Goal: Task Accomplishment & Management: Use online tool/utility

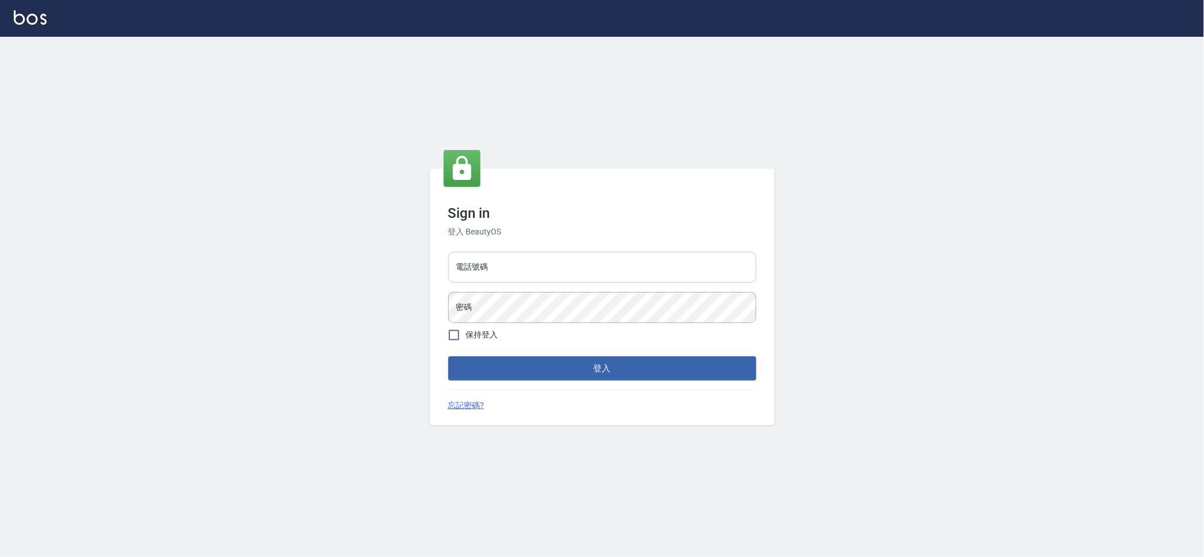
click at [550, 260] on input "電話號碼" at bounding box center [602, 267] width 308 height 31
type input "0909258357"
click at [448, 356] on button "登入" at bounding box center [602, 368] width 308 height 24
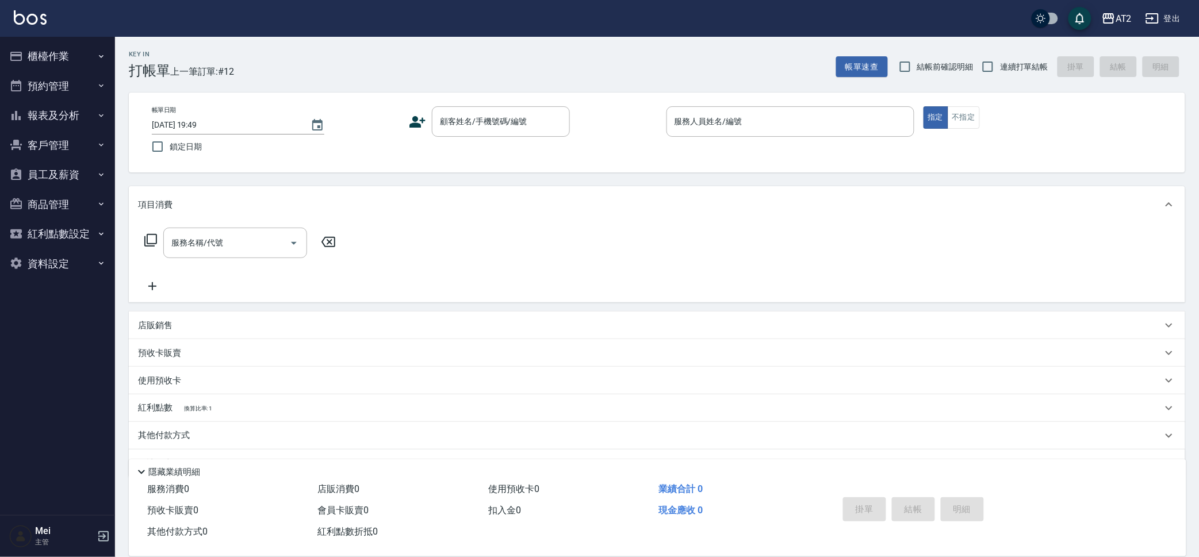
click at [948, 53] on div "Key In 打帳單 上一筆訂單:#12 帳單速查 結帳前確認明細 連續打單結帳 掛單 結帳 明細" at bounding box center [650, 58] width 1070 height 42
click at [945, 70] on span "結帳前確認明細" at bounding box center [945, 67] width 56 height 12
click at [917, 70] on input "結帳前確認明細" at bounding box center [905, 67] width 24 height 24
checkbox input "true"
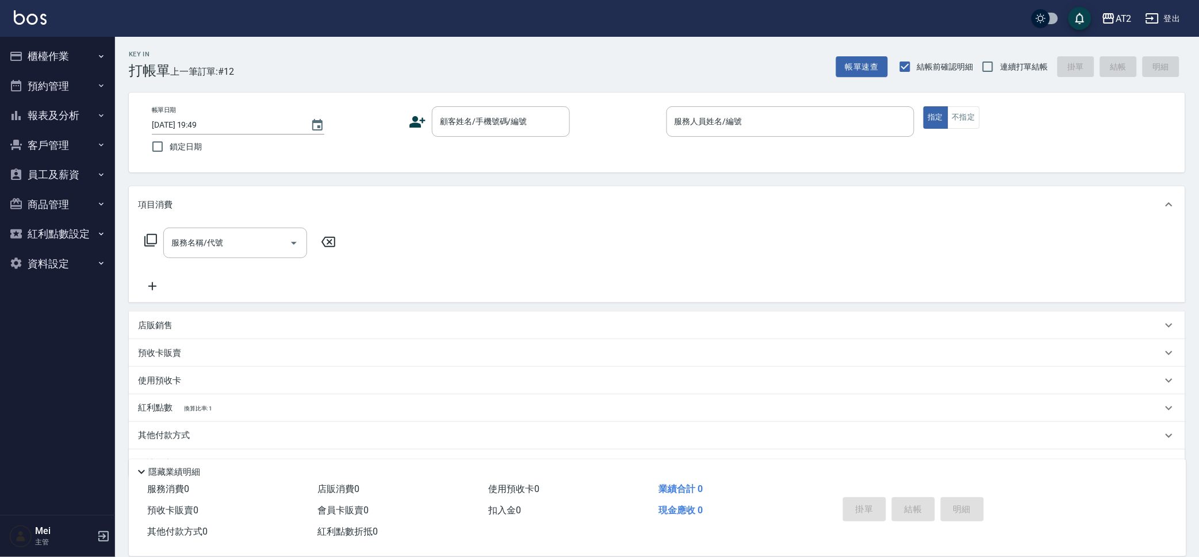
click at [1018, 67] on span "連續打單結帳" at bounding box center [1024, 67] width 48 height 12
click at [1000, 67] on input "連續打單結帳" at bounding box center [988, 67] width 24 height 24
checkbox input "true"
click at [473, 107] on div "顧客姓名/手機號碼/編號" at bounding box center [501, 121] width 138 height 30
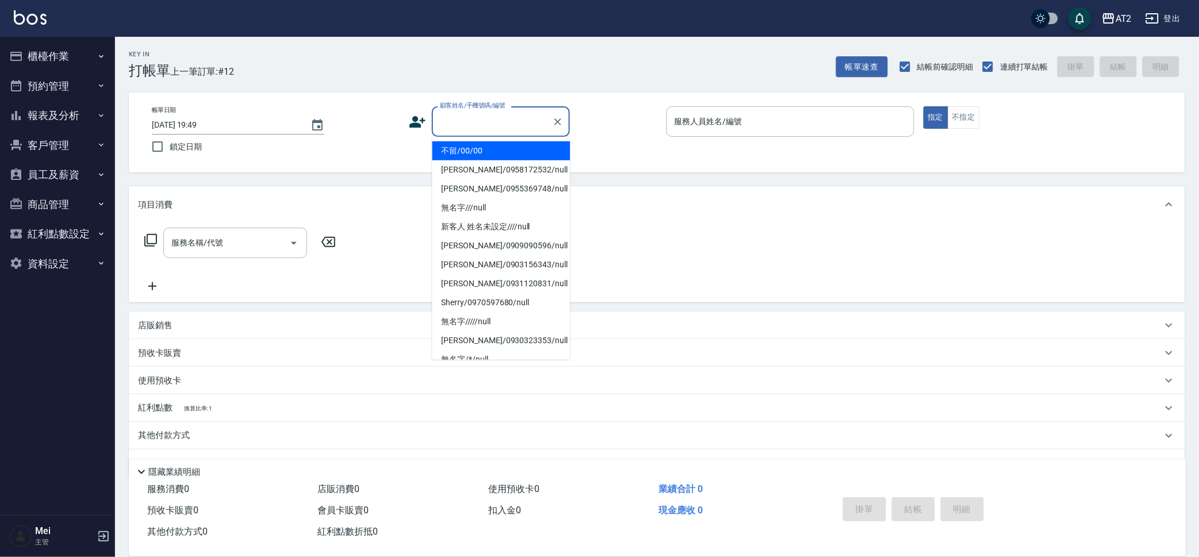
click at [515, 153] on li "不留/00/00" at bounding box center [501, 150] width 138 height 19
type input "不留/00/00"
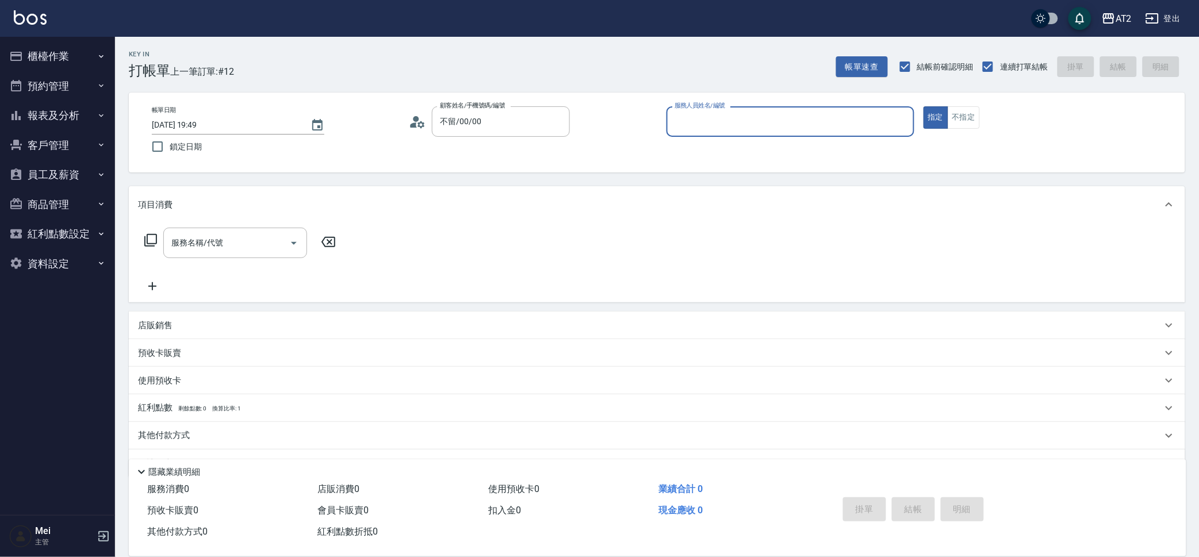
type input "3"
type input "Bella-13"
type button "true"
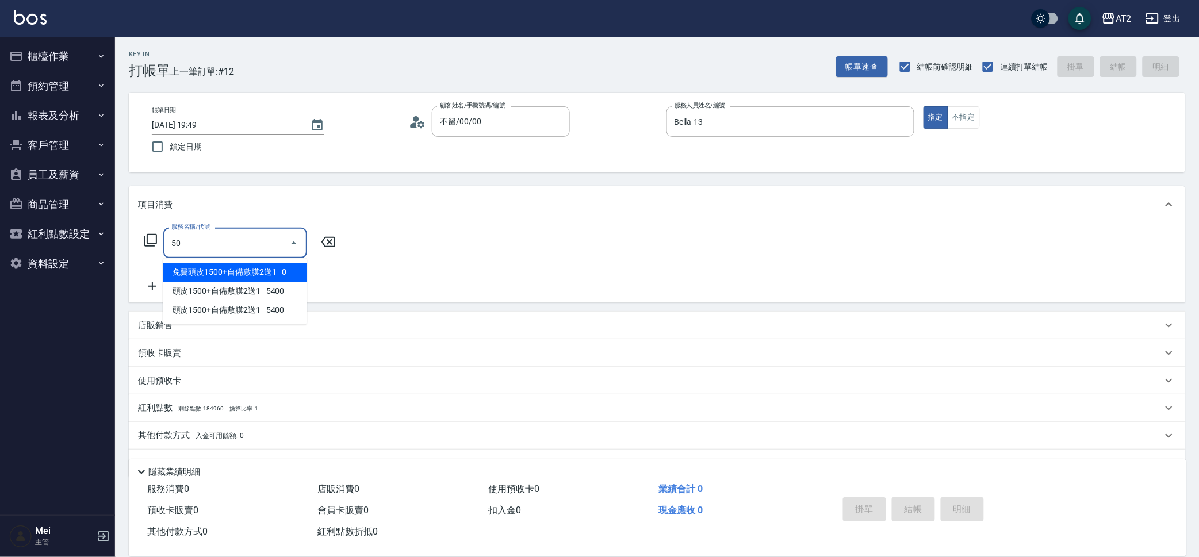
type input "501"
type input "100"
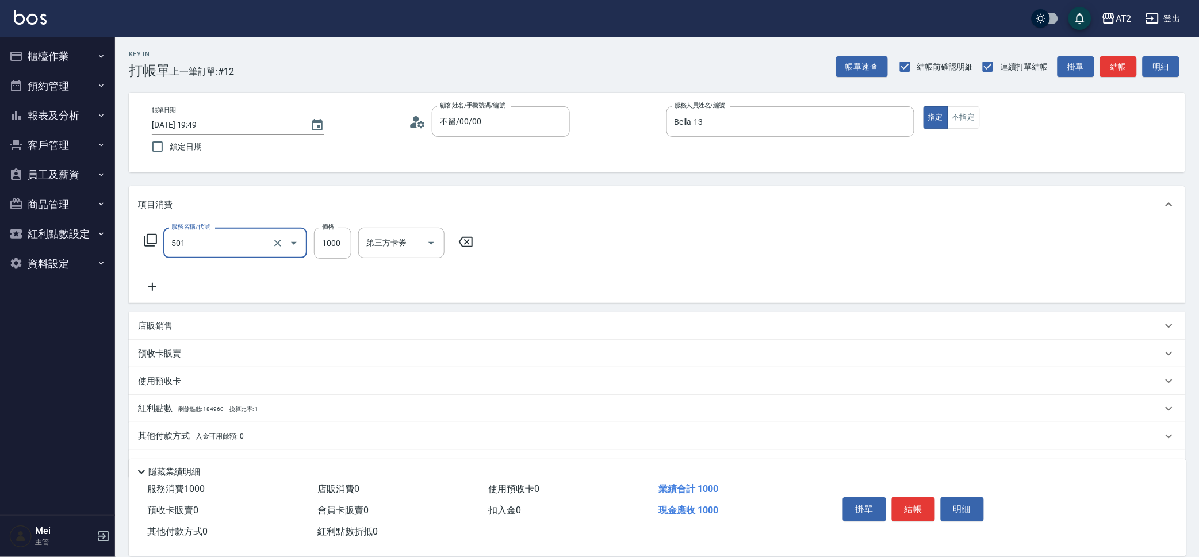
type input "染髮(501)"
type input "1"
type input "0"
type input "12"
type input "10"
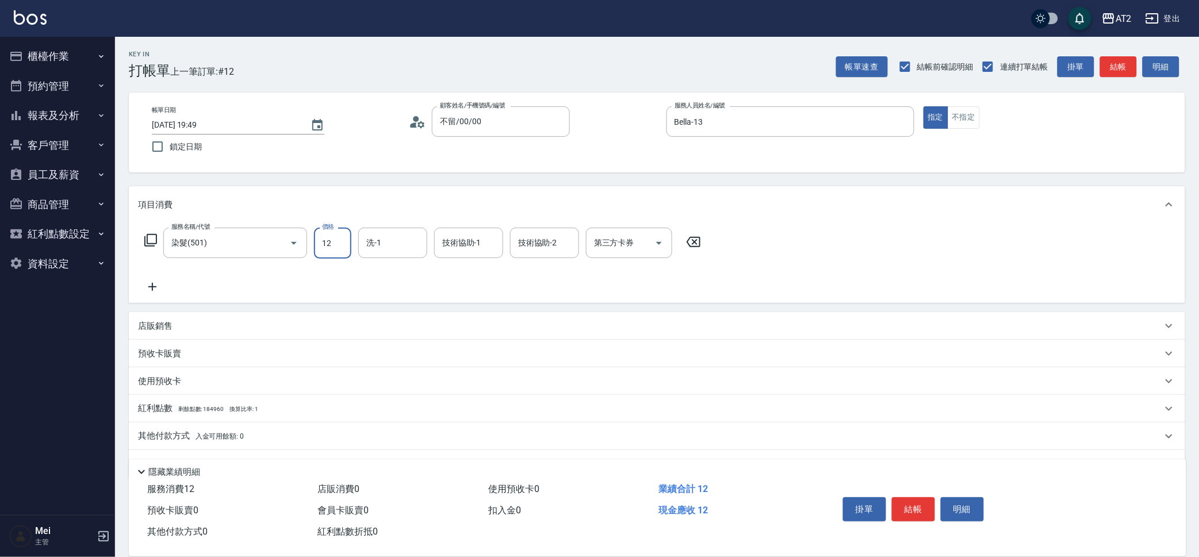
type input "128"
type input "120"
type input "1280"
type input "Ivy-48"
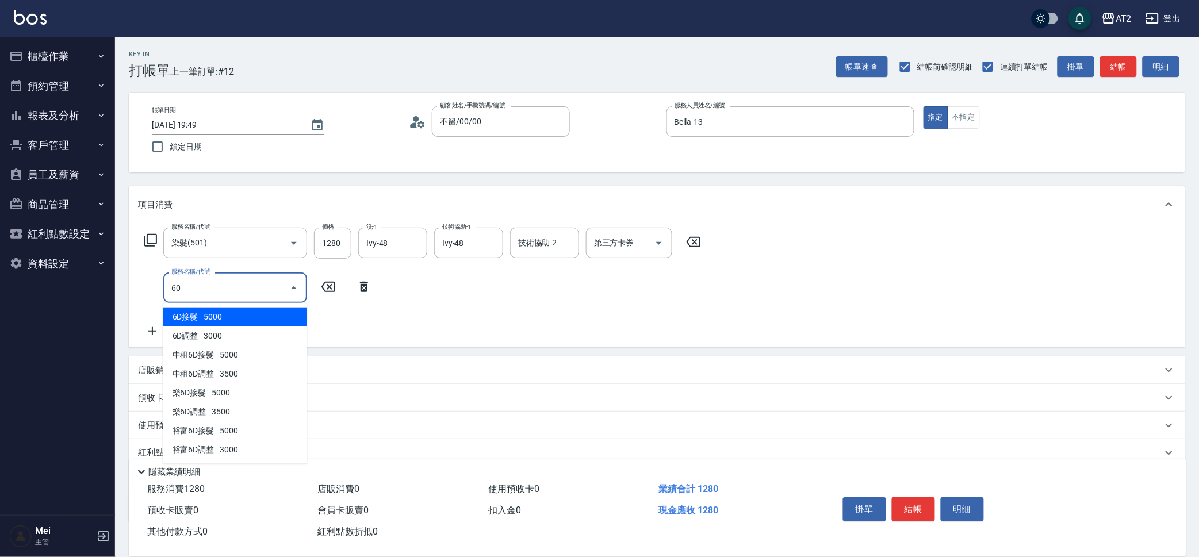
type input "601"
type input "220"
type input "自備護髮(601)"
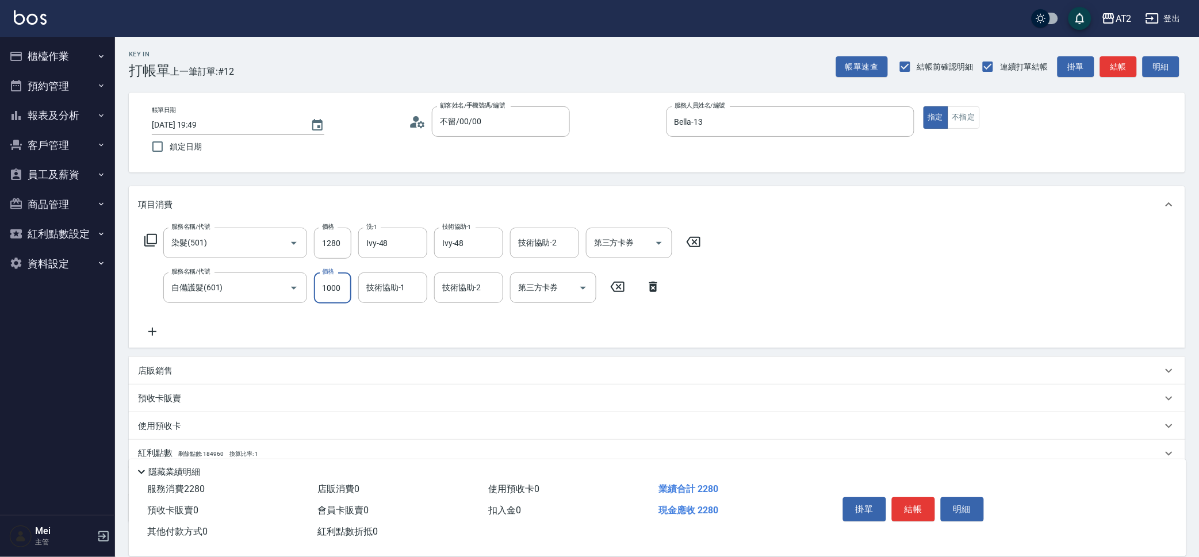
type input "2"
type input "130"
type input "250"
type input "370"
type input "2500"
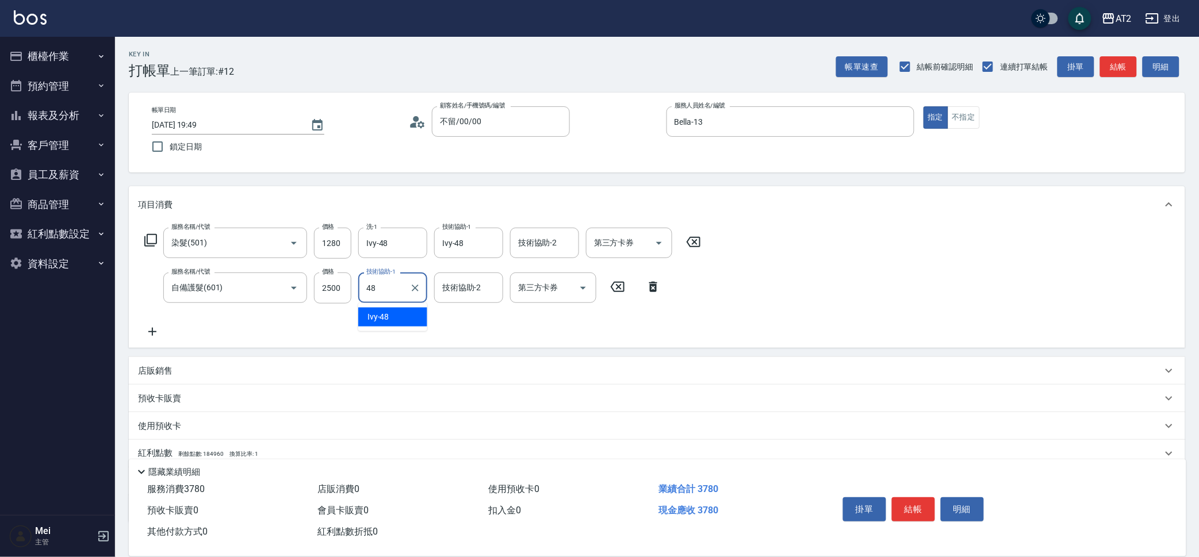
type input "Ivy-48"
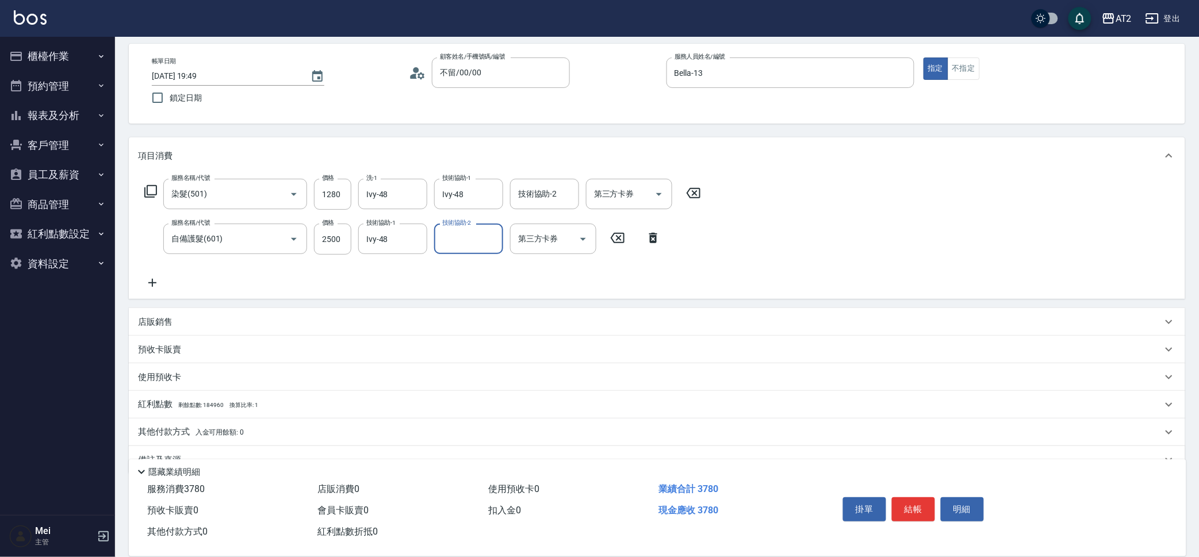
scroll to position [74, 0]
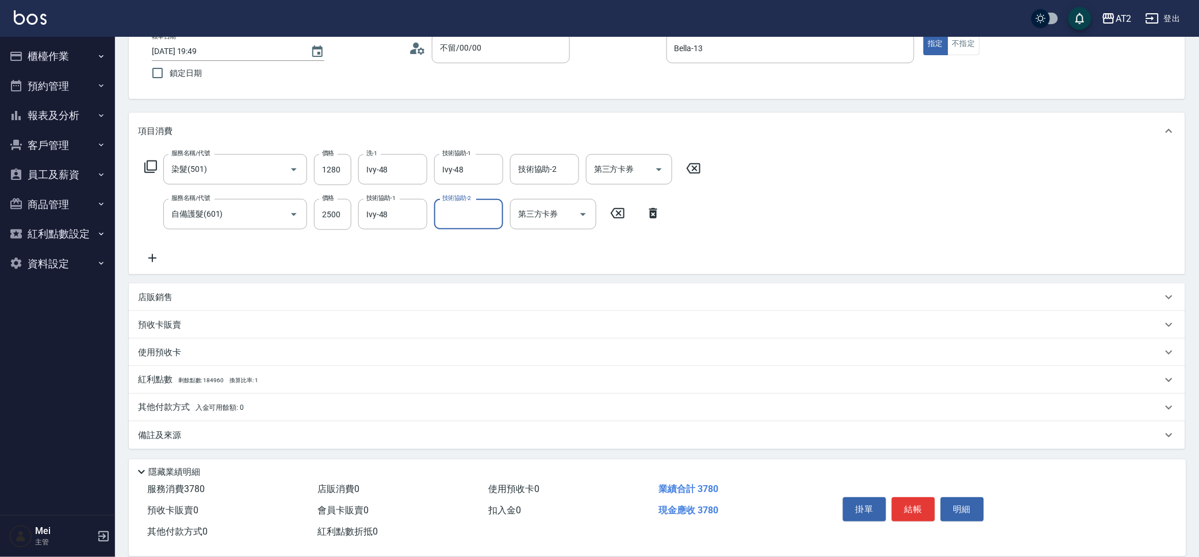
click at [225, 399] on div "其他付款方式 入金可用餘額: 0" at bounding box center [657, 408] width 1056 height 28
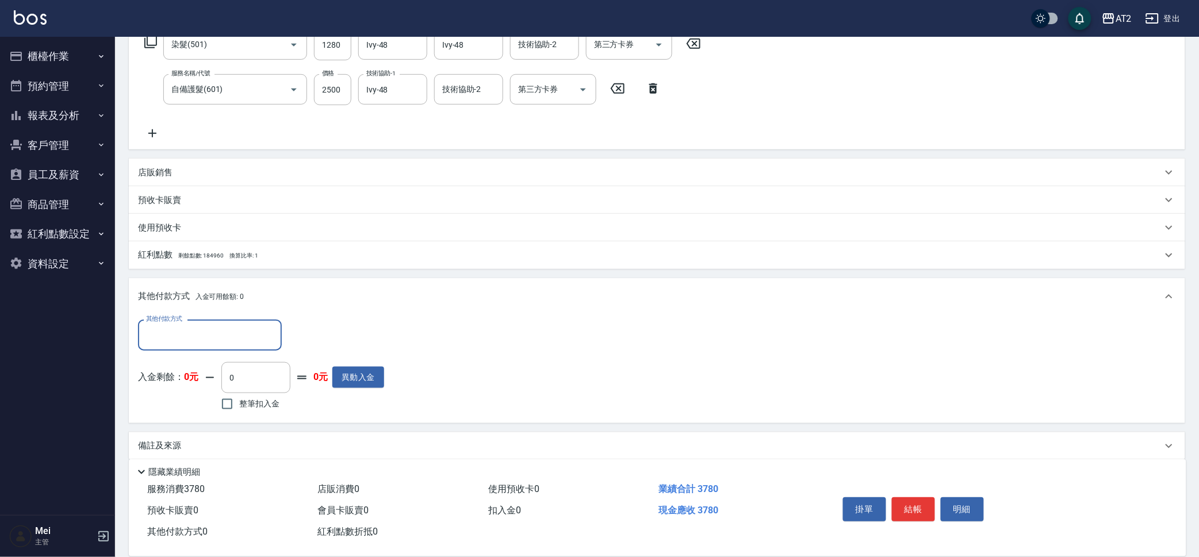
scroll to position [208, 0]
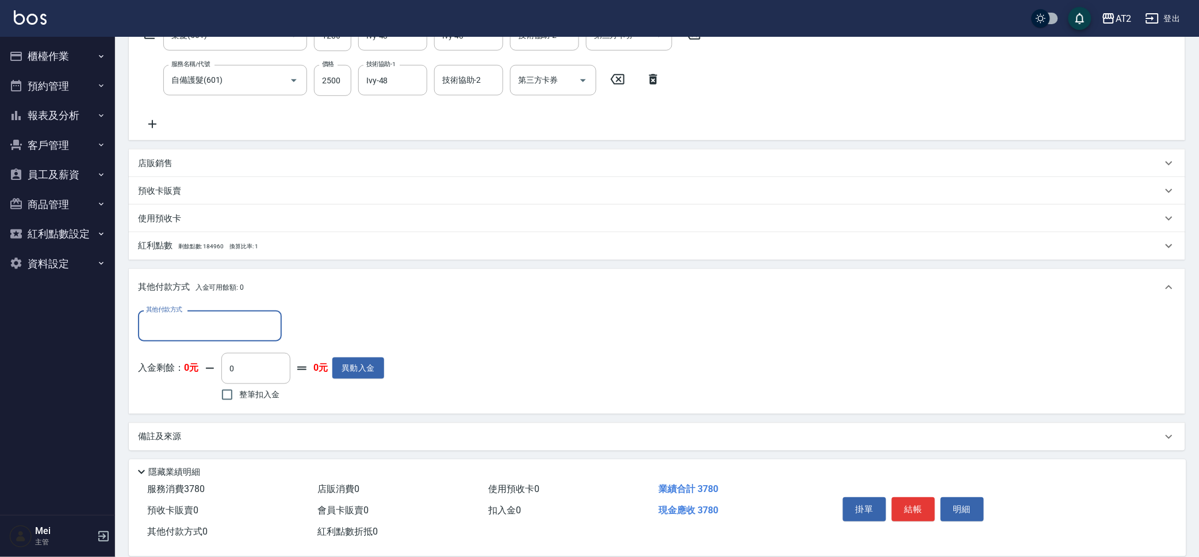
click at [240, 321] on input "其他付款方式" at bounding box center [209, 326] width 133 height 20
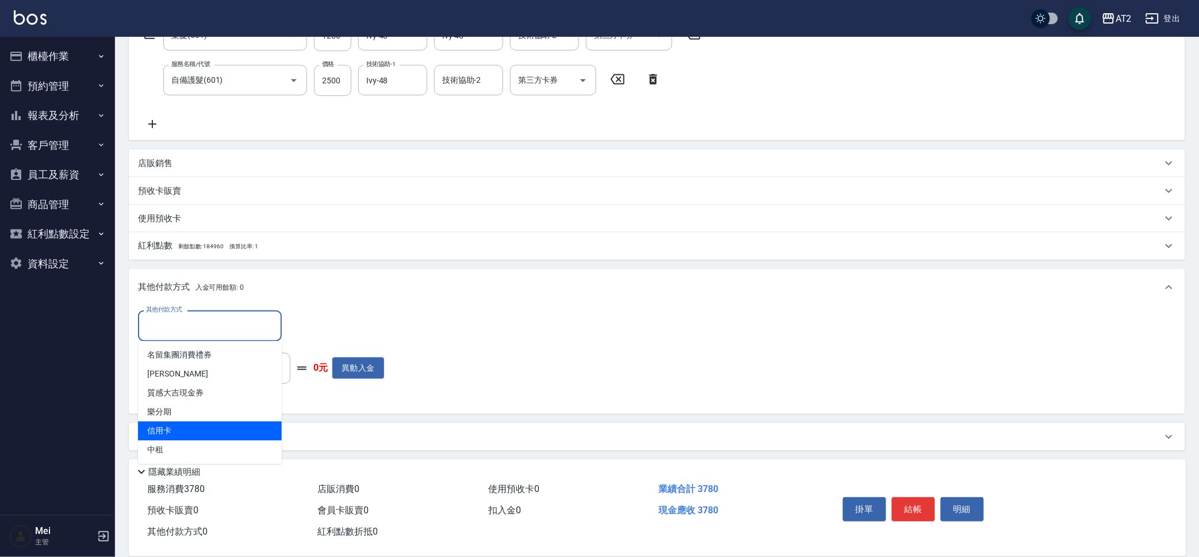
click at [231, 428] on span "信用卡" at bounding box center [210, 431] width 144 height 19
type input "信用卡"
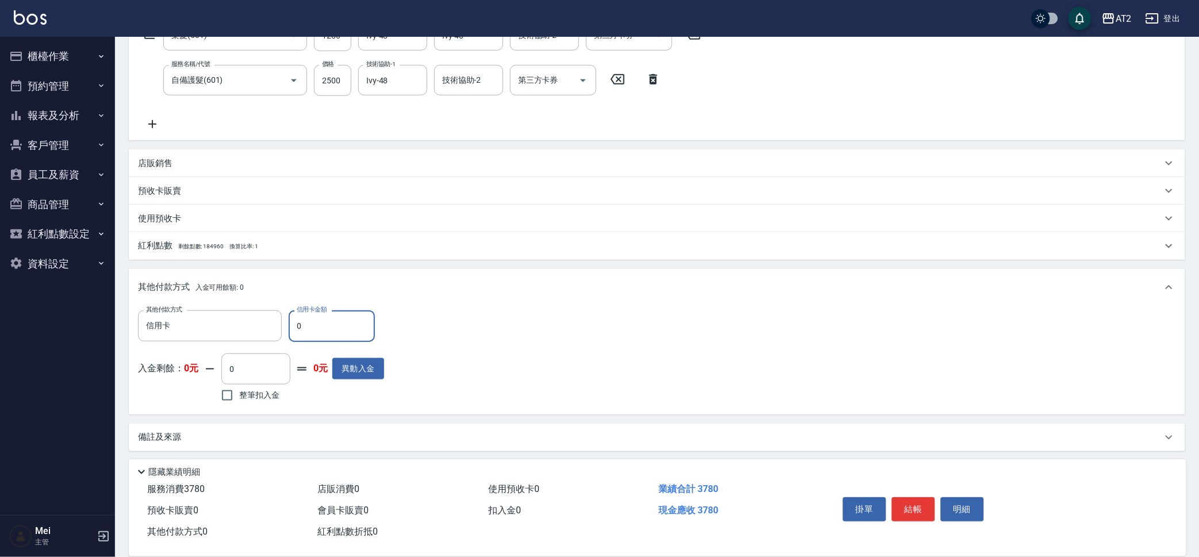
drag, startPoint x: 322, startPoint y: 338, endPoint x: 0, endPoint y: 271, distance: 328.9
click at [0, 290] on div "AT2 登出 櫃檯作業 打帳單 帳單列表 掛單列表 現金收支登錄 高階收支登錄 材料自購登錄 每日結帳 排班表 現場電腦打卡 預約管理 預約管理 單日預約紀錄…" at bounding box center [599, 175] width 1199 height 767
type input "37"
type input "340"
type input "378"
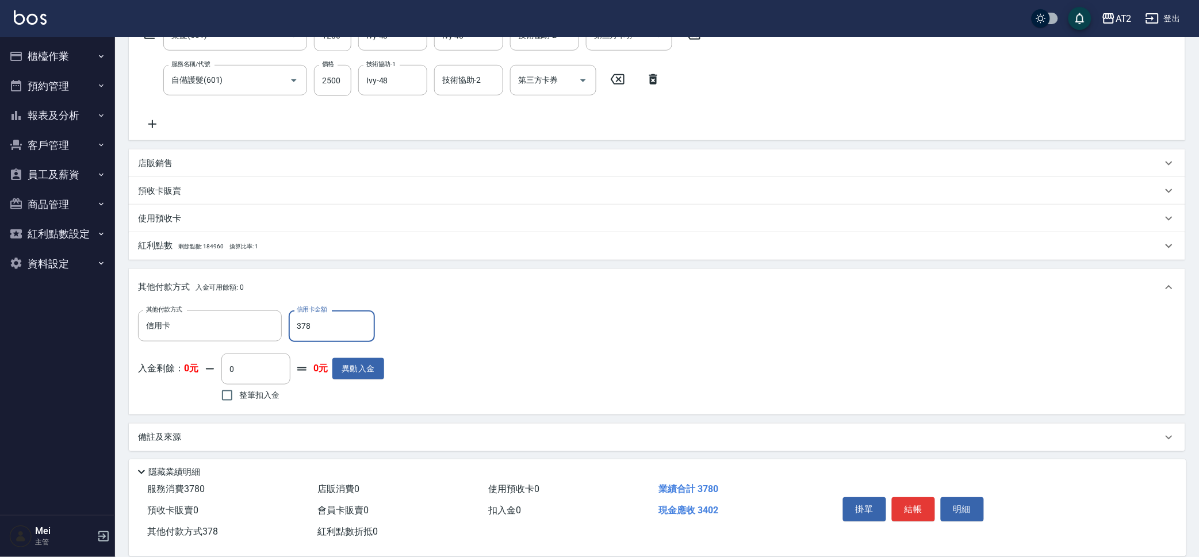
type input "0"
type input "3780"
type input "[DATE] 19:50"
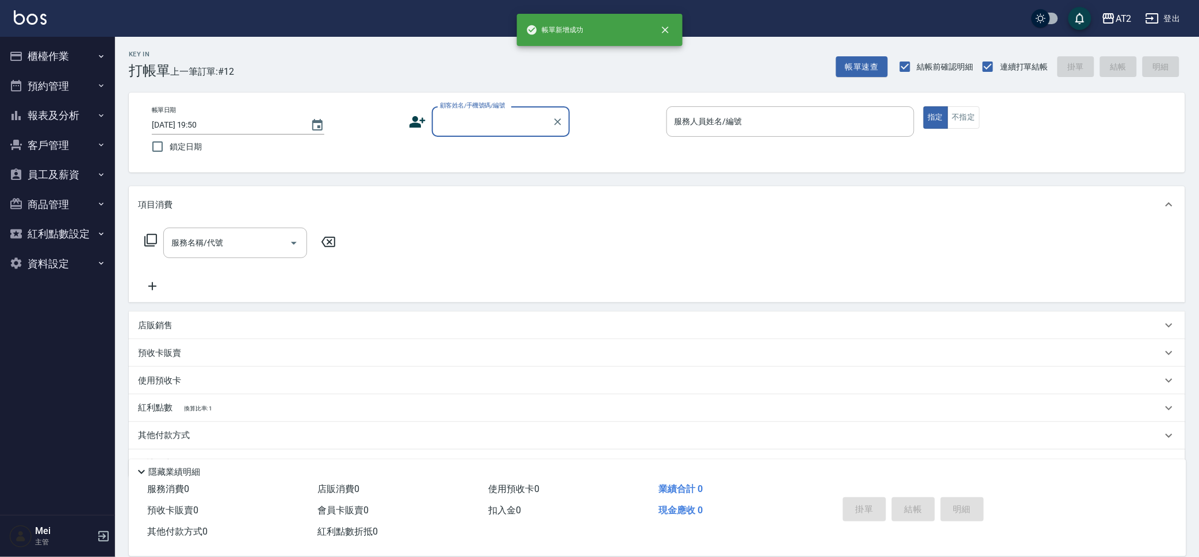
scroll to position [0, 0]
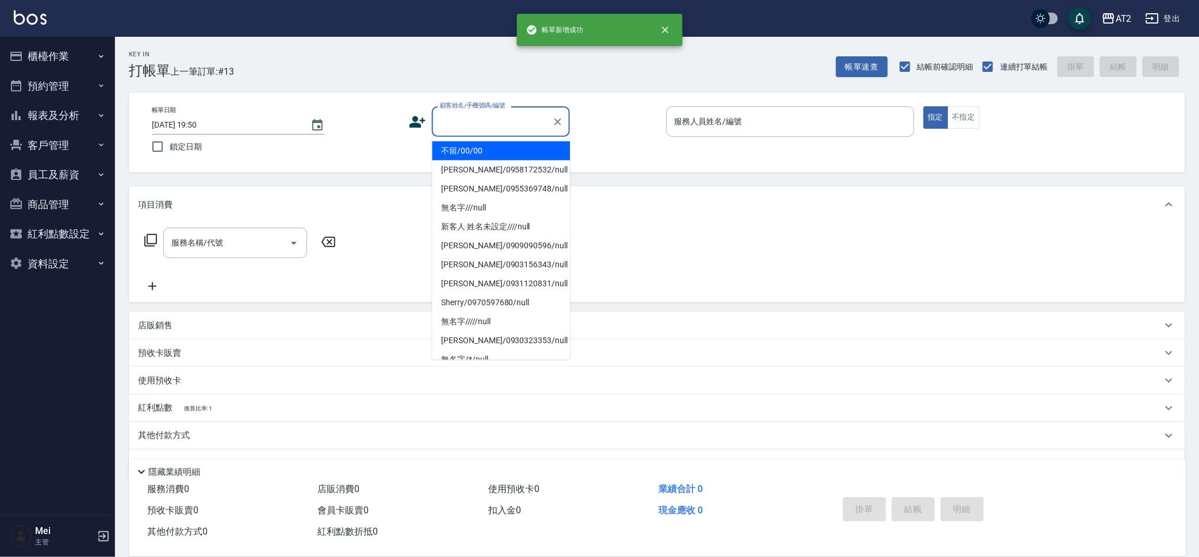
click at [527, 128] on input "顧客姓名/手機號碼/編號" at bounding box center [492, 122] width 110 height 20
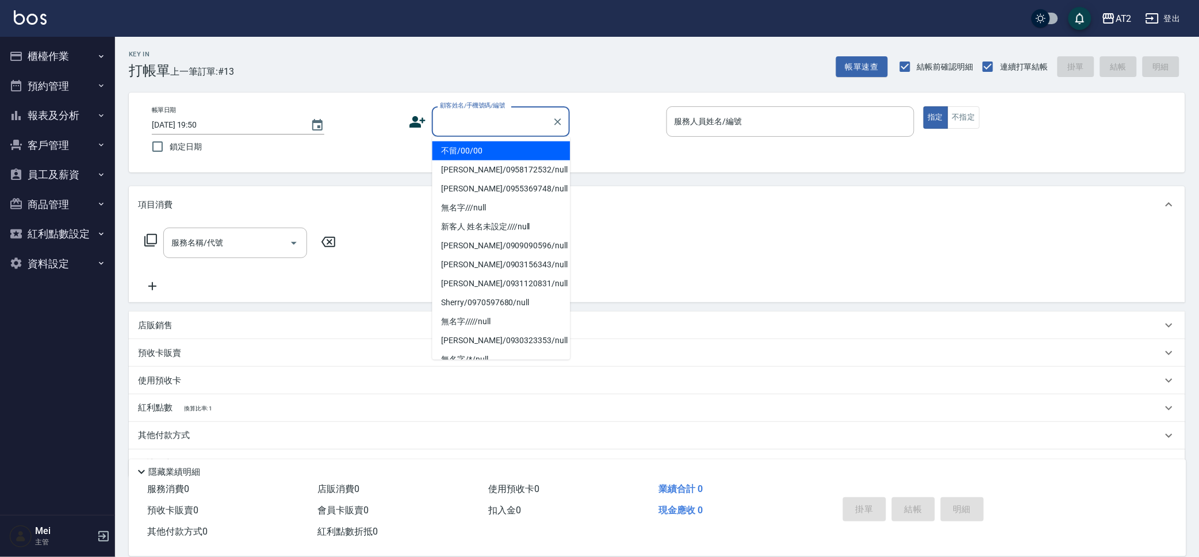
click at [503, 158] on li "不留/00/00" at bounding box center [501, 150] width 138 height 19
type input "不留/00/00"
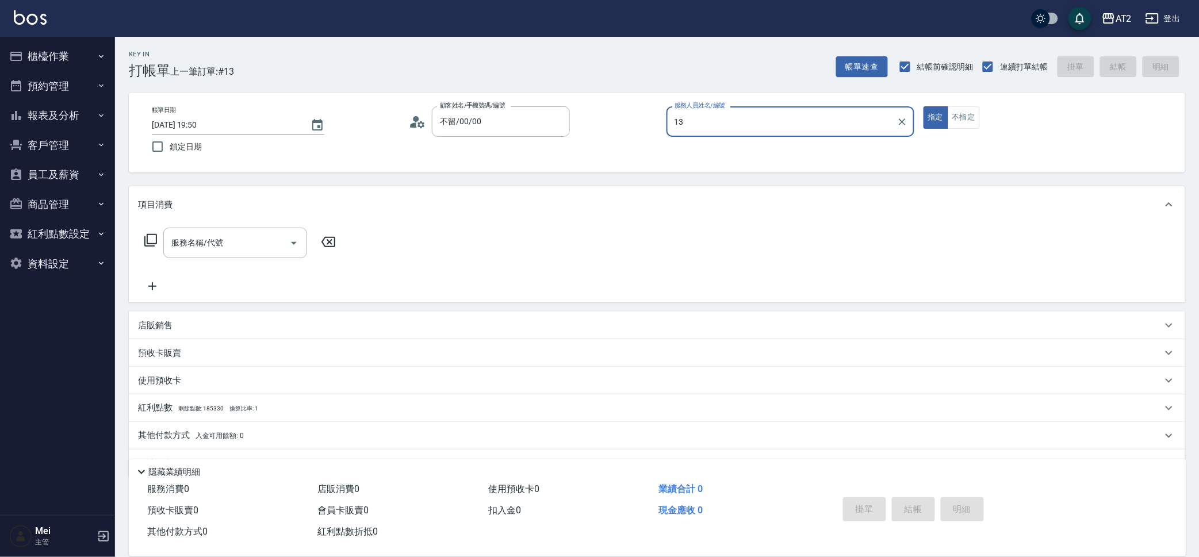
type input "Bella-13"
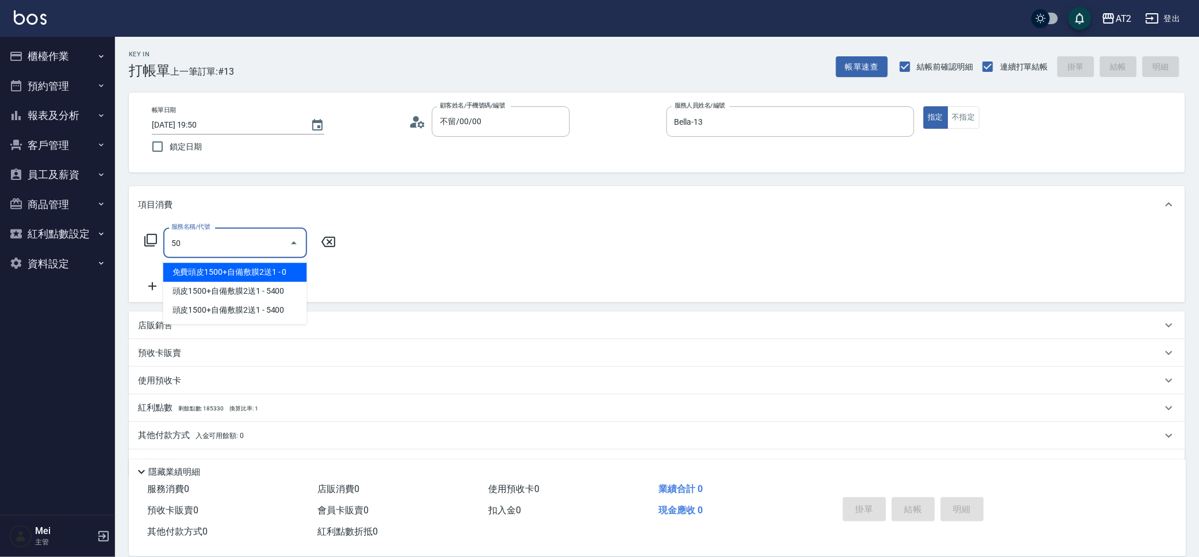
type input "501"
type input "100"
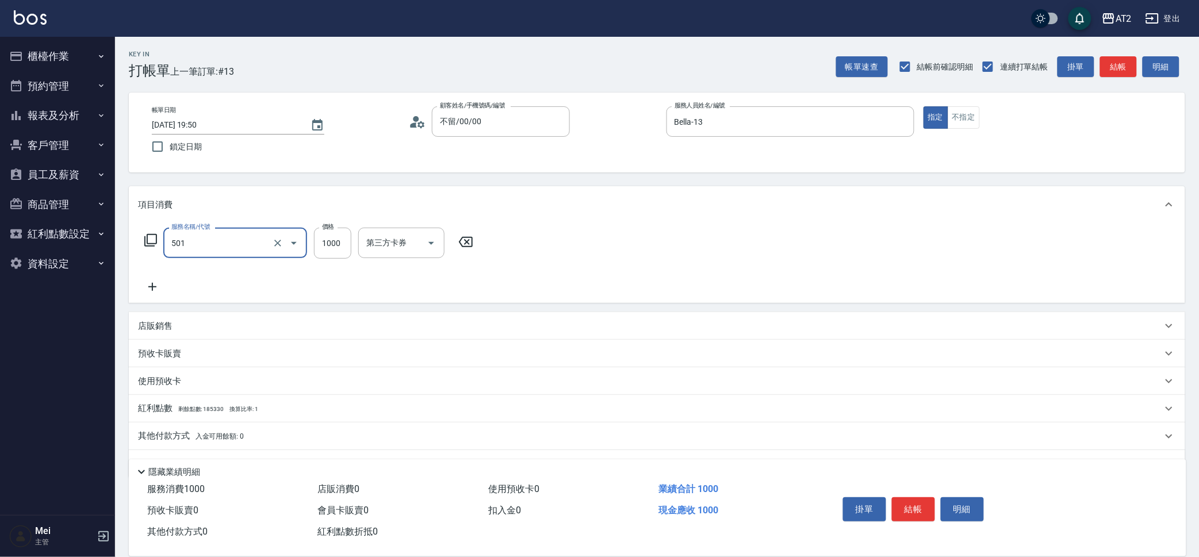
type input "染髮(501)"
type input "0"
type input "26"
type input "20"
type input "268"
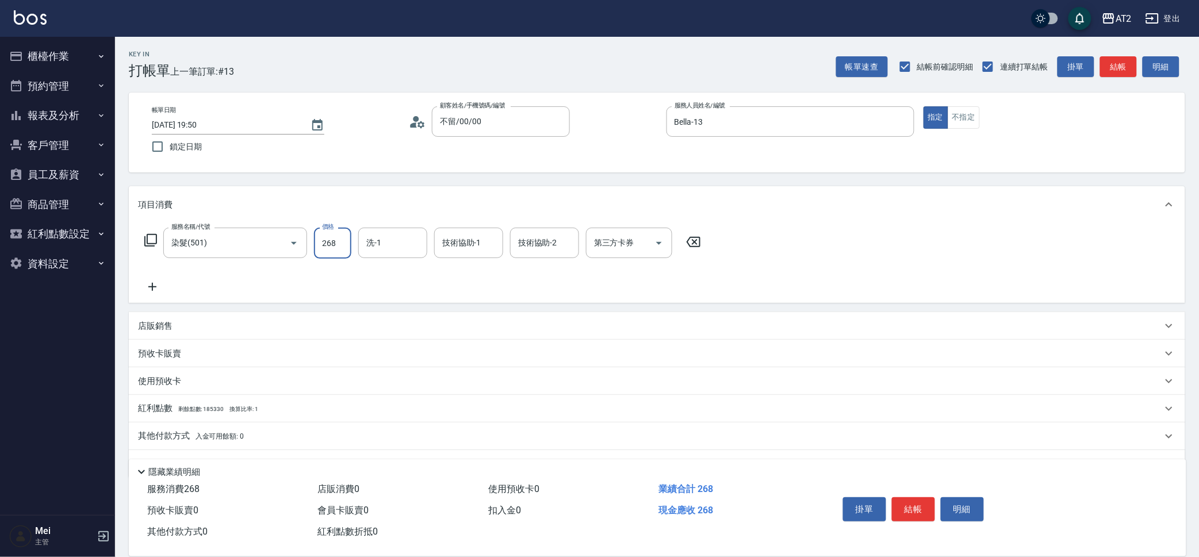
type input "260"
type input "2680"
type input "小安-30"
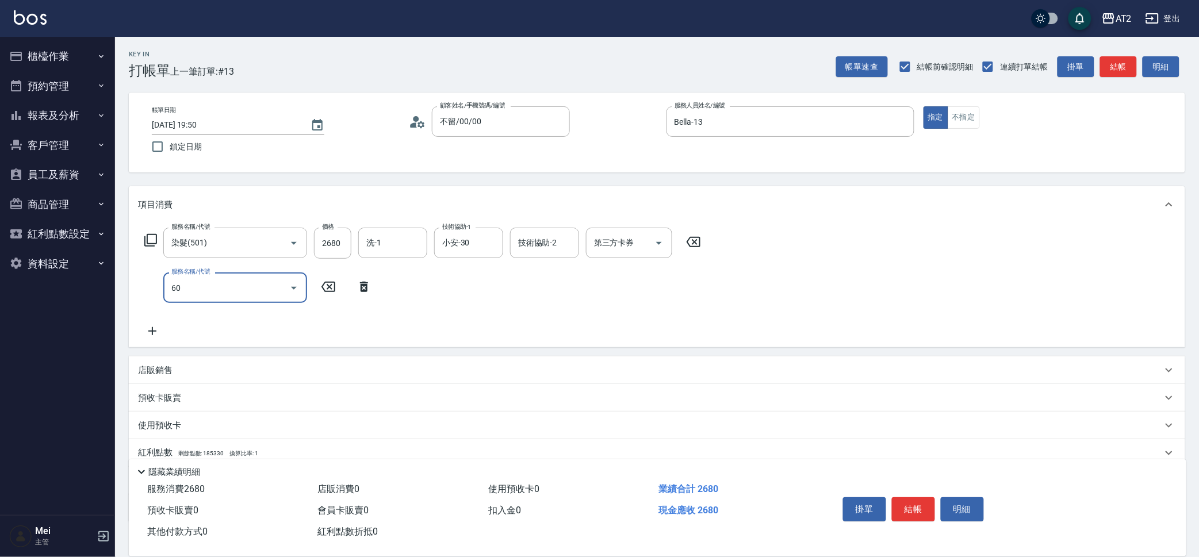
type input "601"
type input "360"
type input "自備護髮(601)"
type input "1"
type input "260"
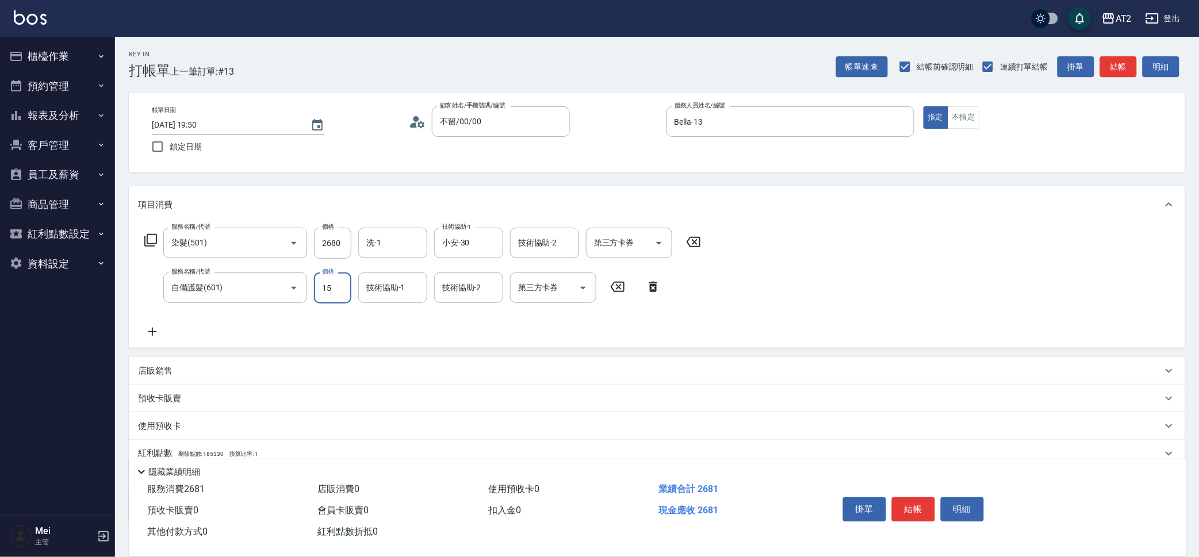
type input "150"
type input "410"
type input "1500"
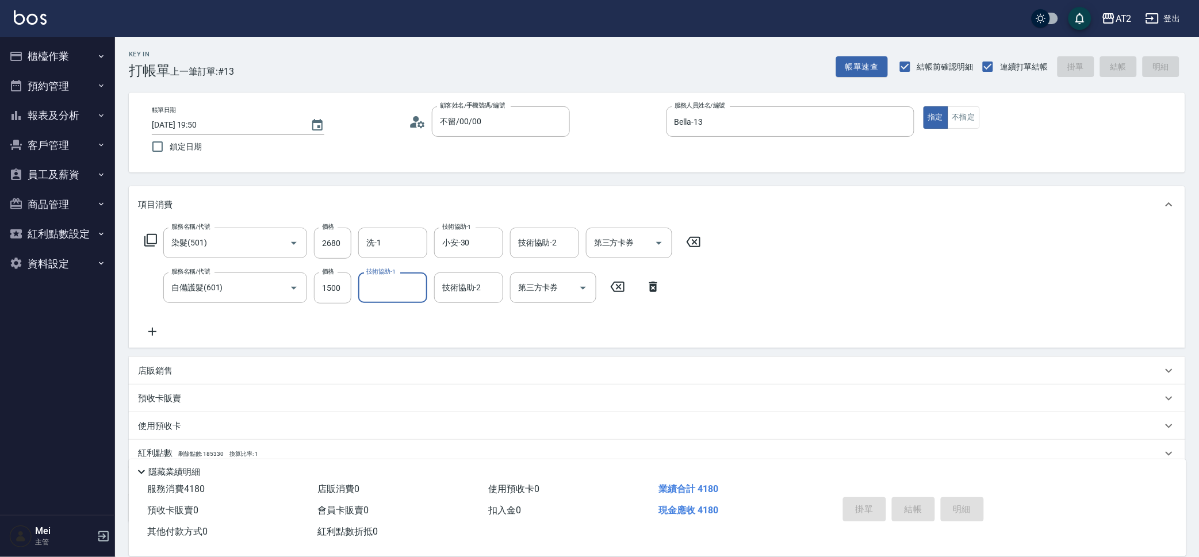
type input "0"
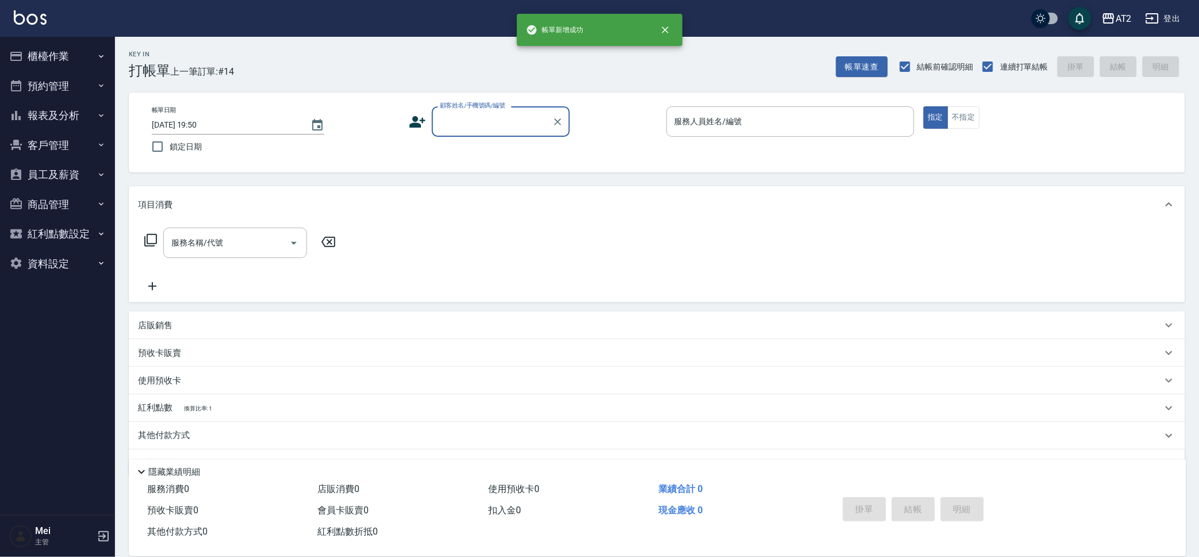
click at [459, 110] on div "顧客姓名/手機號碼/編號" at bounding box center [501, 121] width 138 height 30
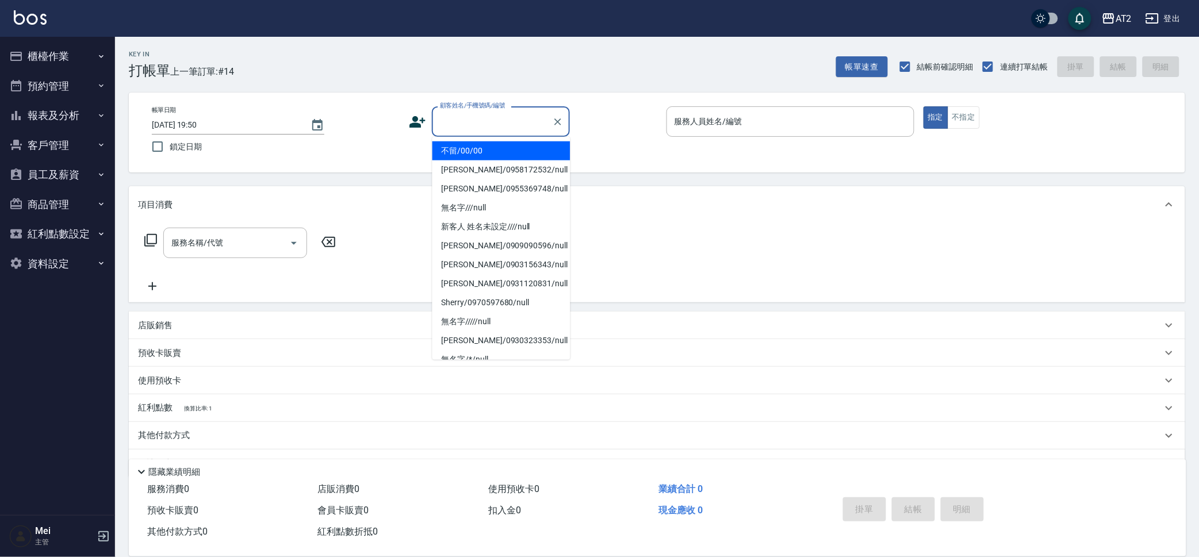
click at [525, 153] on li "不留/00/00" at bounding box center [501, 150] width 138 height 19
type input "不留/00/00"
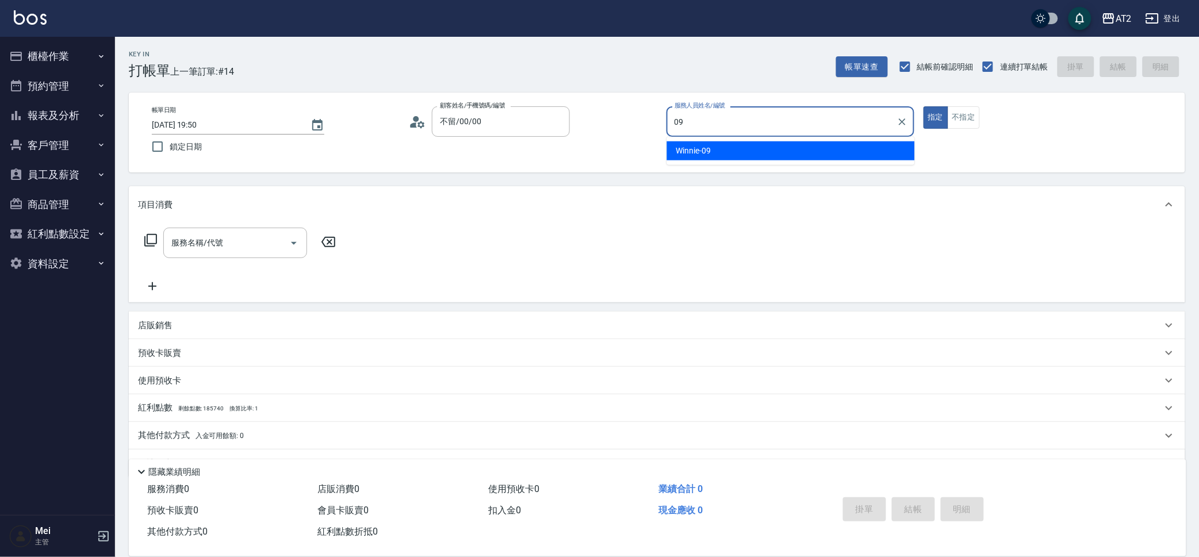
type input "Winnie-09"
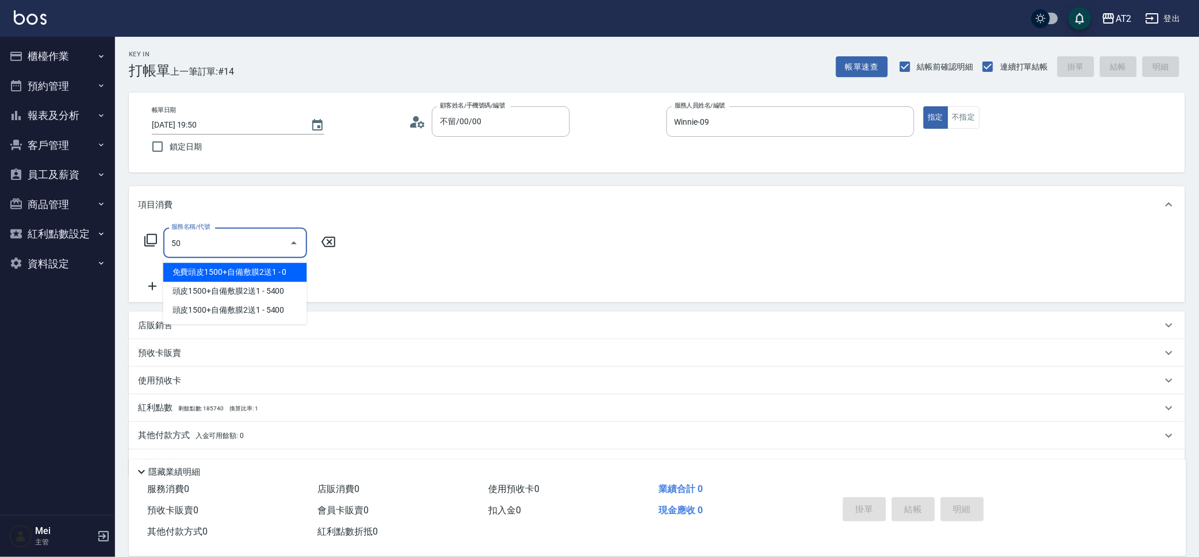
type input "501"
type input "100"
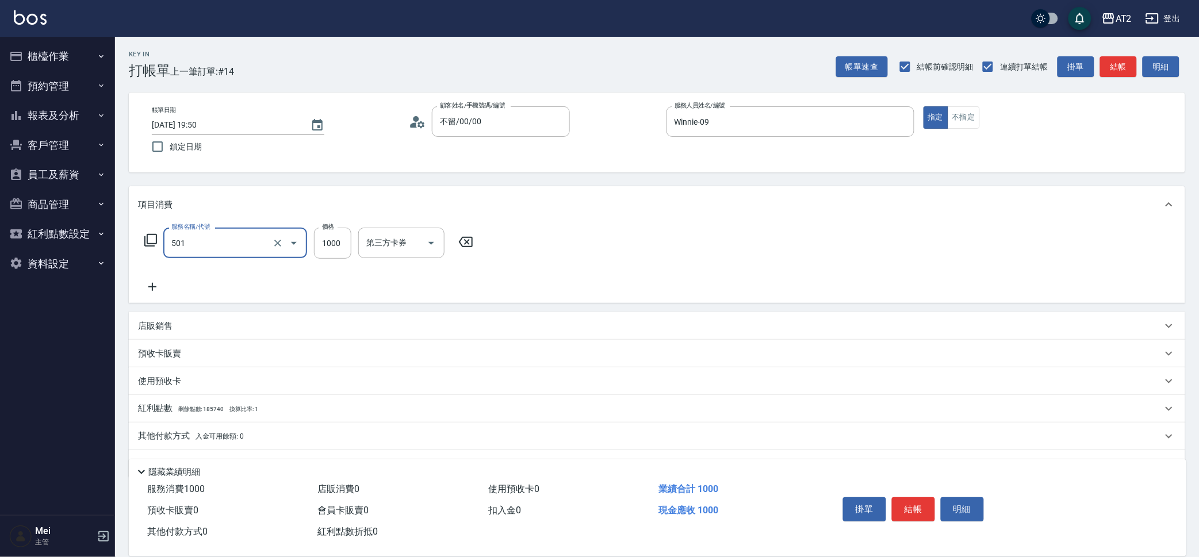
type input "染髮(501)"
type input "2"
type input "0"
type input "22"
type input "20"
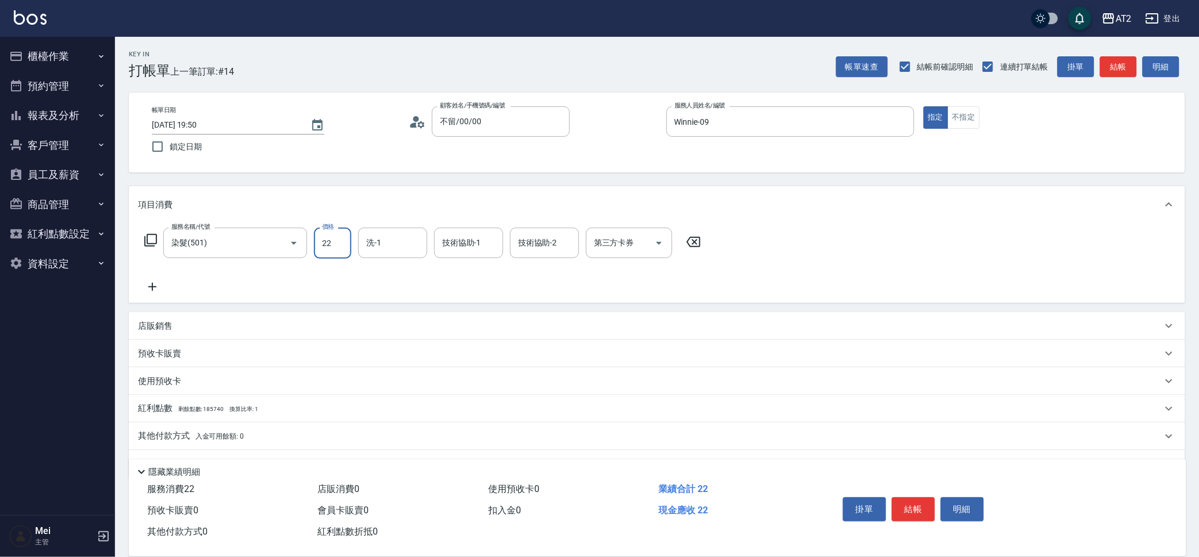
type input "229"
type input "220"
type input "2299"
type input "柒柒-41"
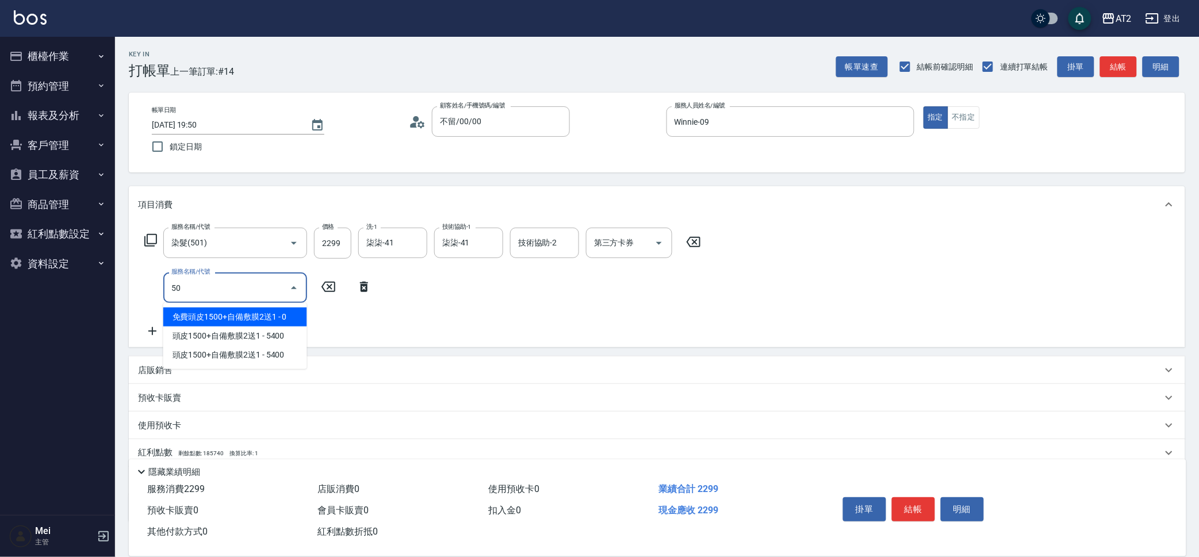
type input "502"
type input "270"
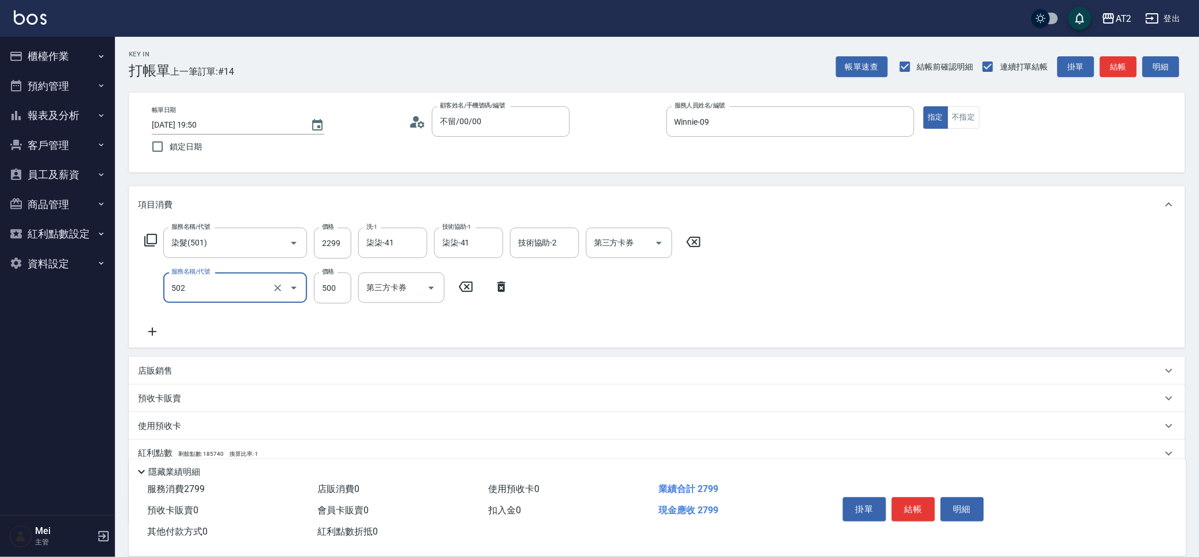
type input "漂髮(502)"
type input "0"
type input "220"
type input "0"
type input "柒柒-41"
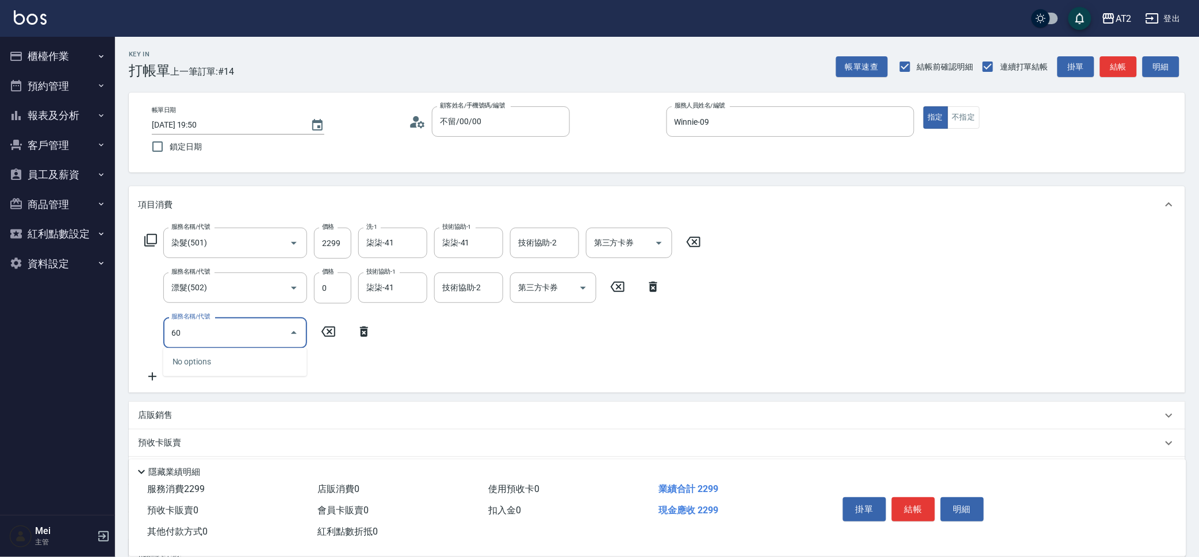
type input "601"
type input "320"
type input "自備護髮(601)"
type input "2"
type input "230"
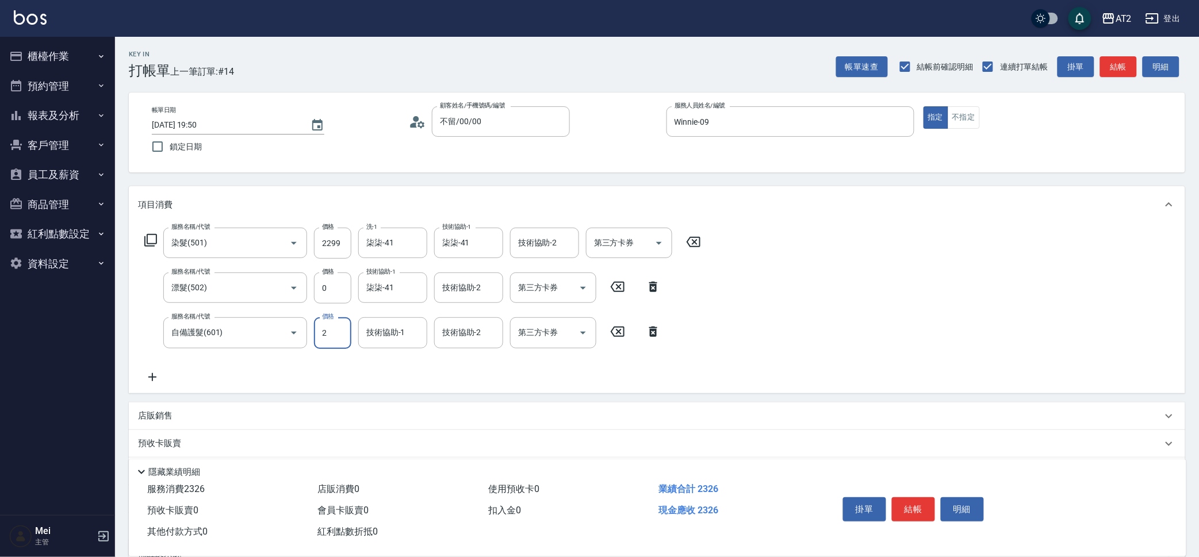
type input "27"
type input "250"
type input "270"
type input "490"
type input "2700"
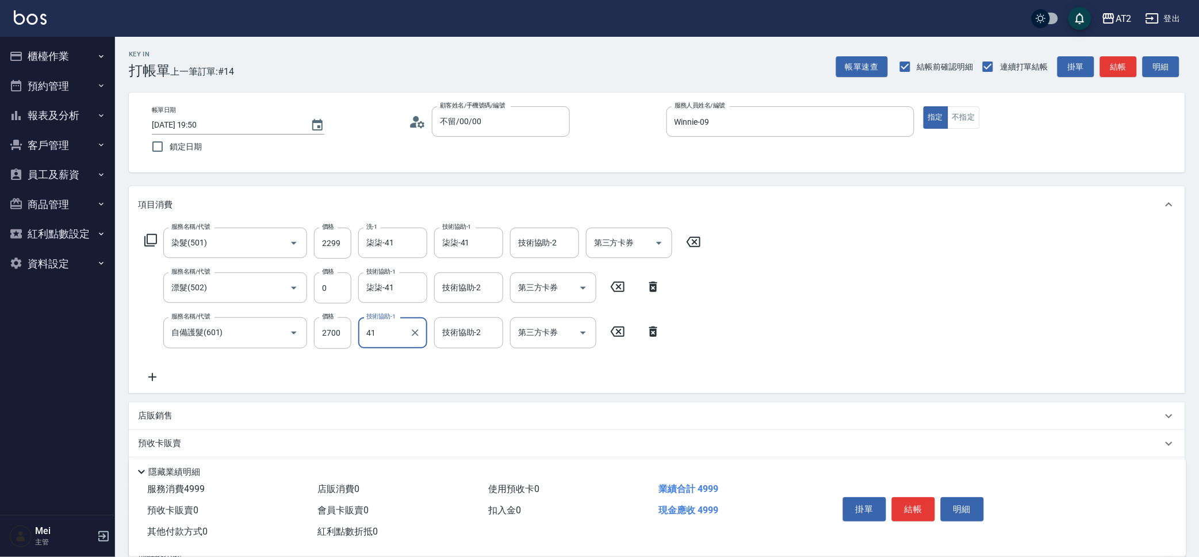
type input "柒柒-41"
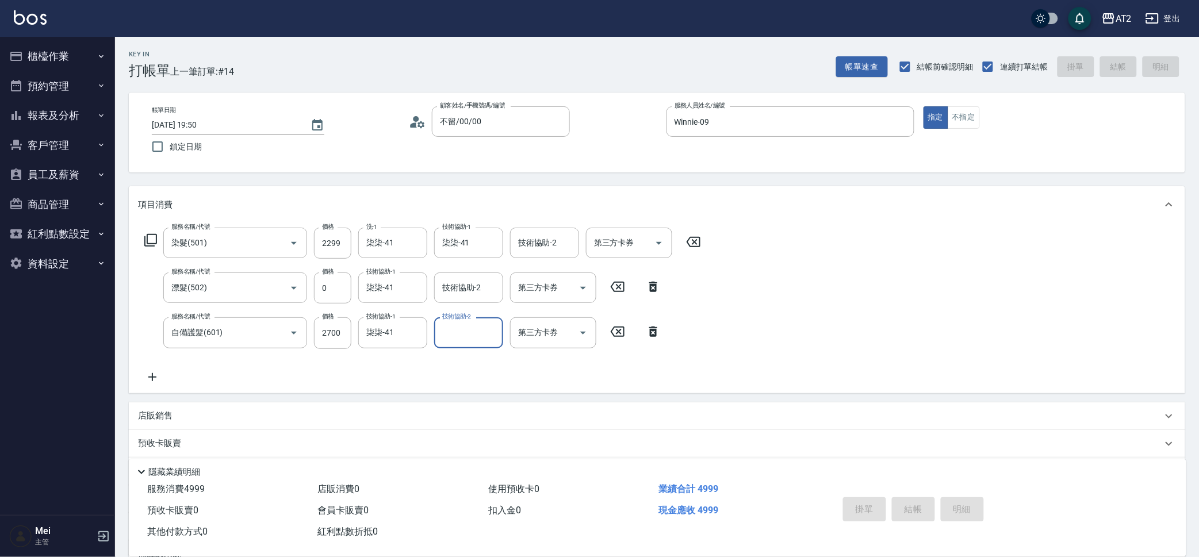
type input "0"
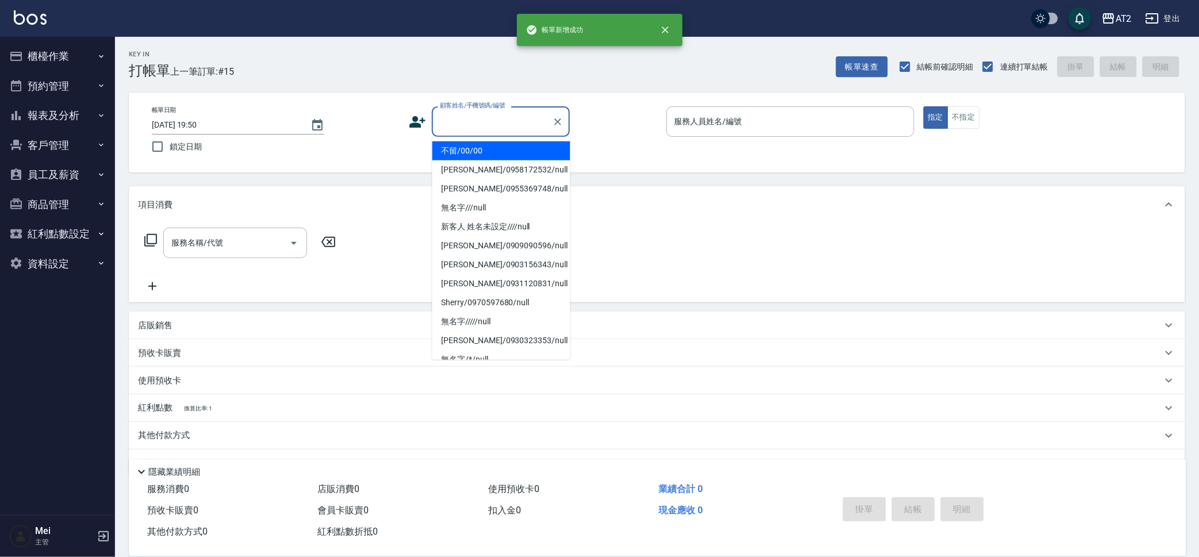
click at [493, 124] on input "顧客姓名/手機號碼/編號" at bounding box center [492, 122] width 110 height 20
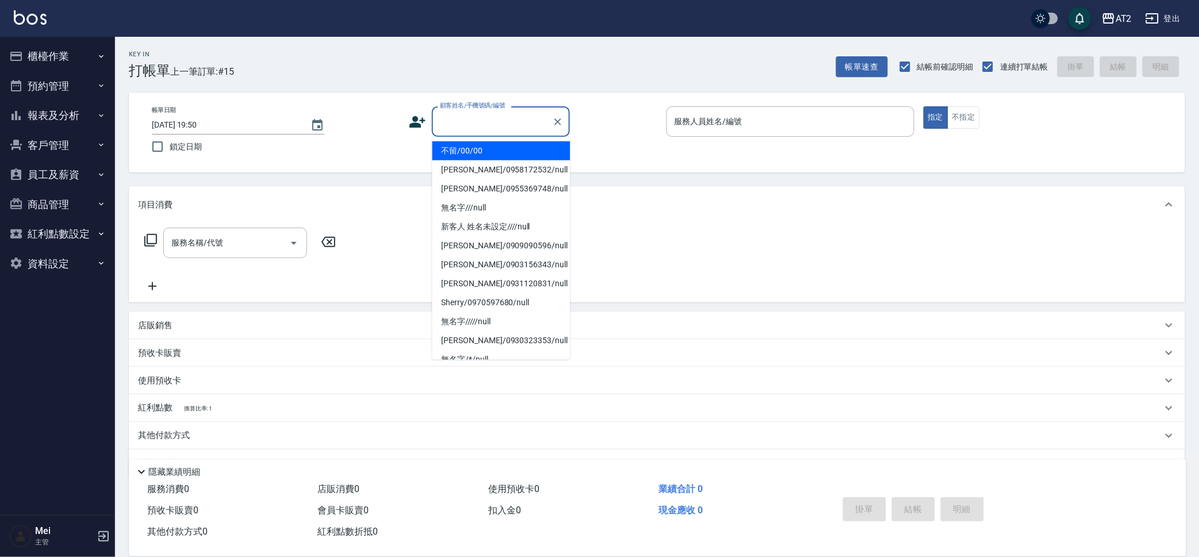
click at [477, 152] on li "不留/00/00" at bounding box center [501, 150] width 138 height 19
type input "不留/00/00"
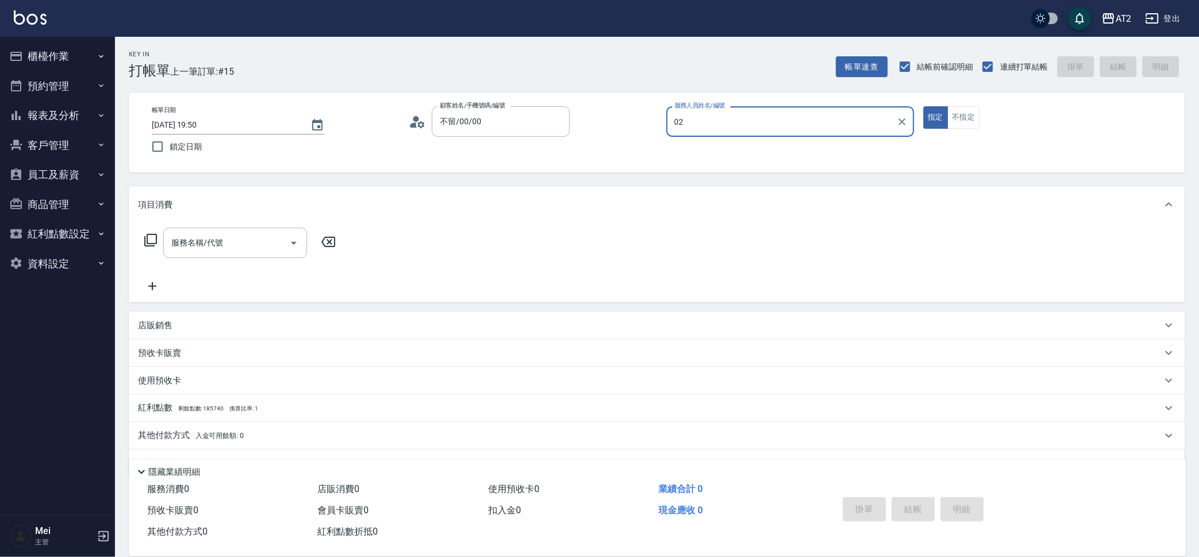
type input "Morgan-02"
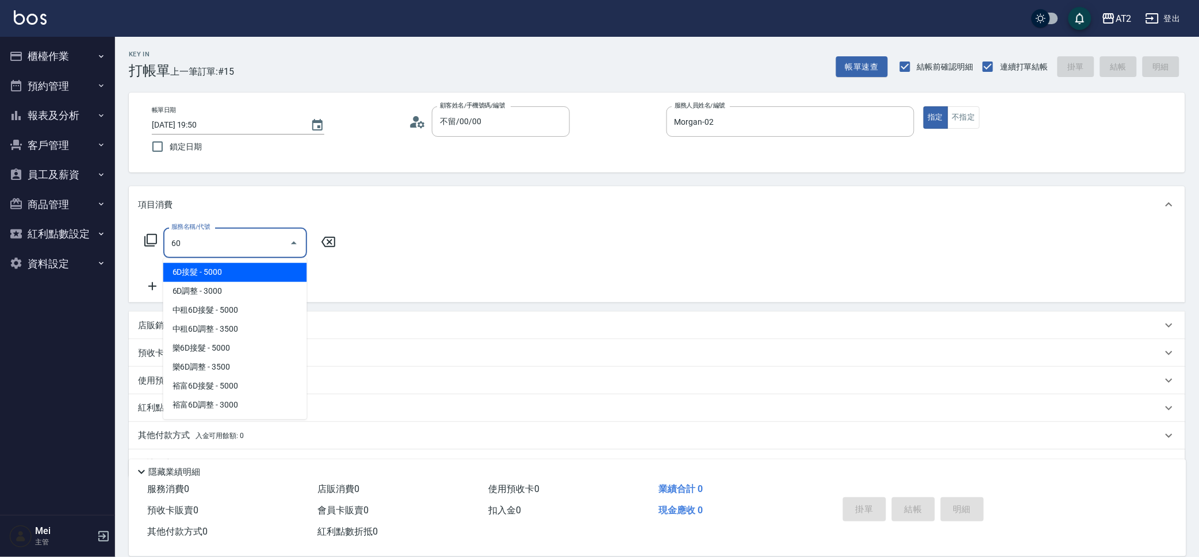
type input "601"
type input "100"
type input "自備護髮(601)"
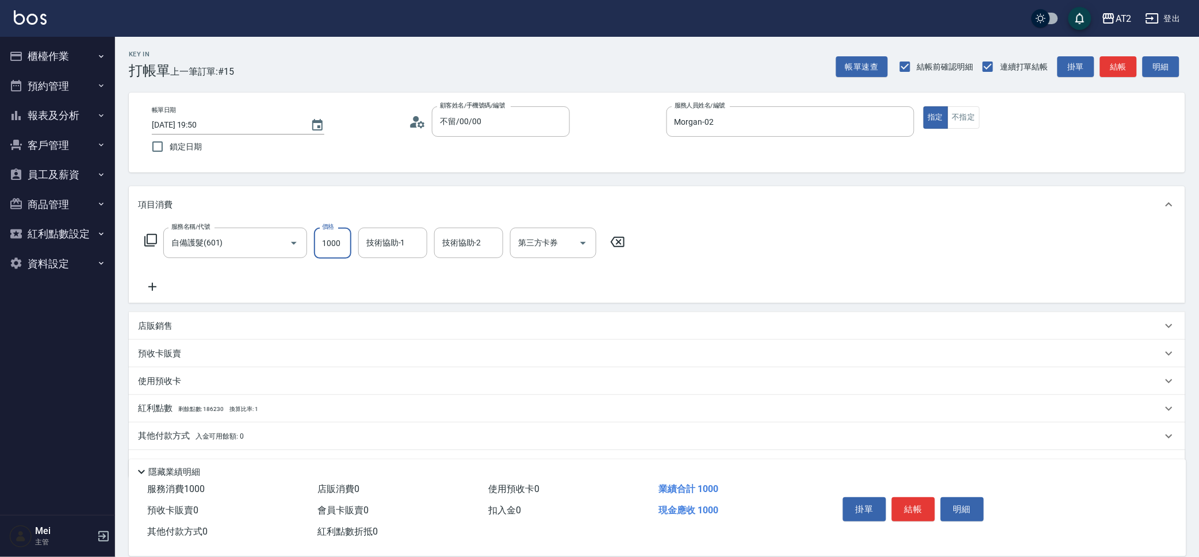
type input "0"
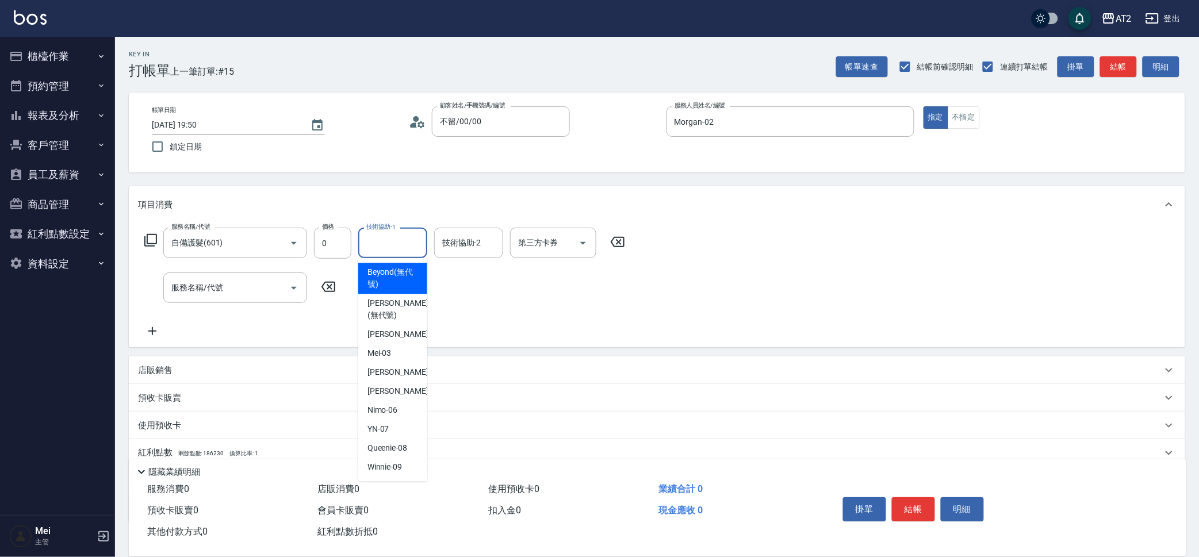
click at [405, 243] on input "技術協助-1" at bounding box center [392, 243] width 59 height 20
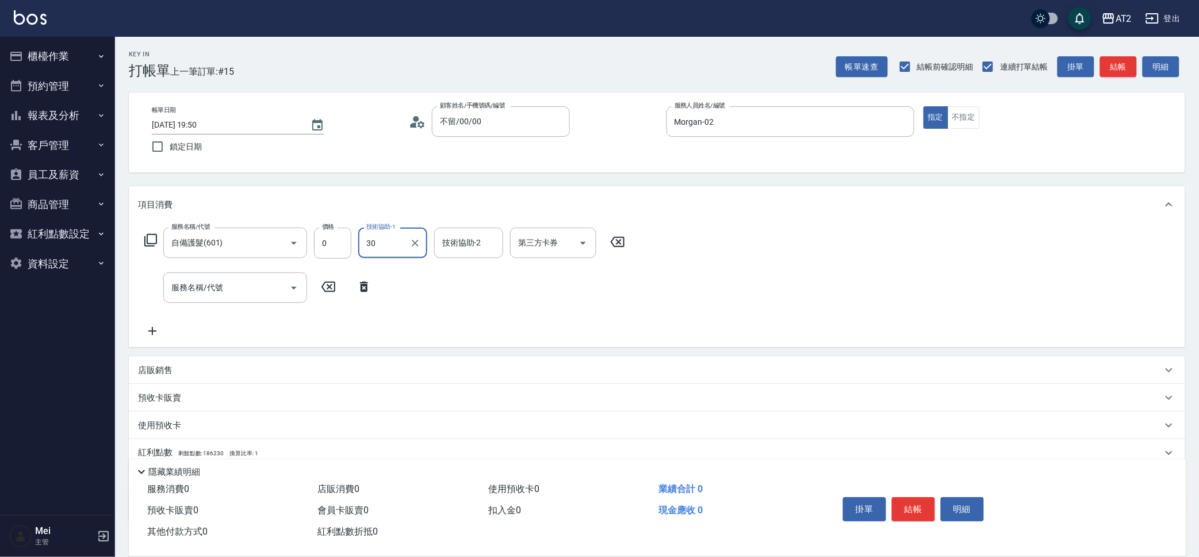
type input "小安-30"
type input "101"
type input "70"
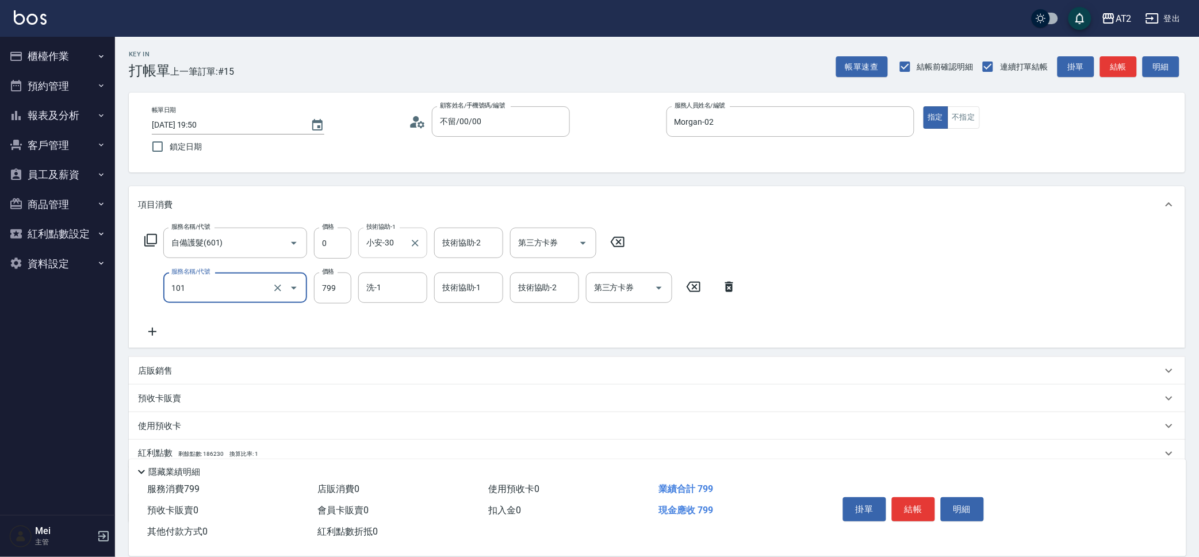
type input "洗+AB劑(101)"
type input "0"
type input "小安-30"
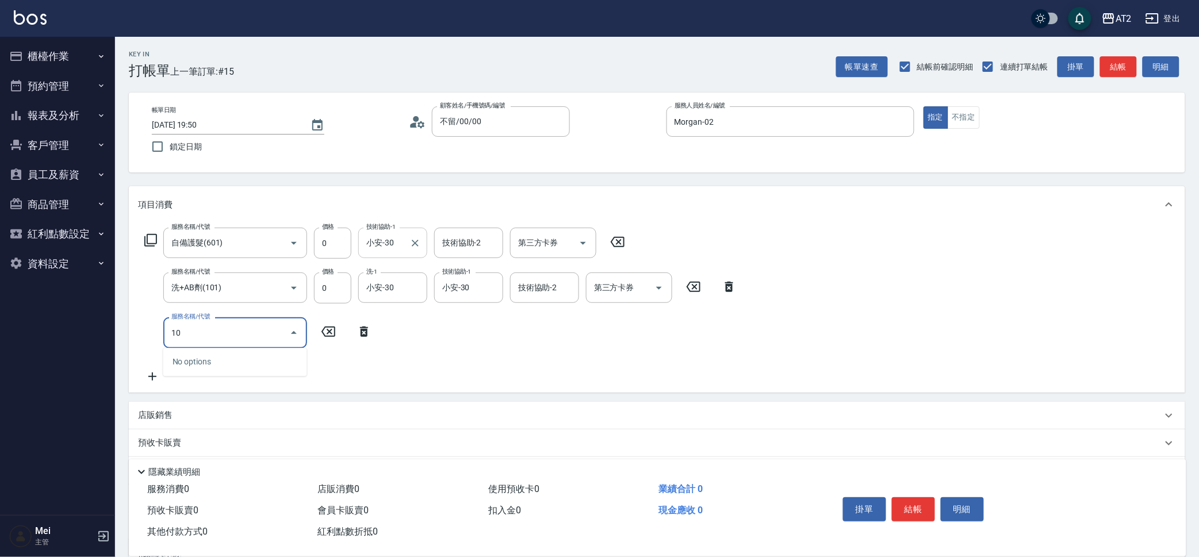
type input "105"
type input "120"
type input "自備敷膜(105)"
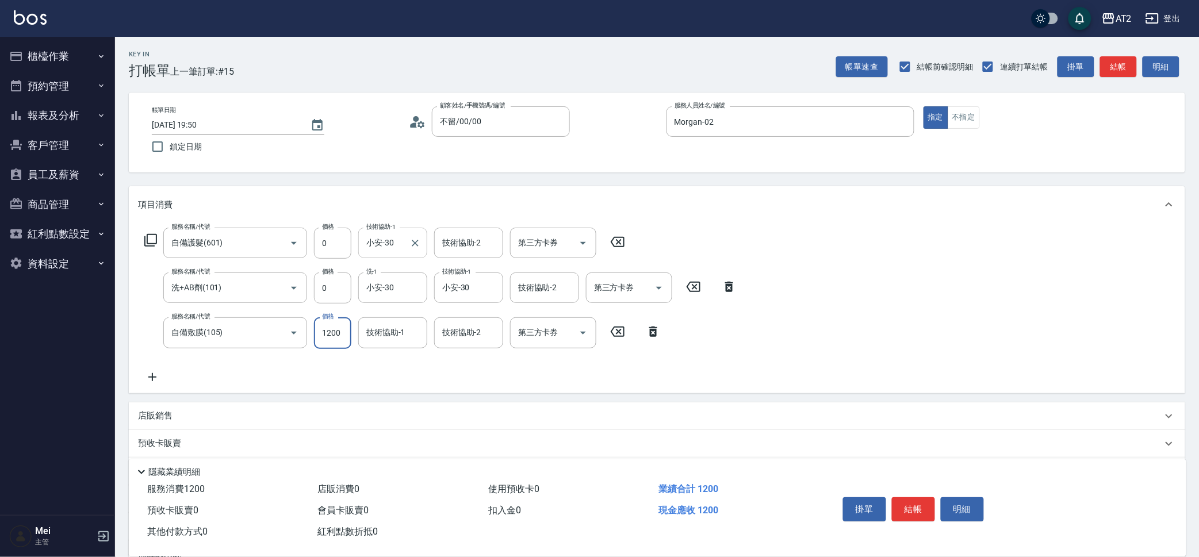
type input "0"
type input "小安-30"
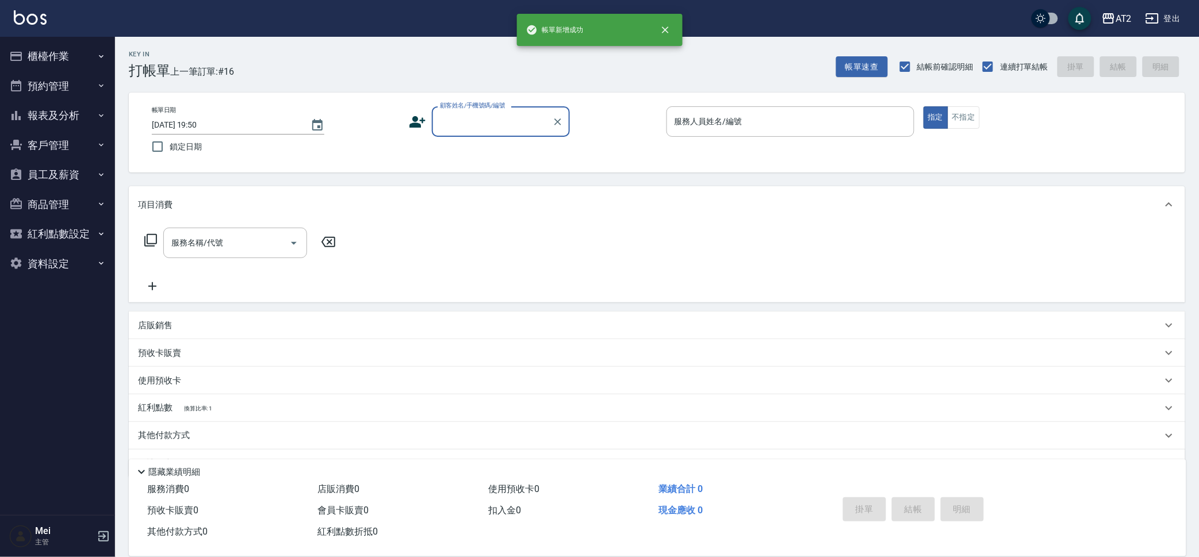
click at [521, 133] on div "顧客姓名/手機號碼/編號" at bounding box center [501, 121] width 138 height 30
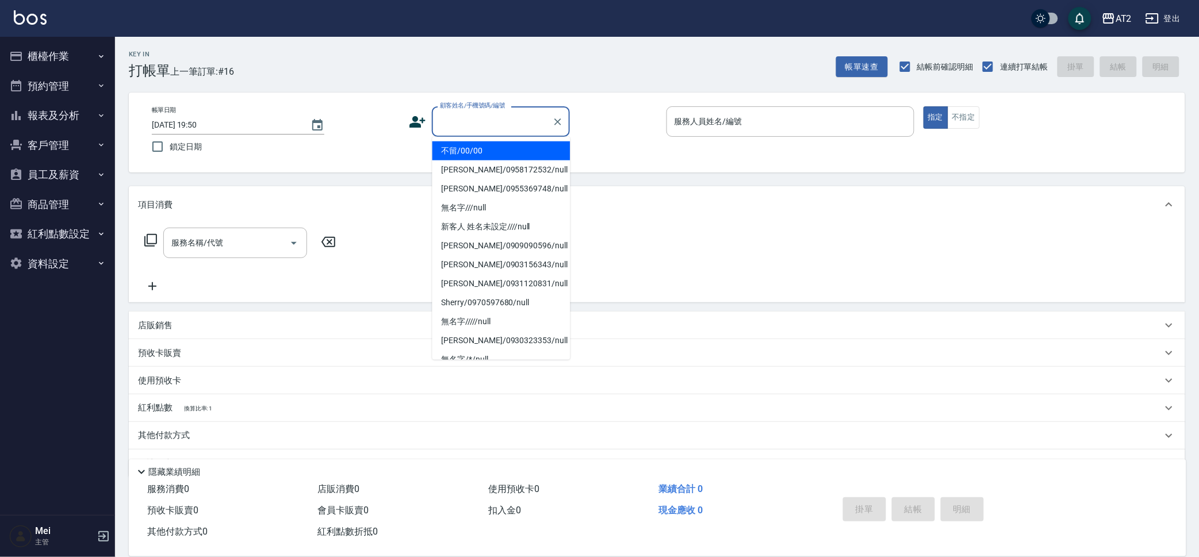
click at [509, 153] on li "不留/00/00" at bounding box center [501, 150] width 138 height 19
type input "不留/00/00"
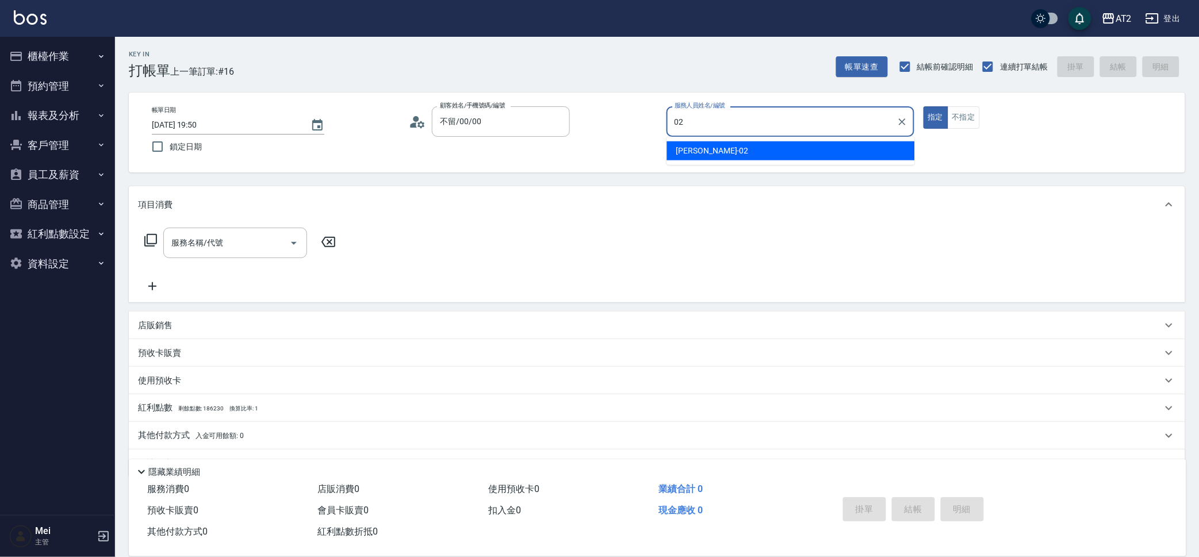
type input "Morgan-02"
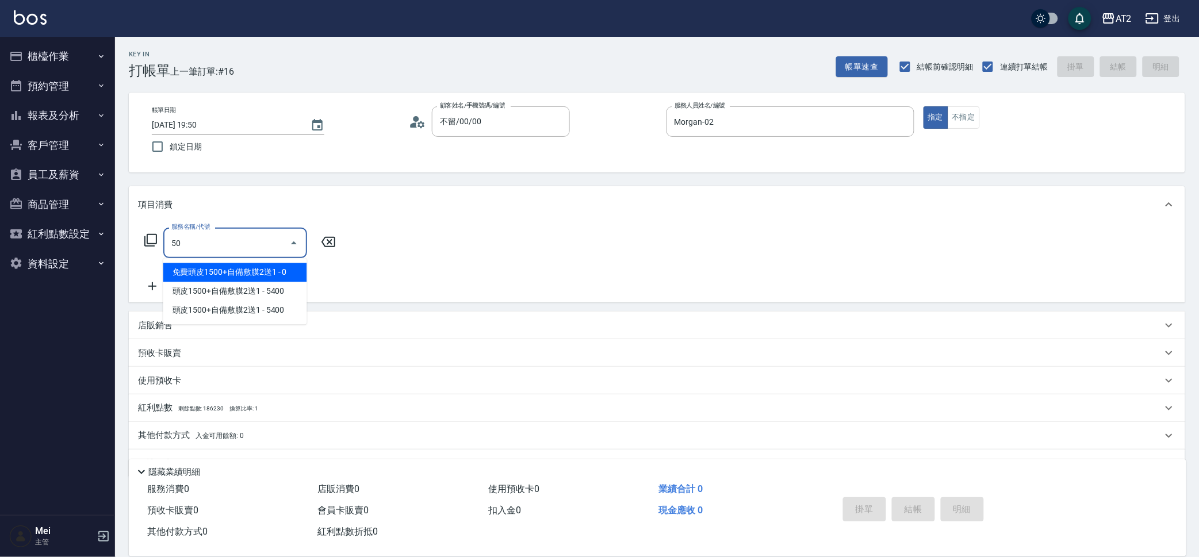
type input "501"
type input "100"
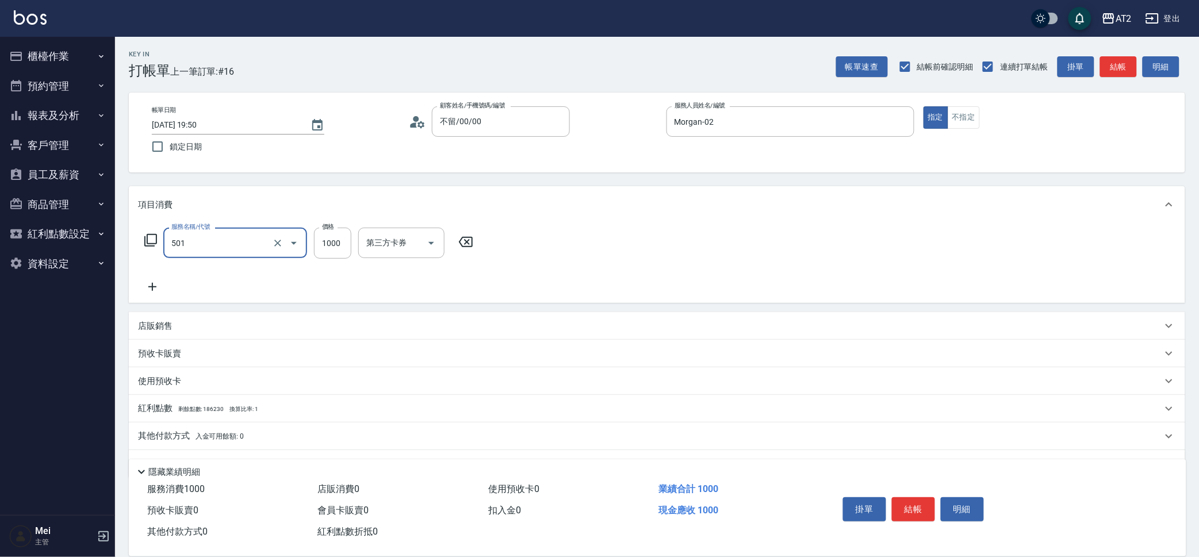
type input "染髮(501)"
type input "0"
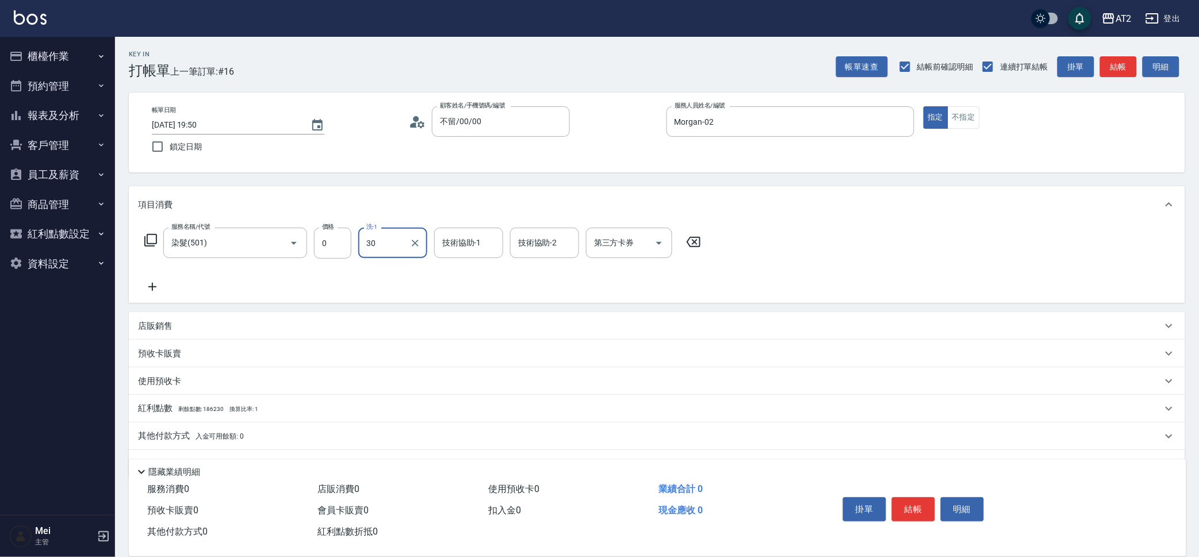
type input "小安-30"
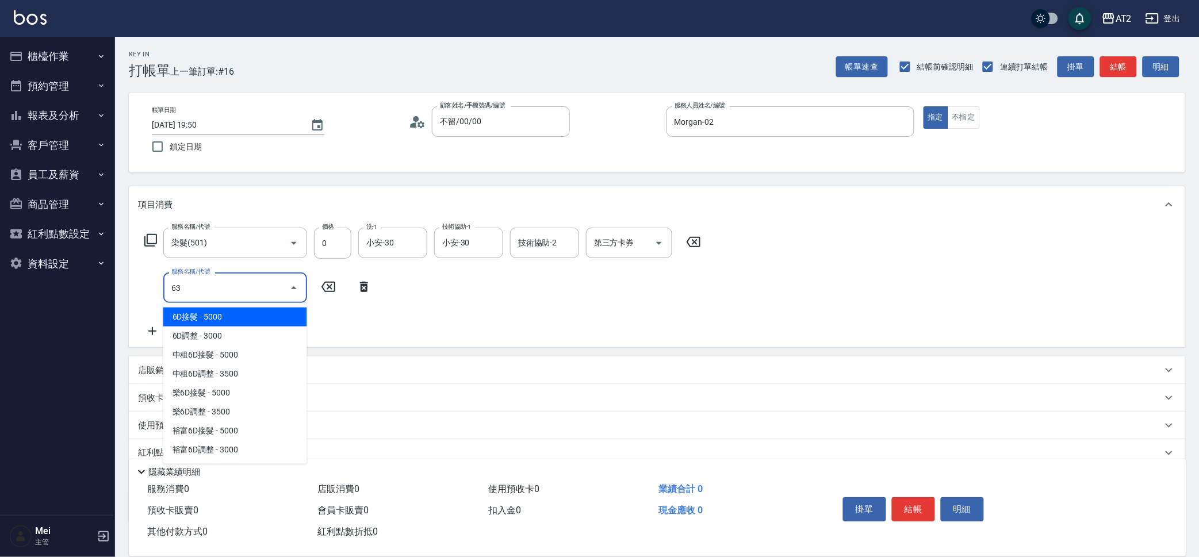
type input "630"
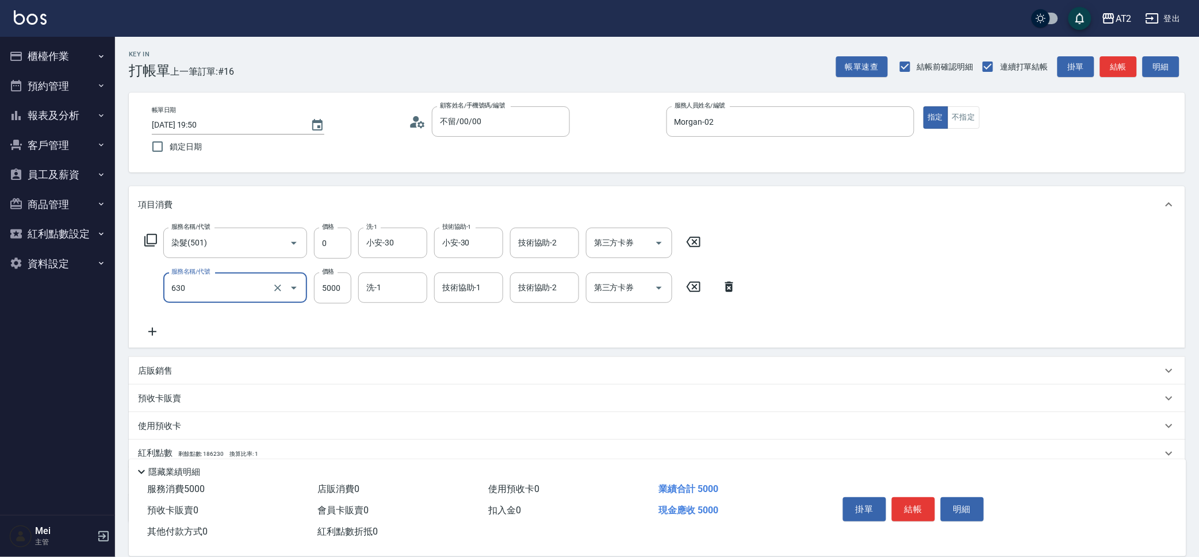
type input "0"
type input "628"
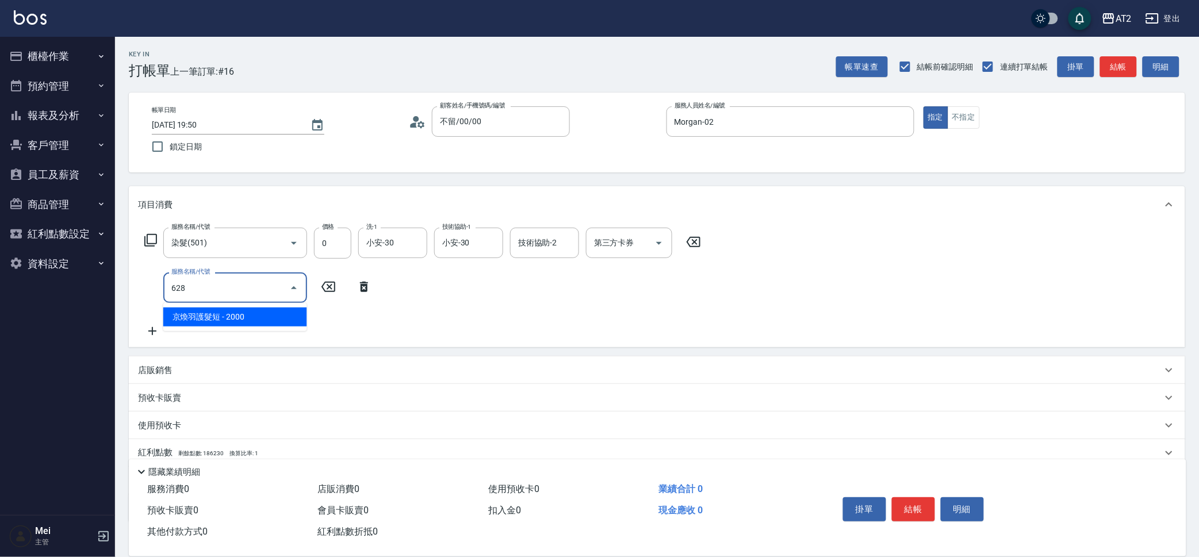
type input "200"
type input "京煥羽護髮短(628)"
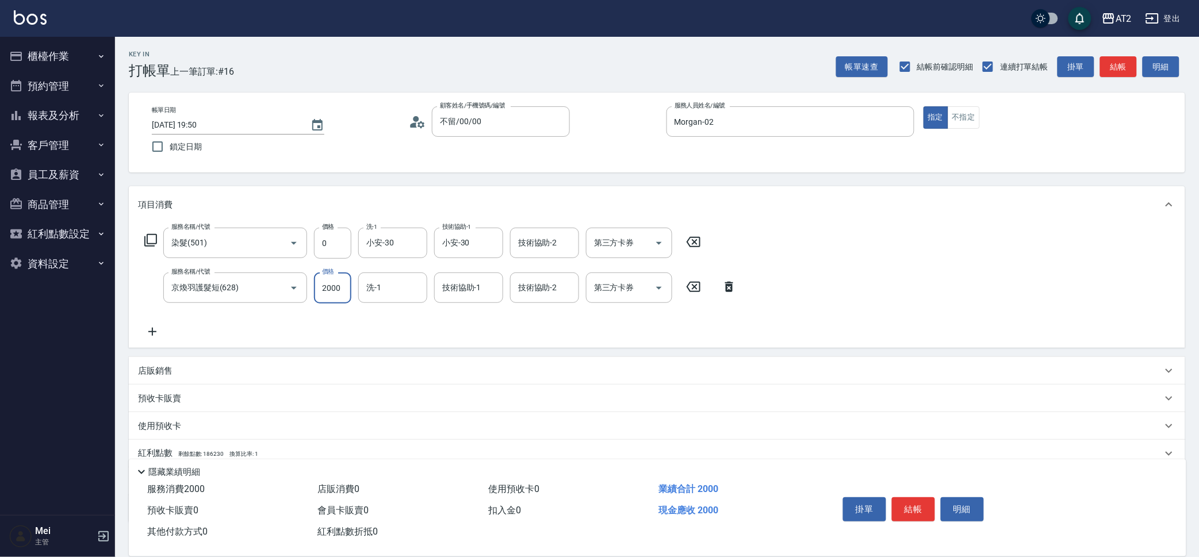
type input "0"
type input "30"
type input "300"
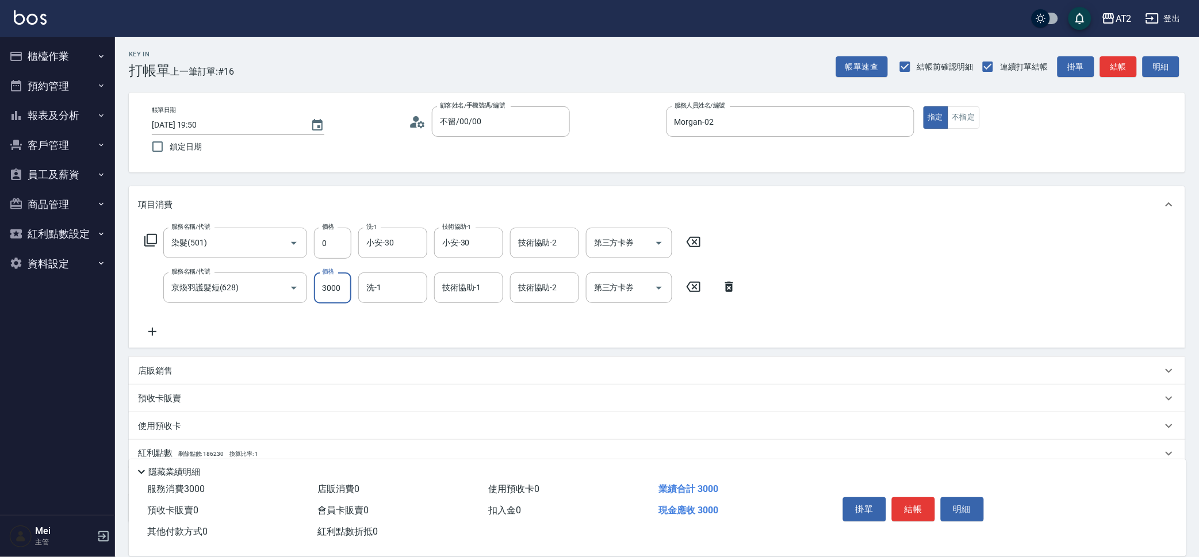
type input "3000"
type input "3"
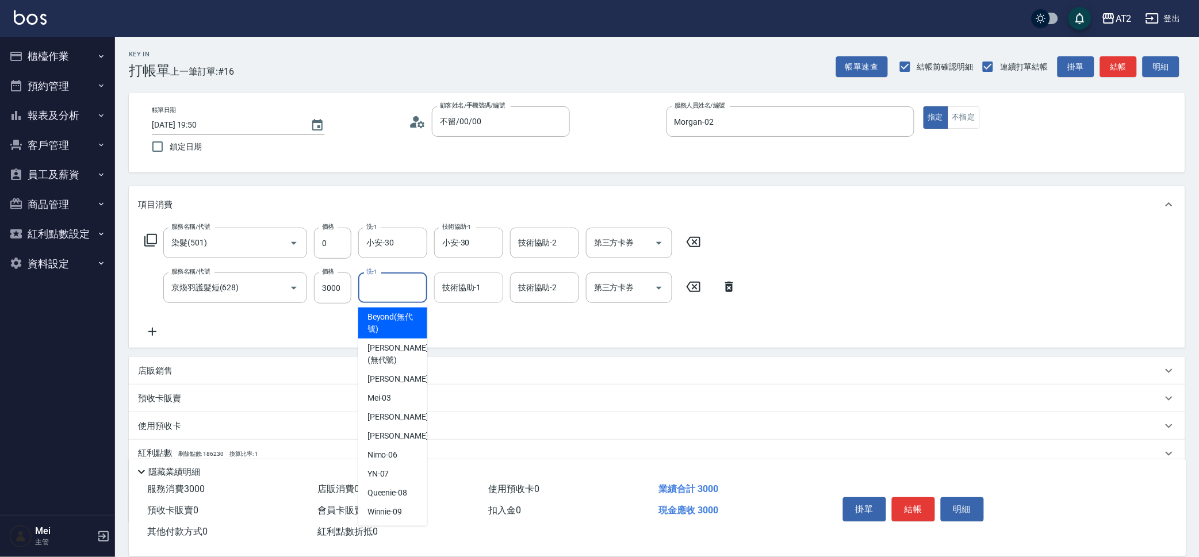
click at [481, 290] on input "技術協助-1" at bounding box center [468, 288] width 59 height 20
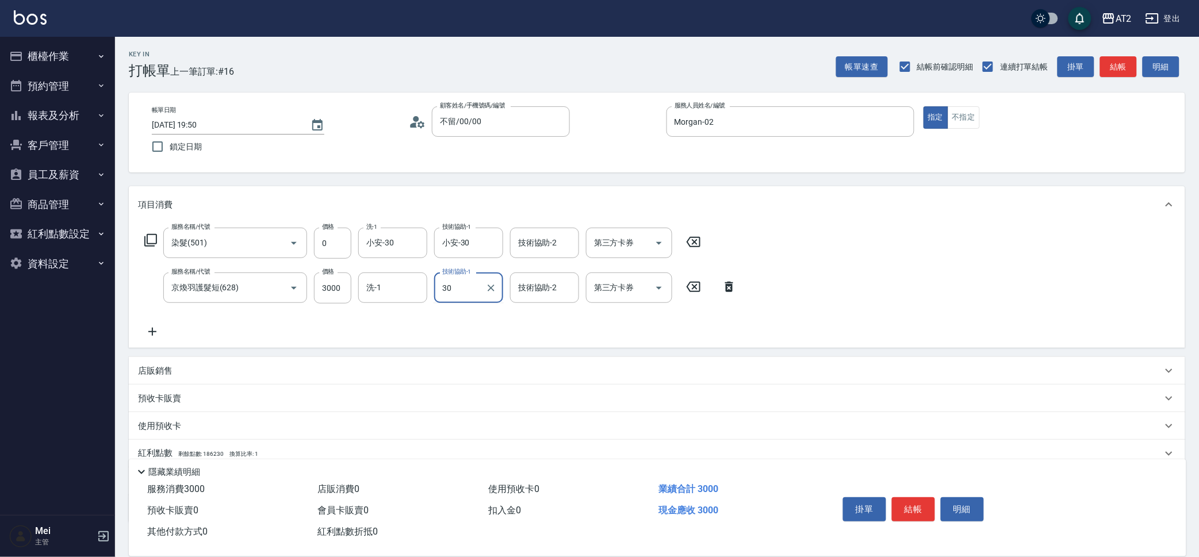
type input "小安-30"
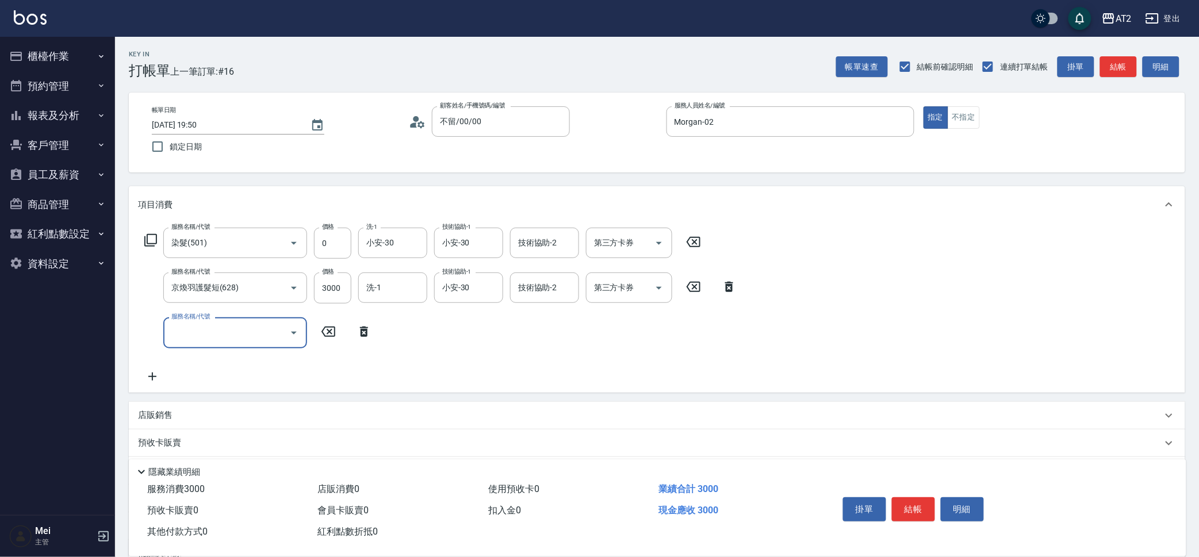
click at [60, 54] on button "櫃檯作業" at bounding box center [58, 56] width 106 height 30
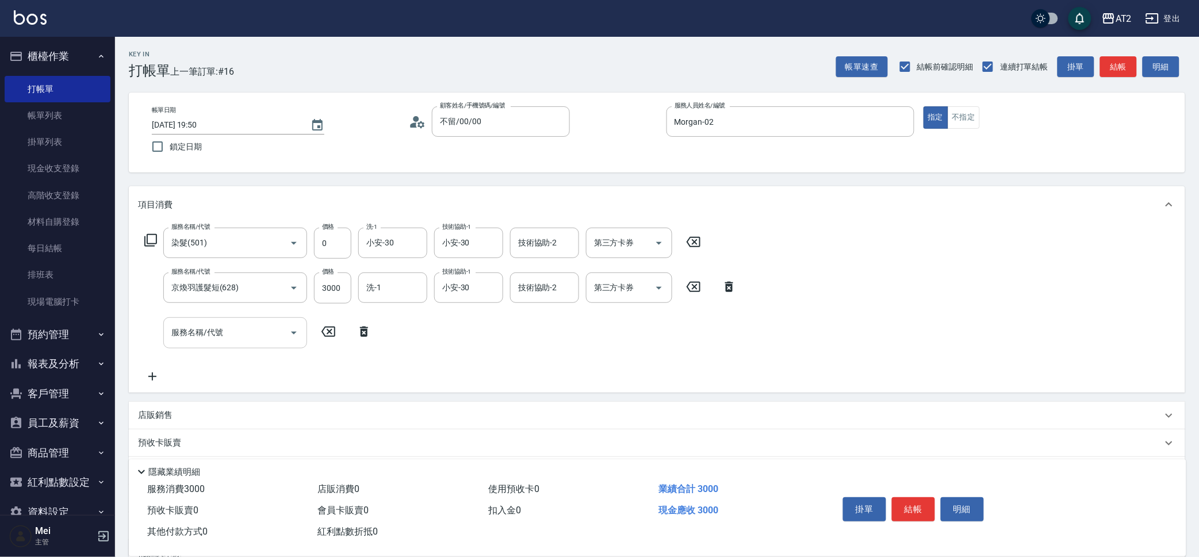
click at [217, 344] on div "服務名稱/代號" at bounding box center [235, 332] width 144 height 30
type input "704"
type input "800"
type input "新羽毛鉑金接髮(704)"
type input "300"
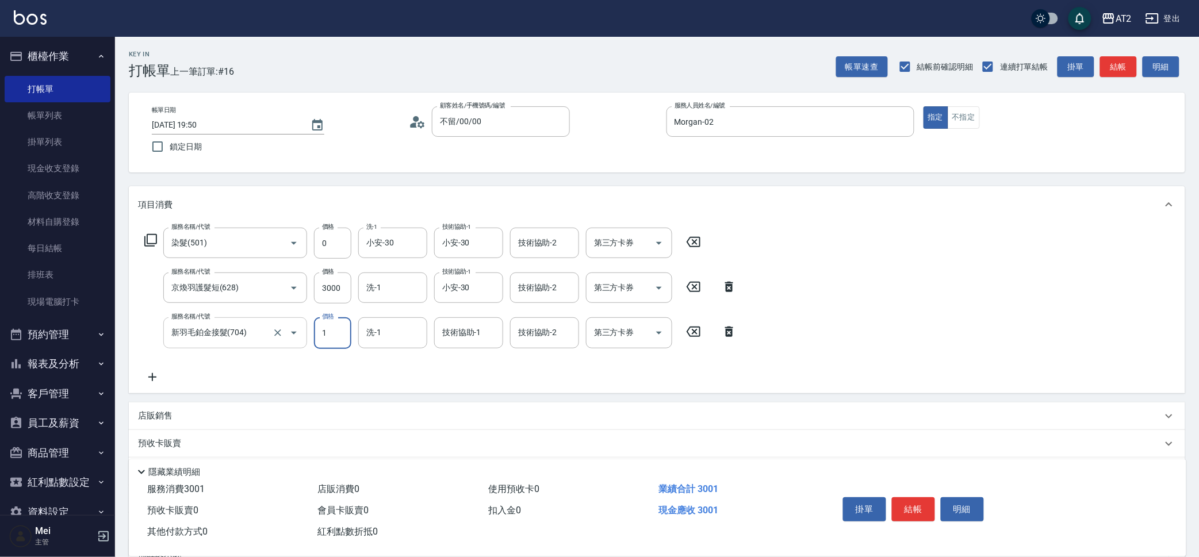
type input "12"
type input "310"
type input "129"
type input "420"
type input "12960"
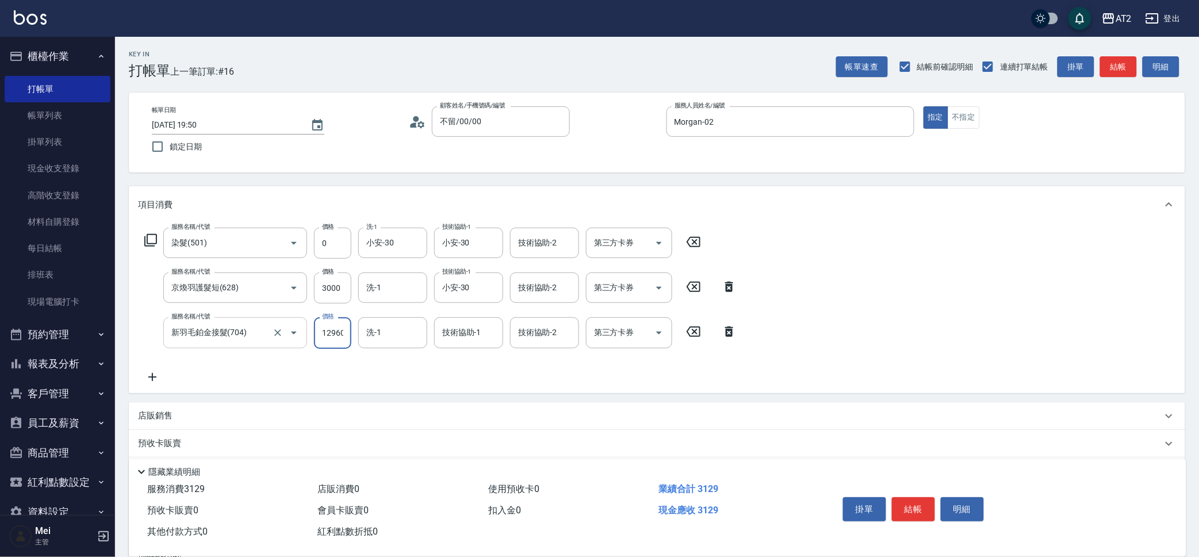
type input "1590"
type input "12960"
type input "小安-30"
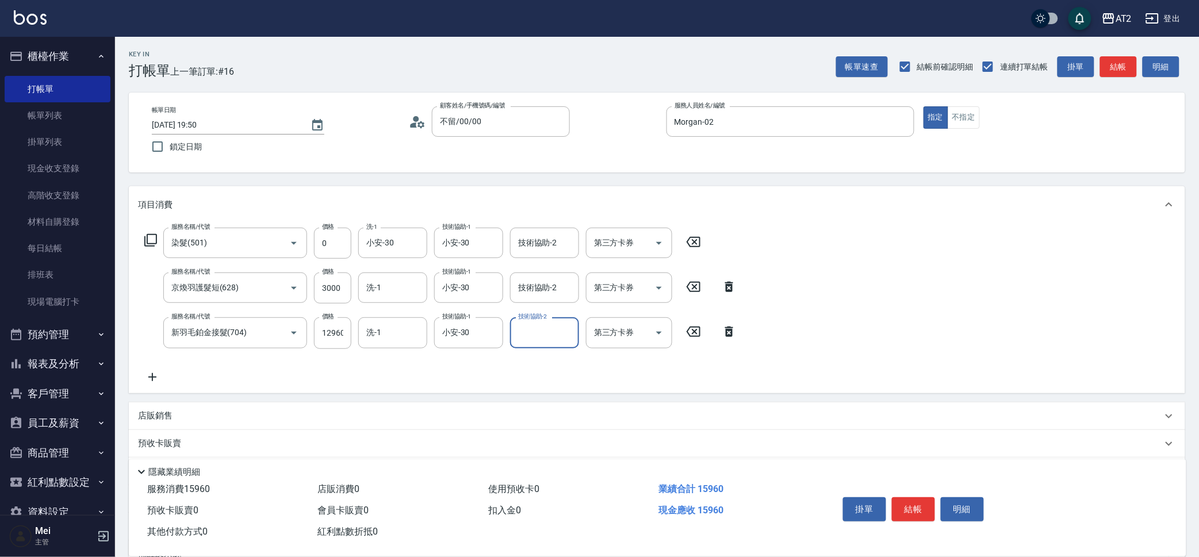
scroll to position [118, 0]
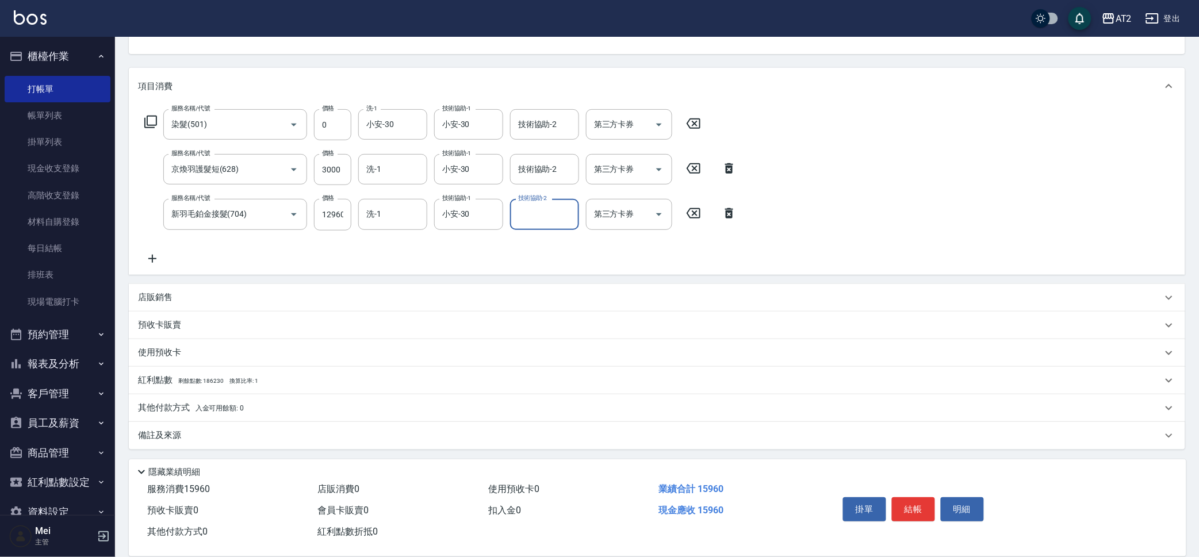
click at [169, 387] on div "紅利點數 剩餘點數: 186230 換算比率: 1" at bounding box center [657, 381] width 1056 height 28
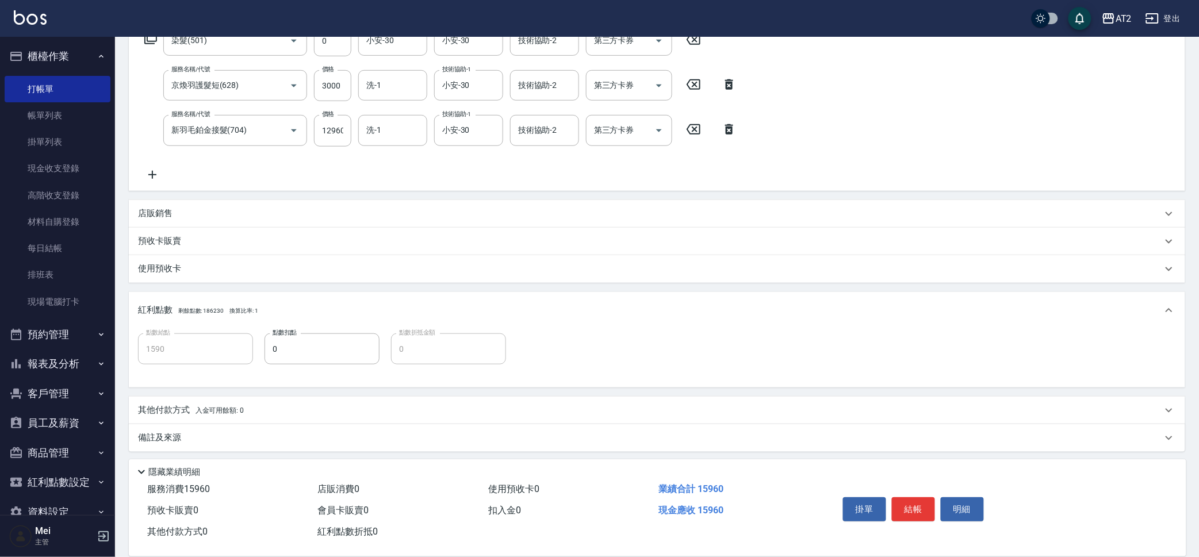
scroll to position [205, 0]
click at [193, 402] on p "其他付款方式 入金可用餘額: 0" at bounding box center [191, 408] width 106 height 13
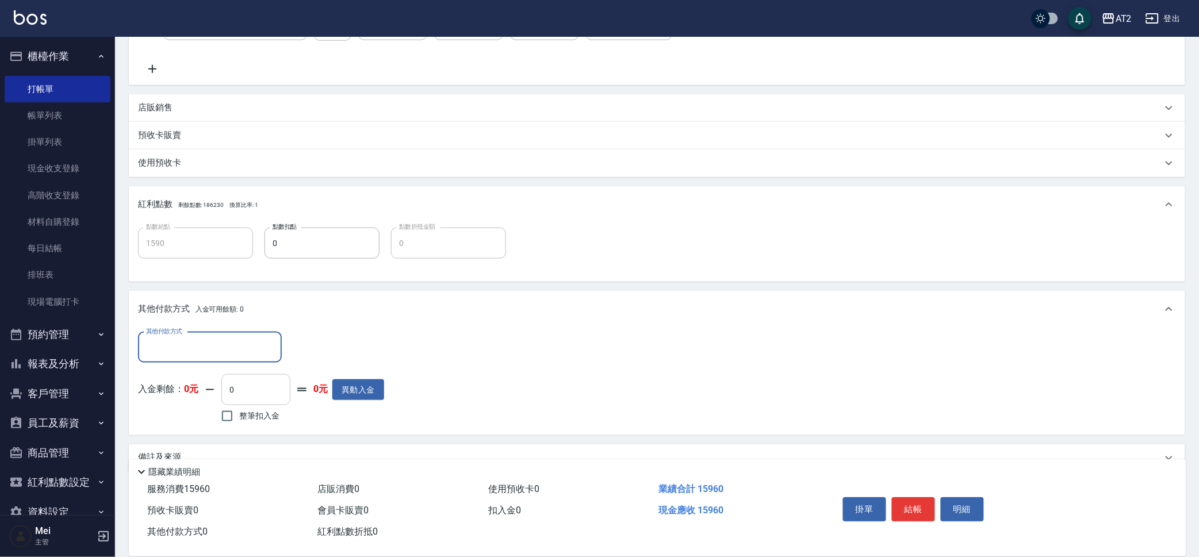
scroll to position [331, 0]
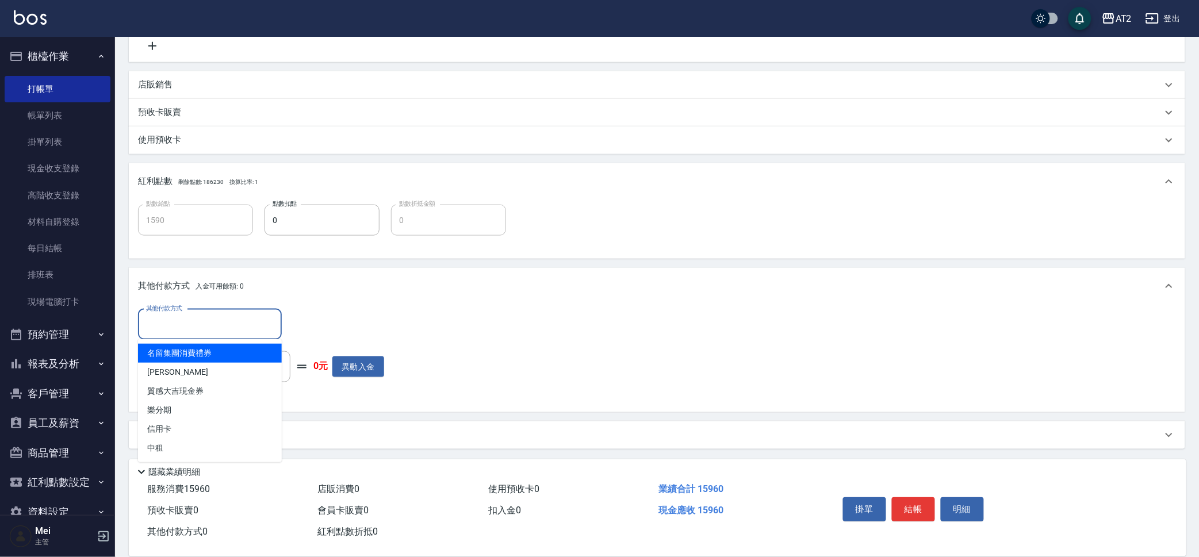
click at [226, 330] on input "其他付款方式" at bounding box center [209, 324] width 133 height 20
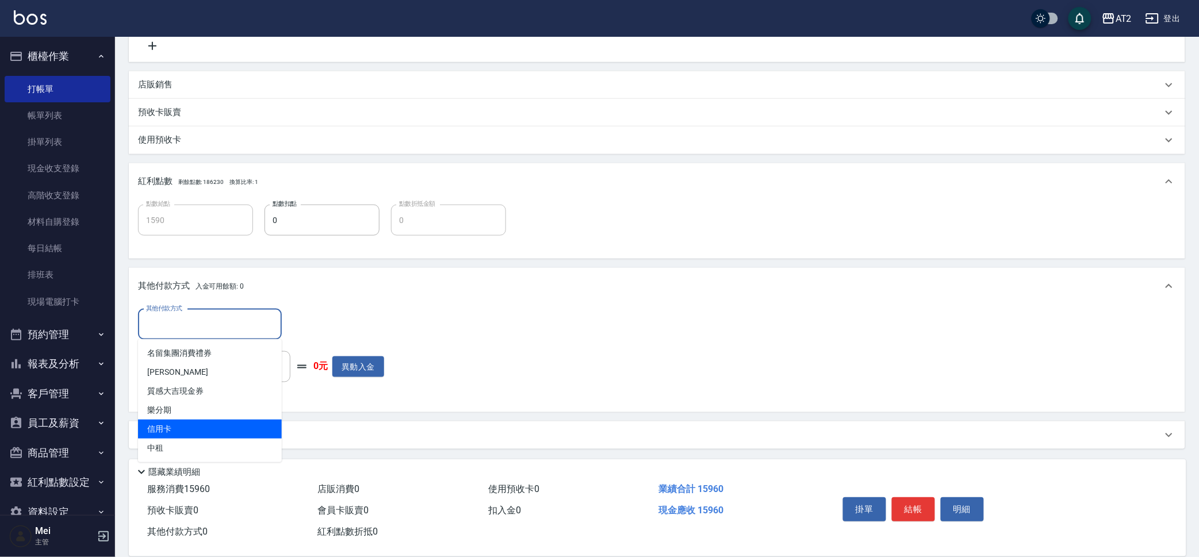
click at [212, 427] on span "信用卡" at bounding box center [210, 429] width 144 height 19
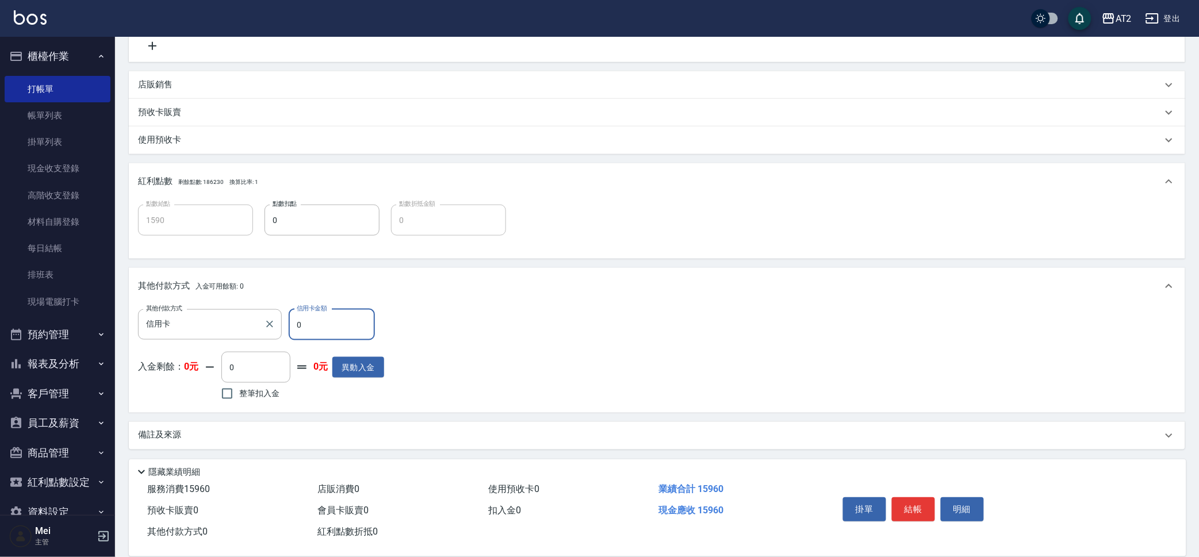
click at [174, 309] on label "其他付款方式" at bounding box center [164, 308] width 36 height 9
click at [174, 314] on input "信用卡" at bounding box center [201, 324] width 116 height 20
click at [174, 327] on input "信用卡" at bounding box center [201, 324] width 116 height 20
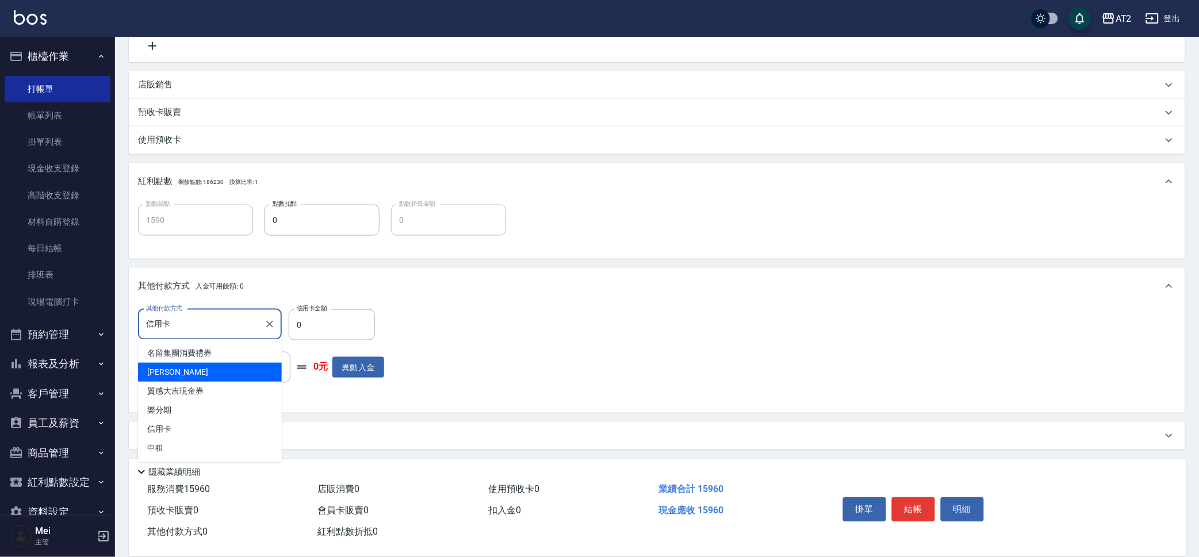
click at [182, 375] on span "[PERSON_NAME]" at bounding box center [210, 372] width 144 height 19
type input "[PERSON_NAME]"
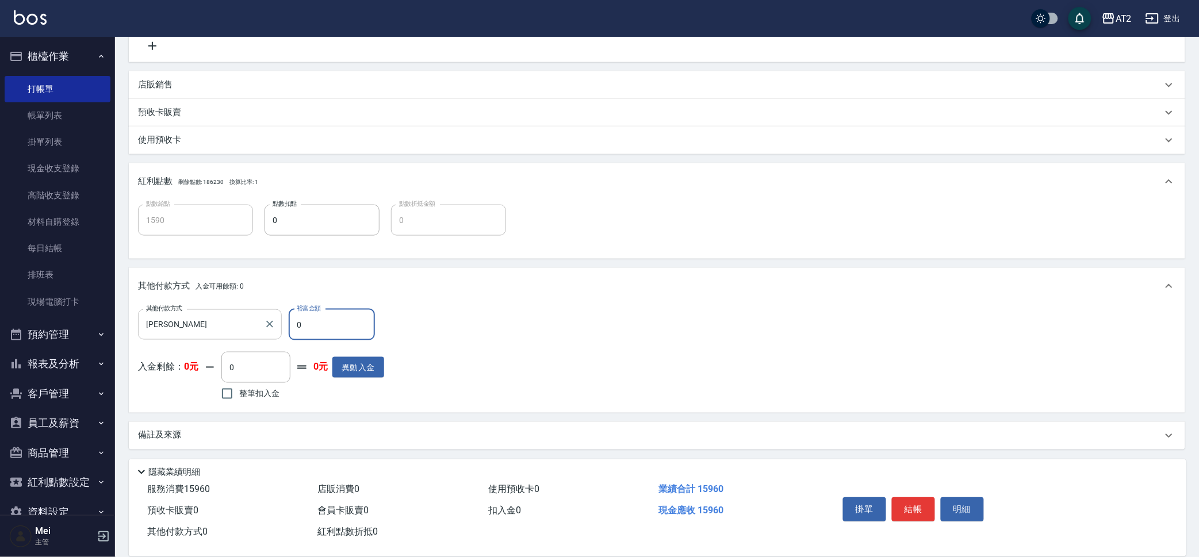
drag, startPoint x: 329, startPoint y: 320, endPoint x: 163, endPoint y: 333, distance: 167.2
click at [167, 333] on div "其他付款方式 裕富 其他付款方式 裕富金額 0 裕富金額" at bounding box center [261, 324] width 246 height 31
type input "15"
type input "1580"
type input "159"
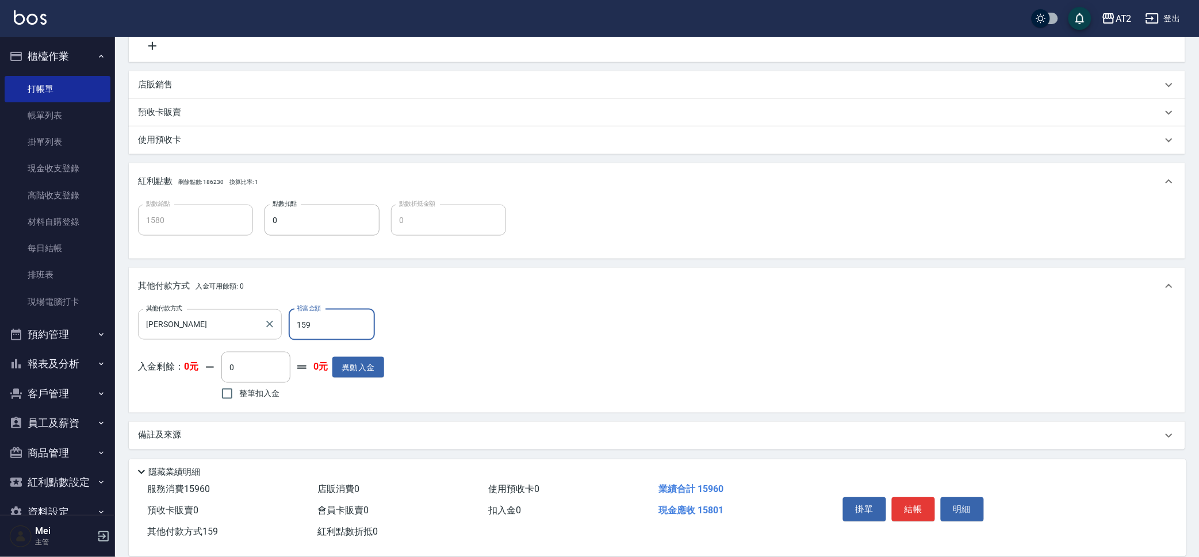
type input "1430"
type input "15960"
type input "0"
type input "[DATE] 19:52"
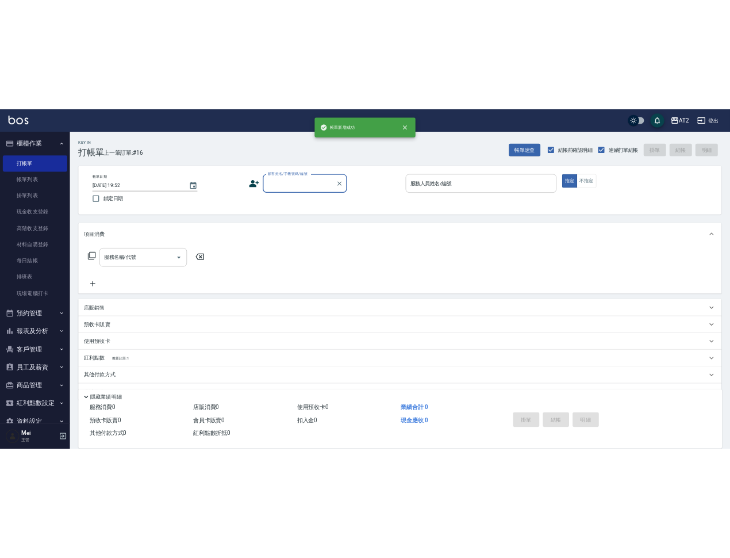
scroll to position [0, 0]
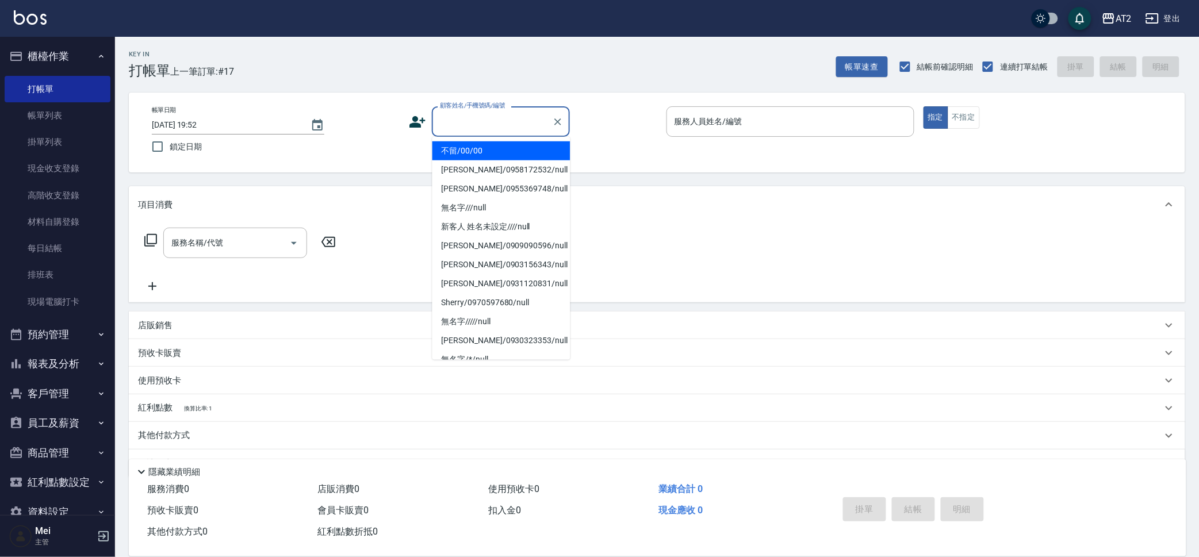
click at [512, 129] on input "顧客姓名/手機號碼/編號" at bounding box center [492, 122] width 110 height 20
click at [509, 141] on li "不留/00/00" at bounding box center [501, 150] width 138 height 19
type input "不留/00/00"
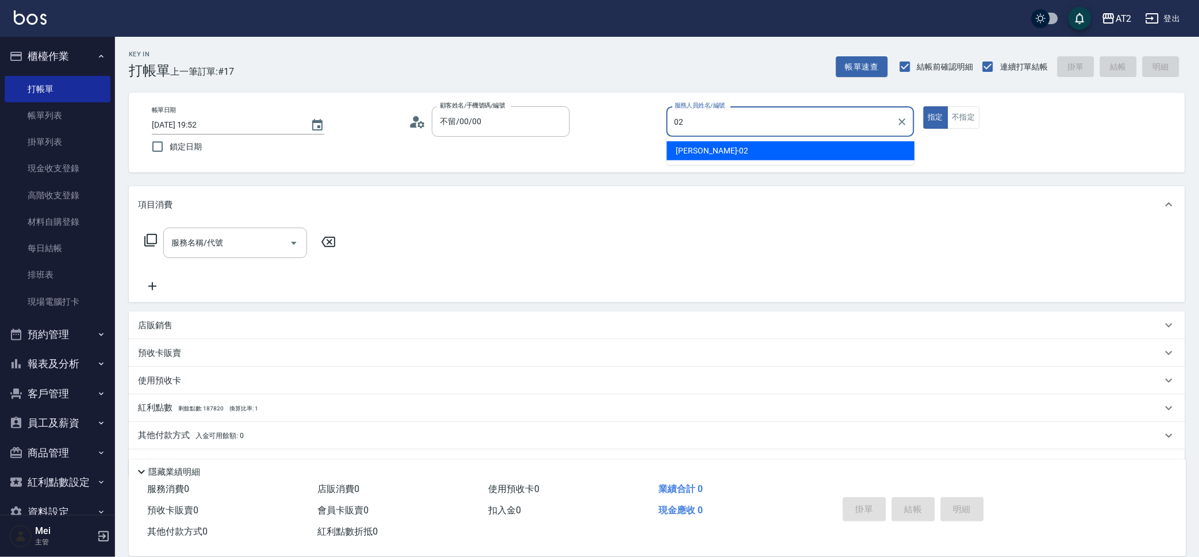
type input "Morgan-02"
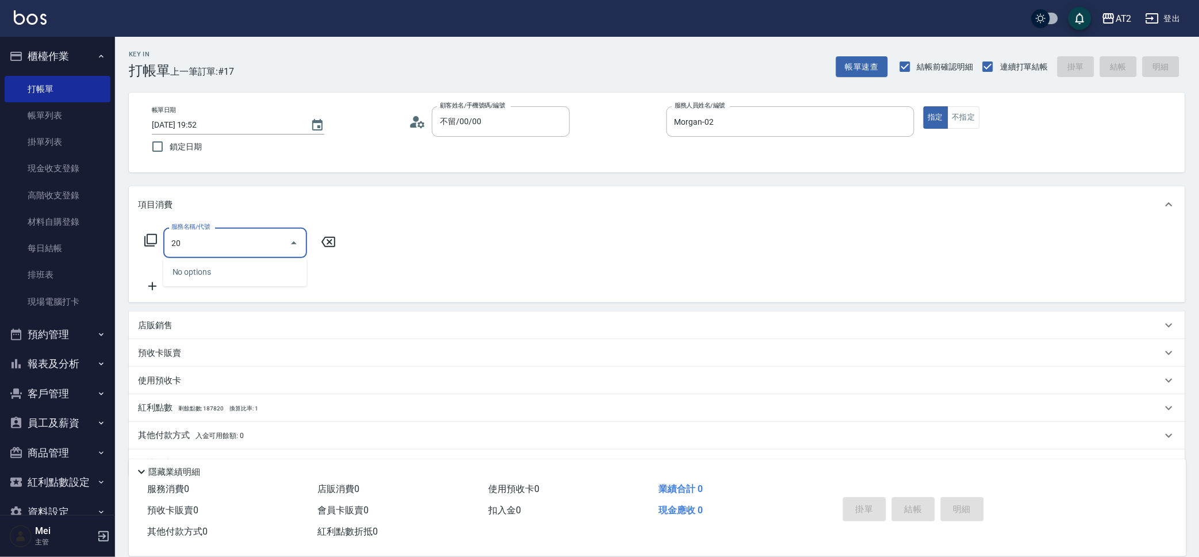
type input "201"
type input "20"
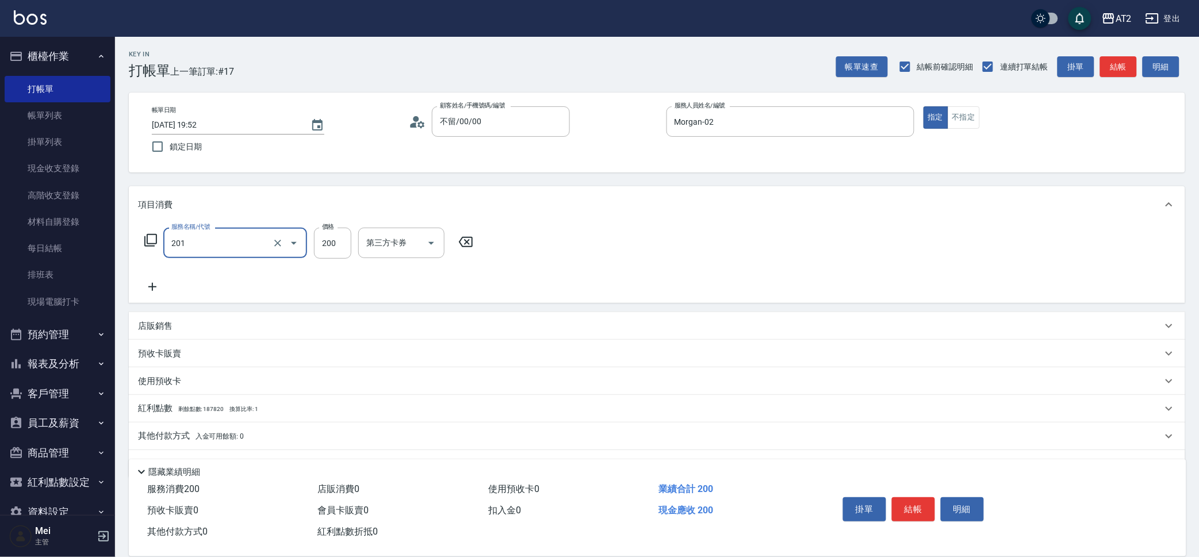
type input "洗髮(201)"
type input "0"
type input "50"
type input "500"
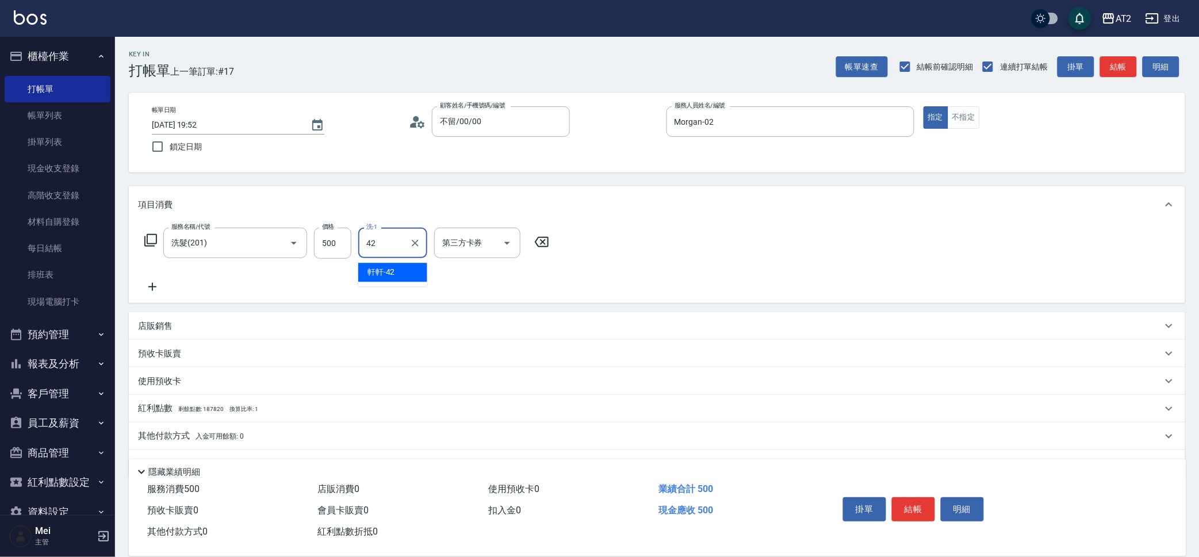
type input "4"
type input "v"
type input "宣宣-40"
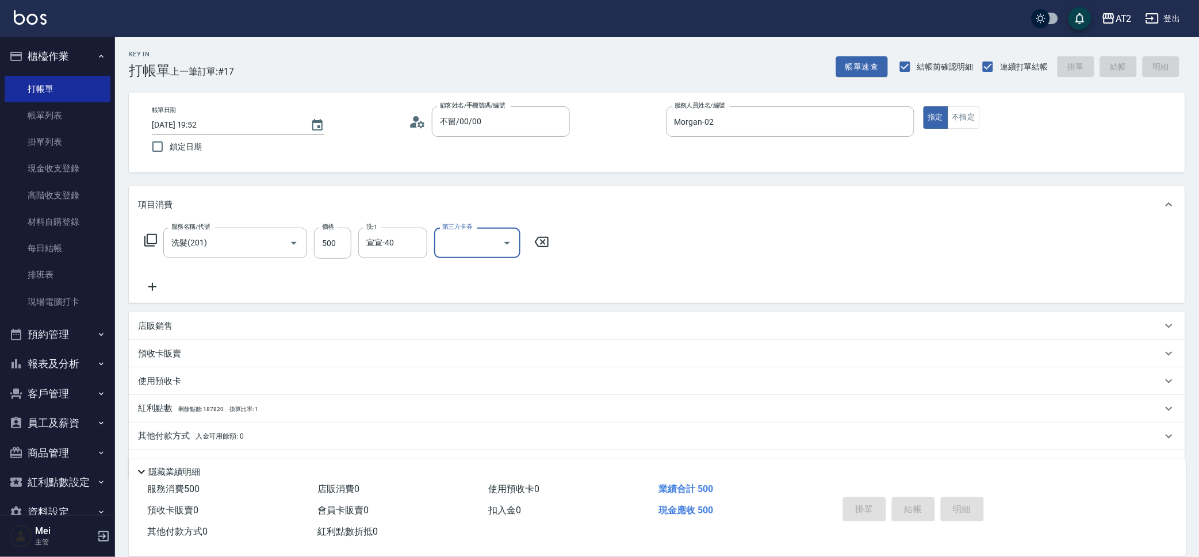
type input "[DATE] 19:53"
type input "0"
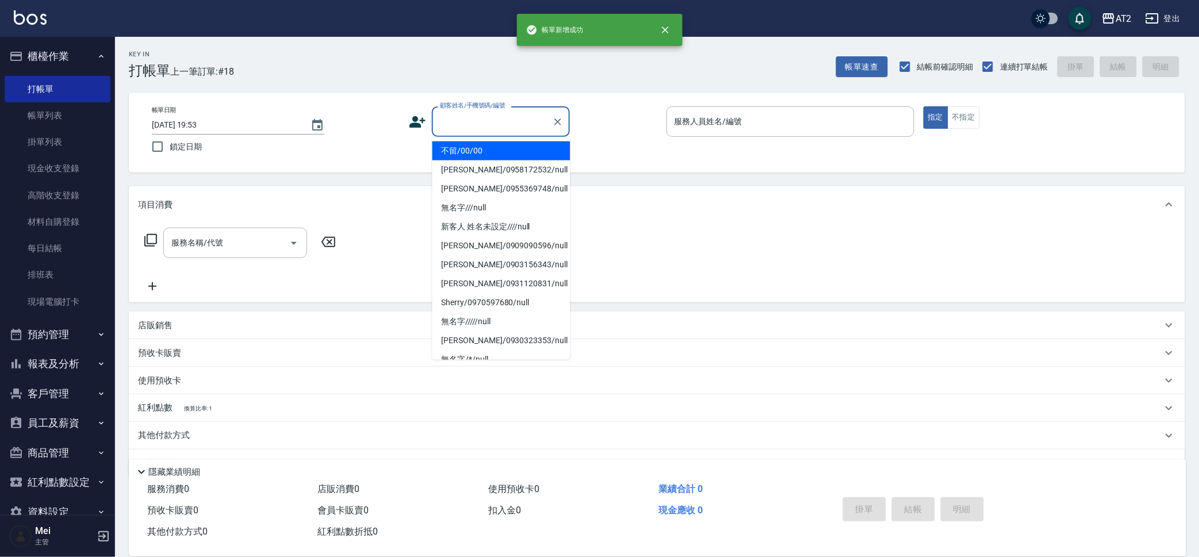
click at [470, 118] on input "顧客姓名/手機號碼/編號" at bounding box center [492, 122] width 110 height 20
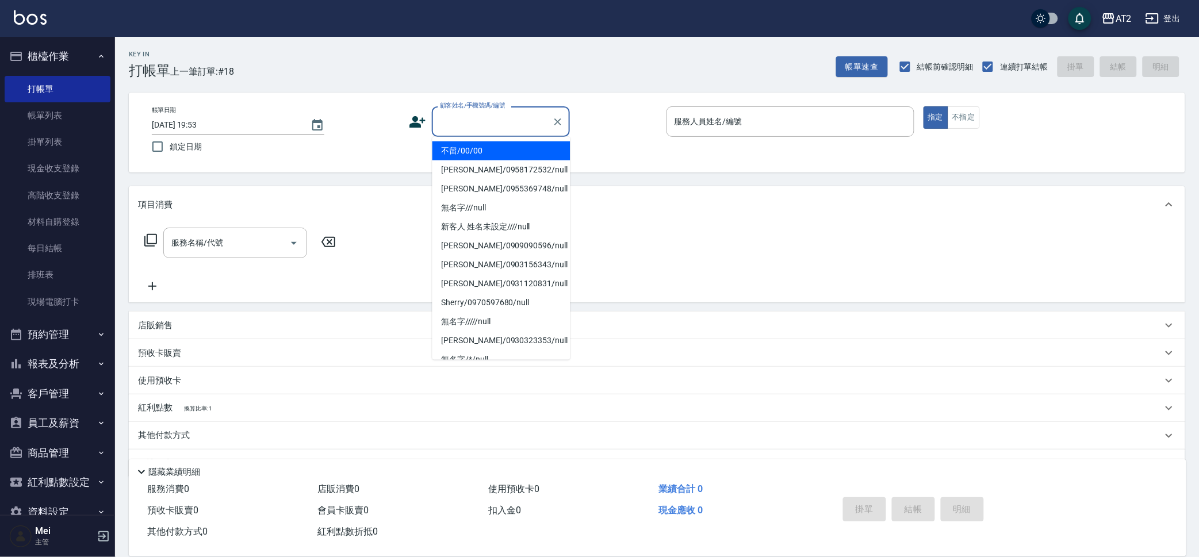
click at [537, 156] on li "不留/00/00" at bounding box center [501, 150] width 138 height 19
type input "不留/00/00"
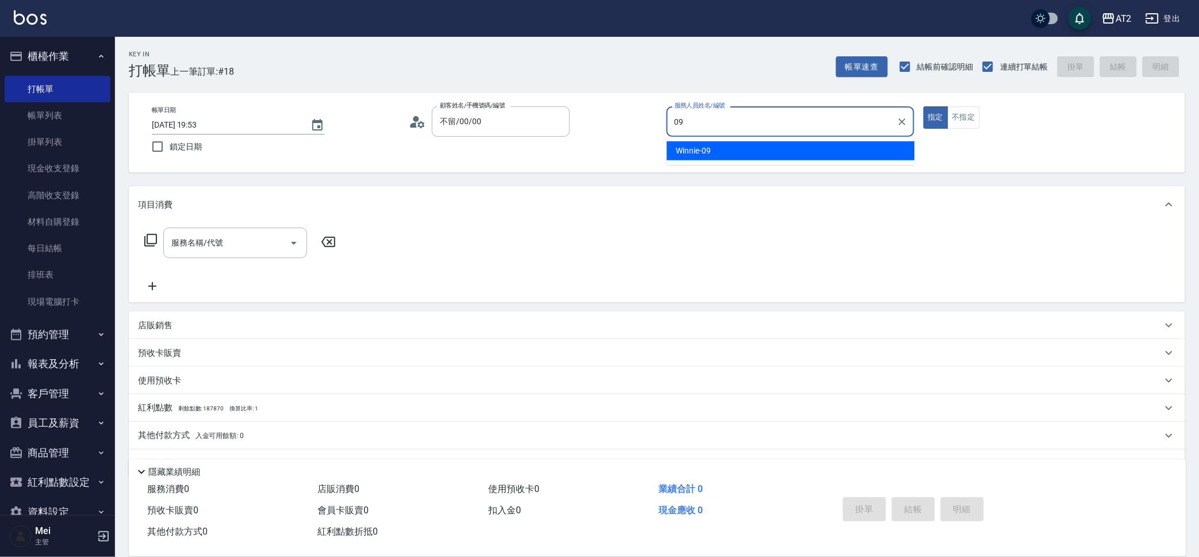
type input "Winnie-09"
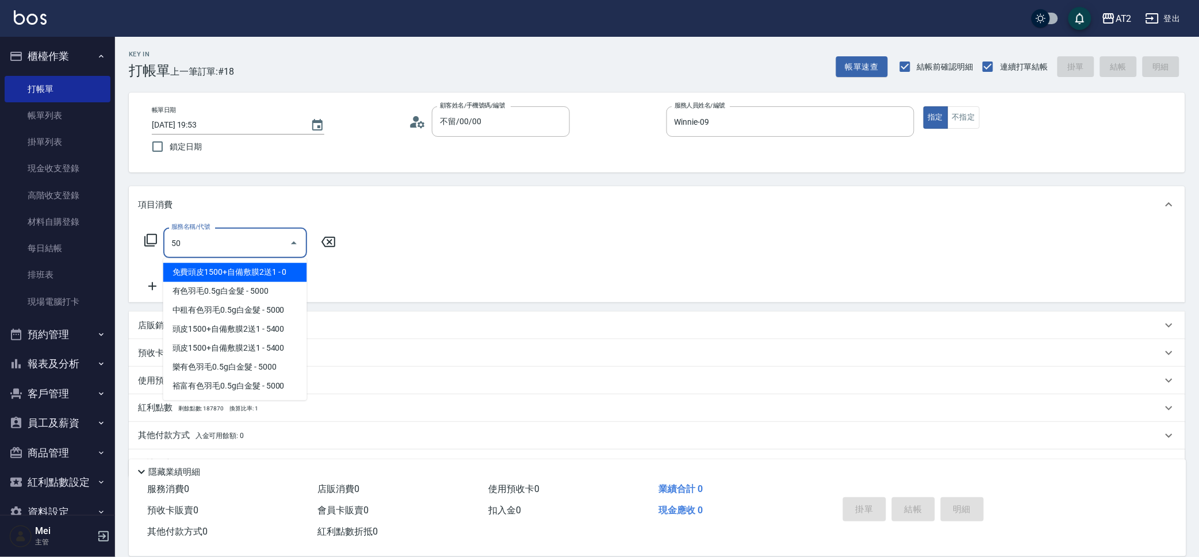
type input "501"
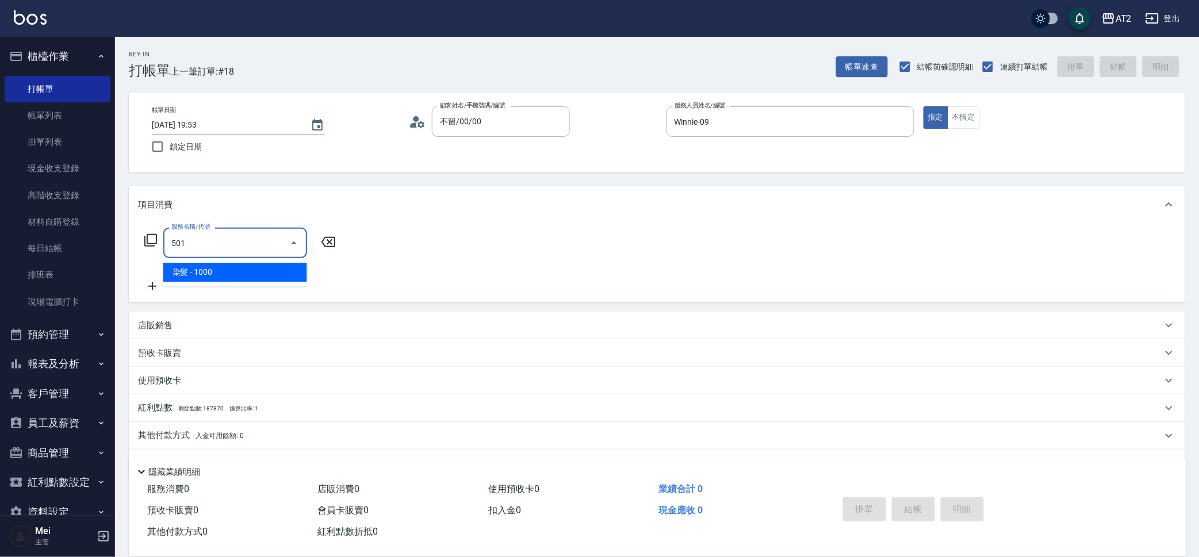
type input "100"
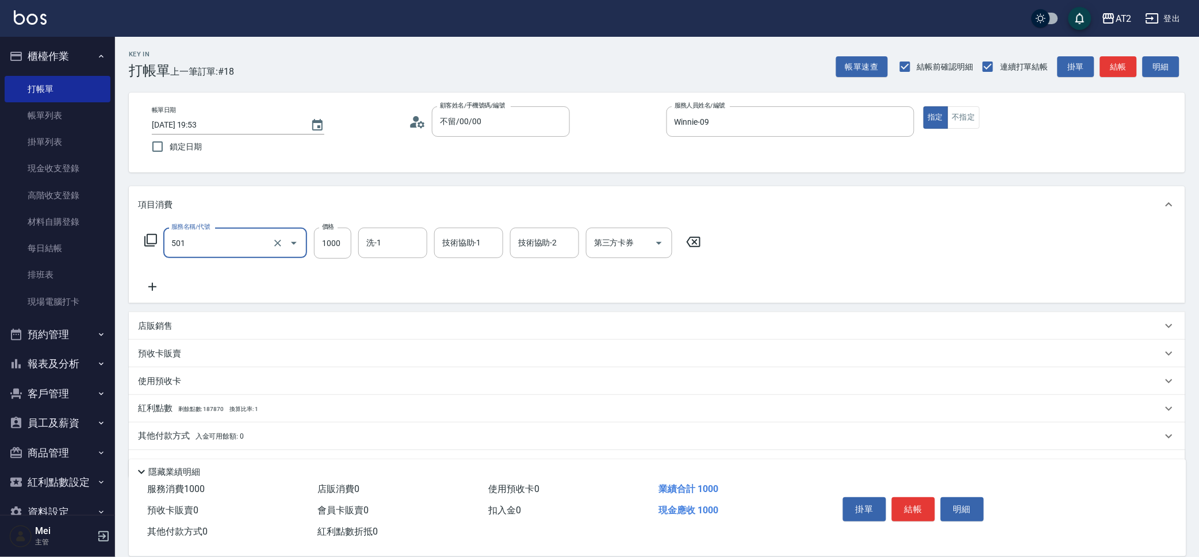
type input "染髮(501)"
type input "0"
type input "27"
type input "20"
type input "279"
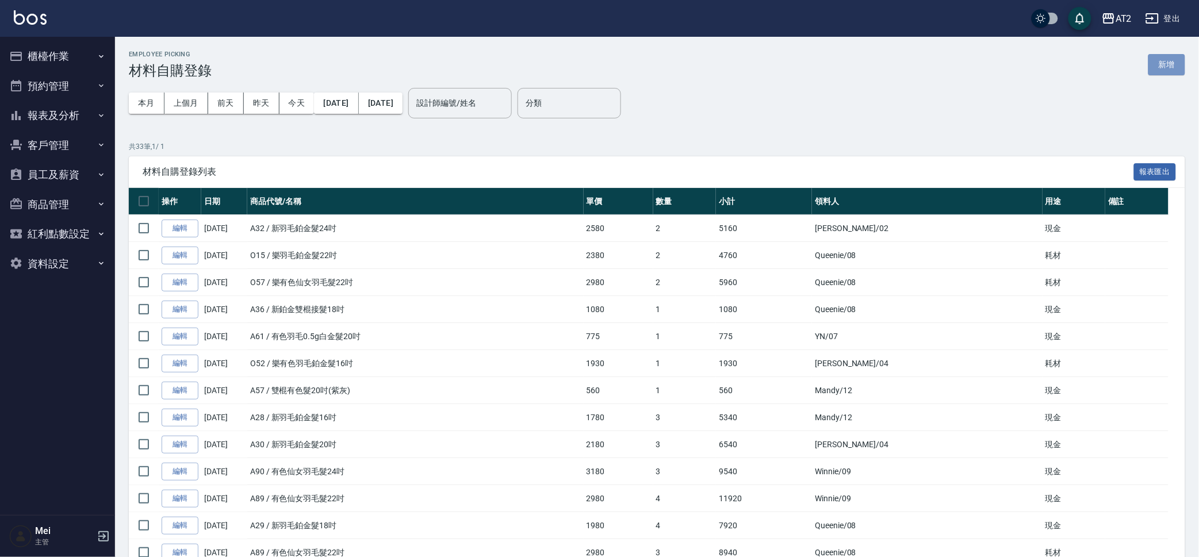
click at [1169, 68] on button "新增" at bounding box center [1166, 64] width 37 height 21
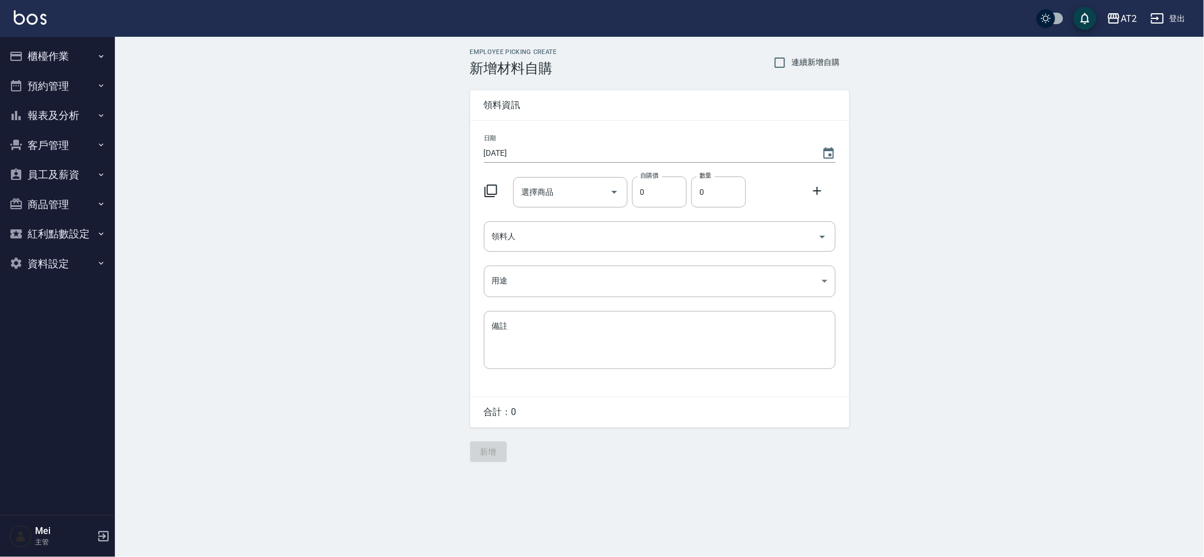
click at [809, 60] on span "連續新增自購" at bounding box center [816, 62] width 48 height 12
click at [792, 60] on input "連續新增自購" at bounding box center [780, 63] width 24 height 24
checkbox input "true"
click at [554, 205] on div "選擇商品" at bounding box center [570, 192] width 114 height 30
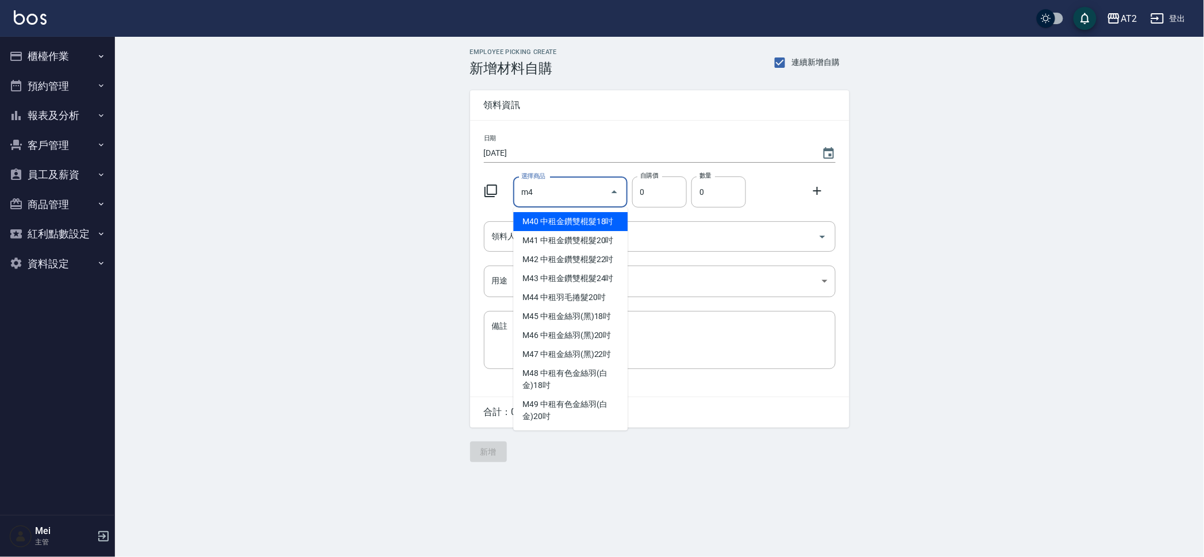
type input "m"
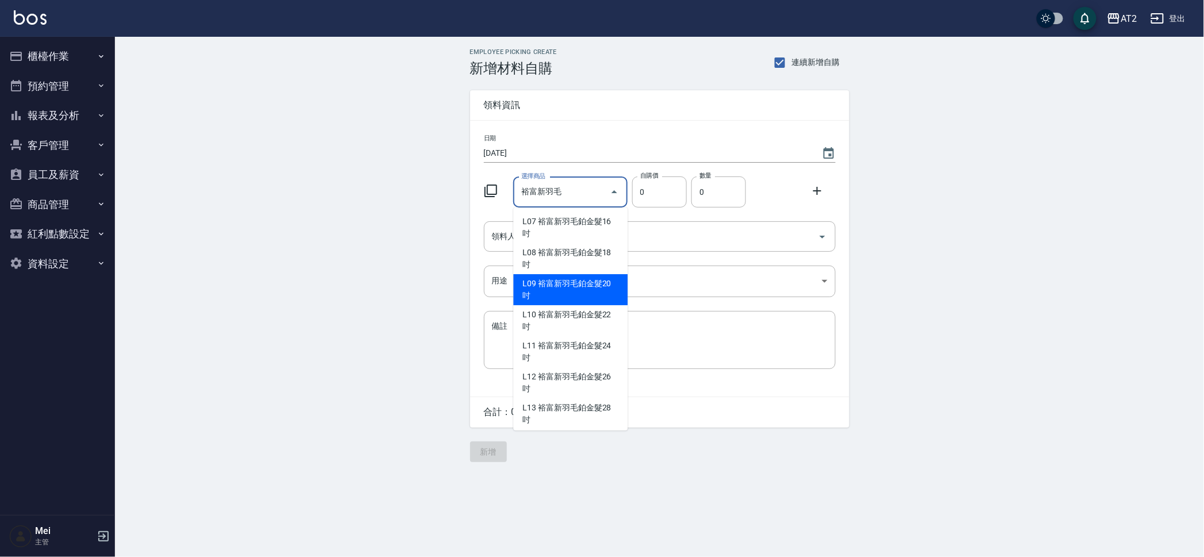
click at [531, 291] on li "L09 裕富新羽毛鉑金髮20吋" at bounding box center [570, 289] width 114 height 31
type input "裕富新羽毛鉑金髮20吋"
type input "2180"
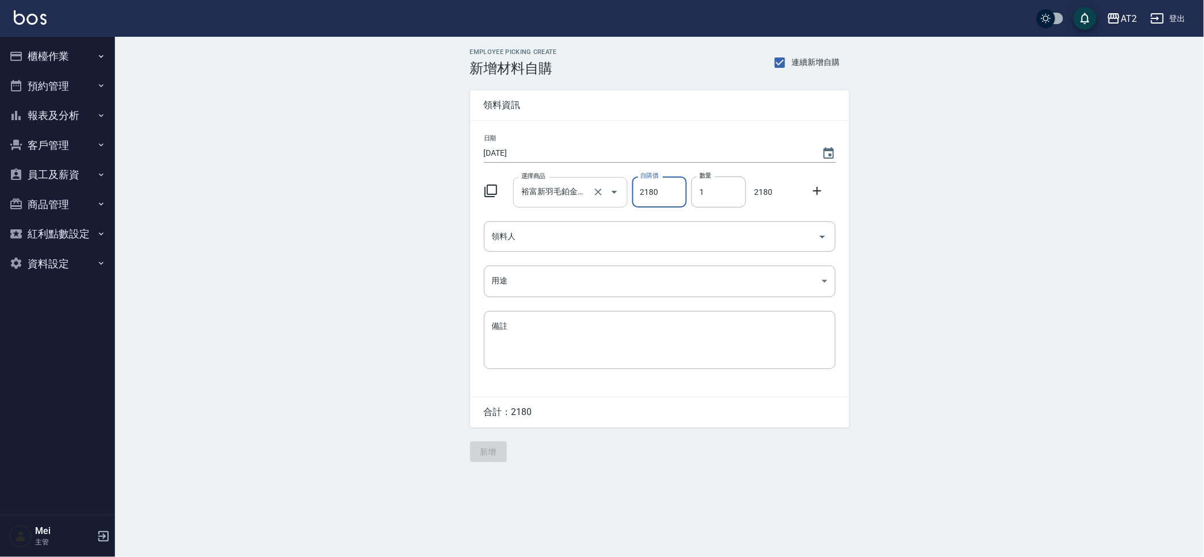
click at [545, 187] on input "裕富新羽毛鉑金髮20吋" at bounding box center [555, 192] width 72 height 20
click at [553, 226] on li "L09 裕富新羽毛鉑金髮20吋" at bounding box center [570, 227] width 114 height 31
drag, startPoint x: 700, startPoint y: 194, endPoint x: 720, endPoint y: 194, distance: 20.7
click at [720, 194] on input "1" at bounding box center [719, 191] width 55 height 31
type input "3"
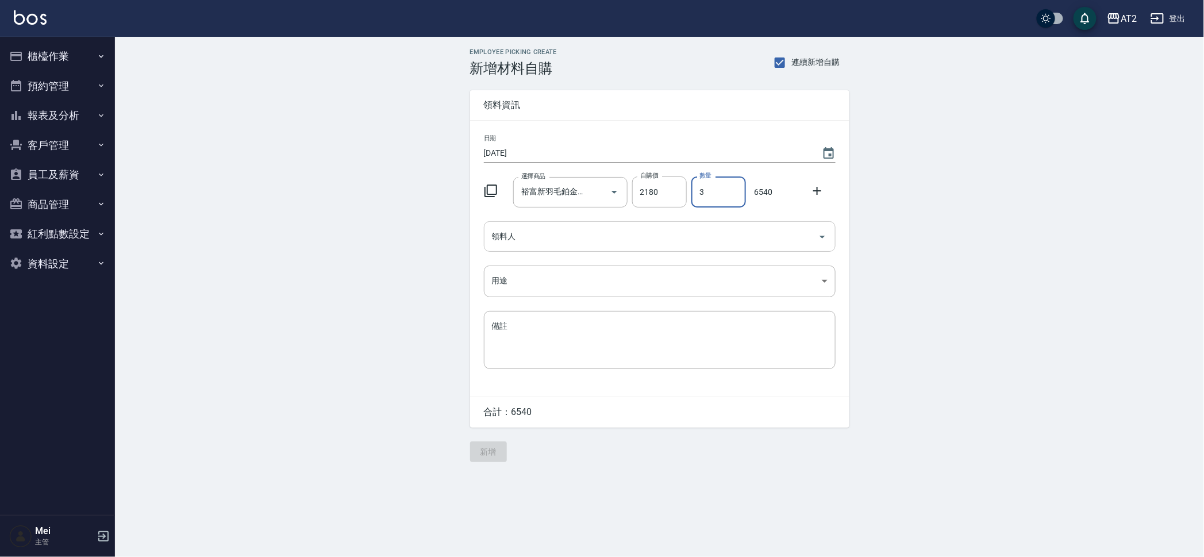
click at [731, 226] on input "領料人" at bounding box center [651, 236] width 324 height 20
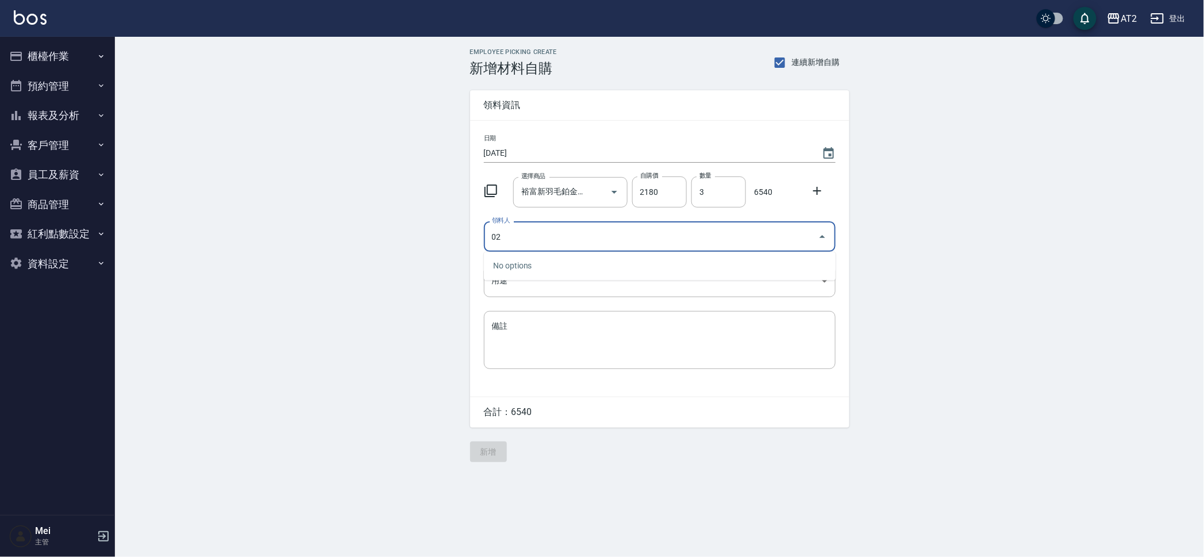
type input "02 Morgan"
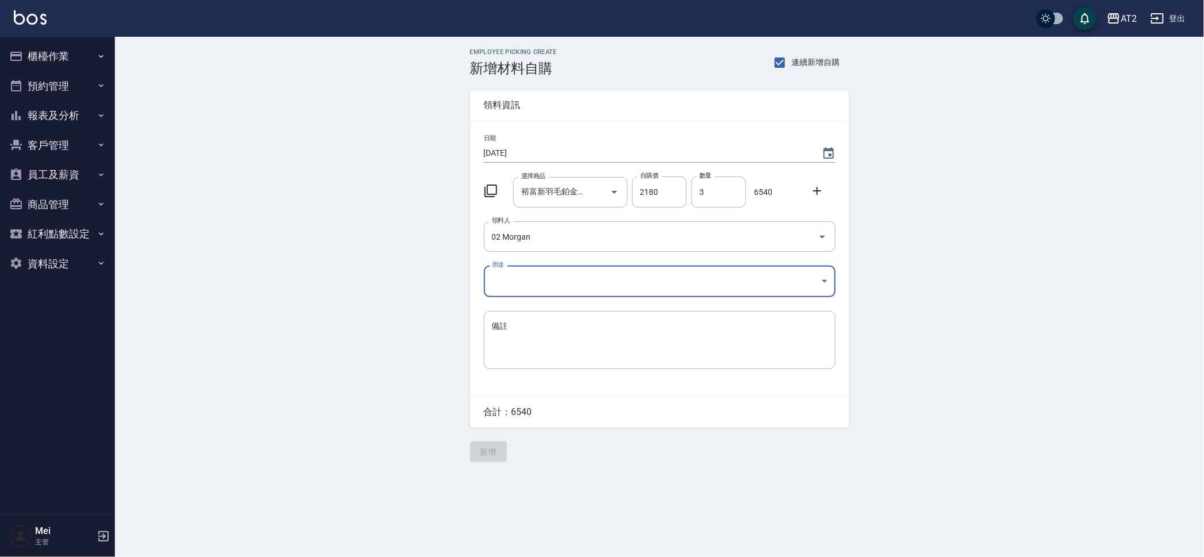
click at [656, 281] on body "AT2 登出 櫃檯作業 打帳單 帳單列表 掛單列表 現金收支登錄 高階收支登錄 材料自購登錄 每日結帳 排班表 現場電腦打卡 預約管理 預約管理 單日預約紀錄…" at bounding box center [602, 278] width 1204 height 557
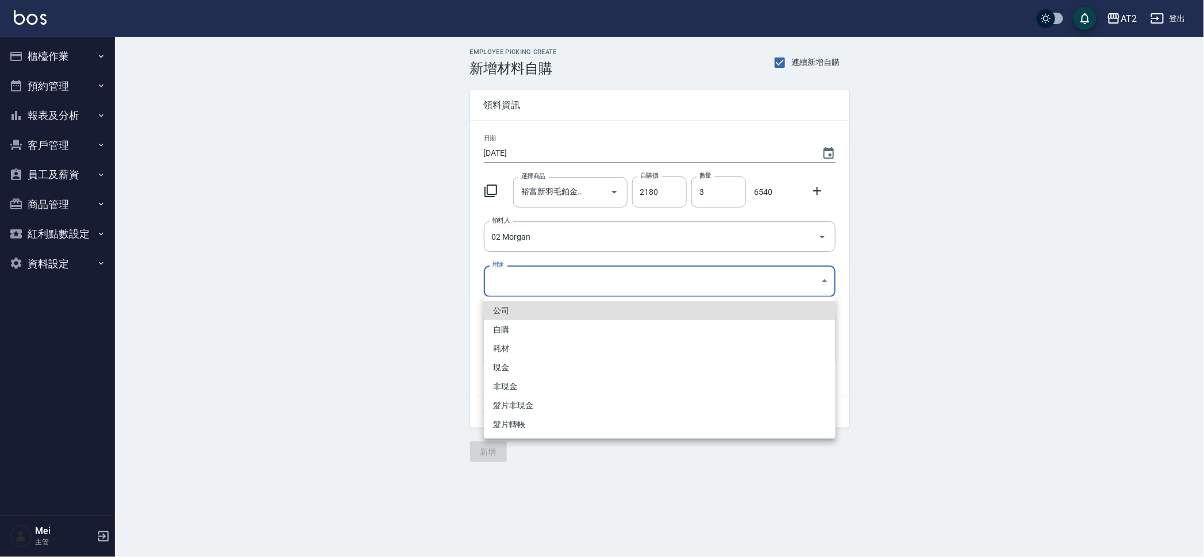
click at [540, 354] on li "耗材" at bounding box center [660, 348] width 352 height 19
type input "耗材"
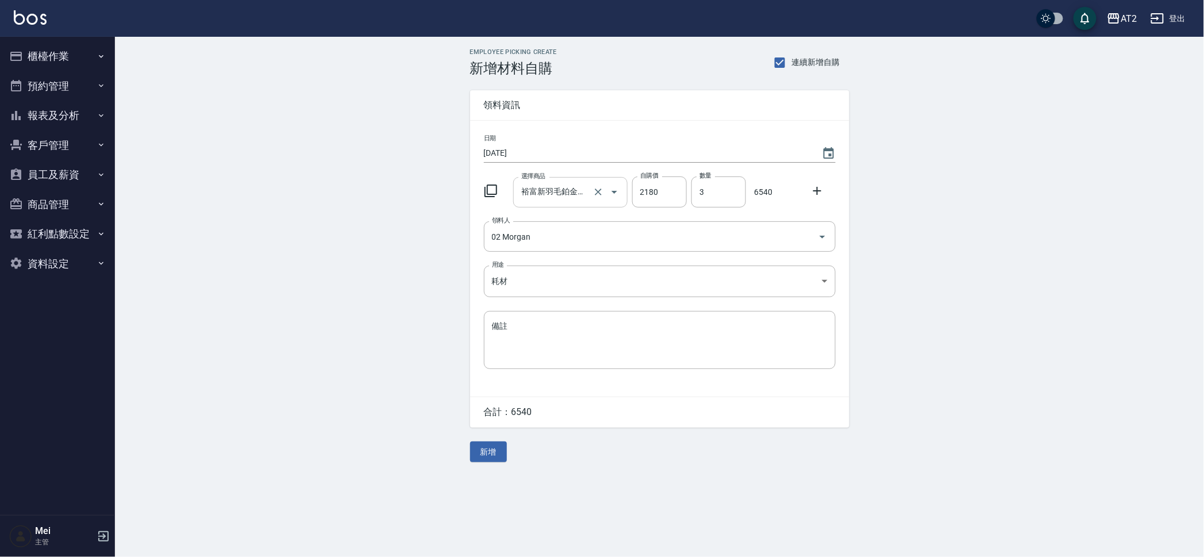
click at [562, 193] on input "裕富新羽毛鉑金髮20吋" at bounding box center [555, 192] width 72 height 20
click at [570, 228] on li "L09 裕富新羽毛鉑金髮20吋" at bounding box center [570, 227] width 114 height 31
click at [352, 259] on div "Employee Picking Create 新增材料自購 連續新增自購 領料資訊 日期 2025/08/14 選擇商品 裕富新羽毛鉑金髮20吋 選擇商品 …" at bounding box center [659, 255] width 1089 height 437
click at [486, 454] on button "新增" at bounding box center [488, 452] width 37 height 21
click at [52, 116] on button "報表及分析" at bounding box center [58, 116] width 106 height 30
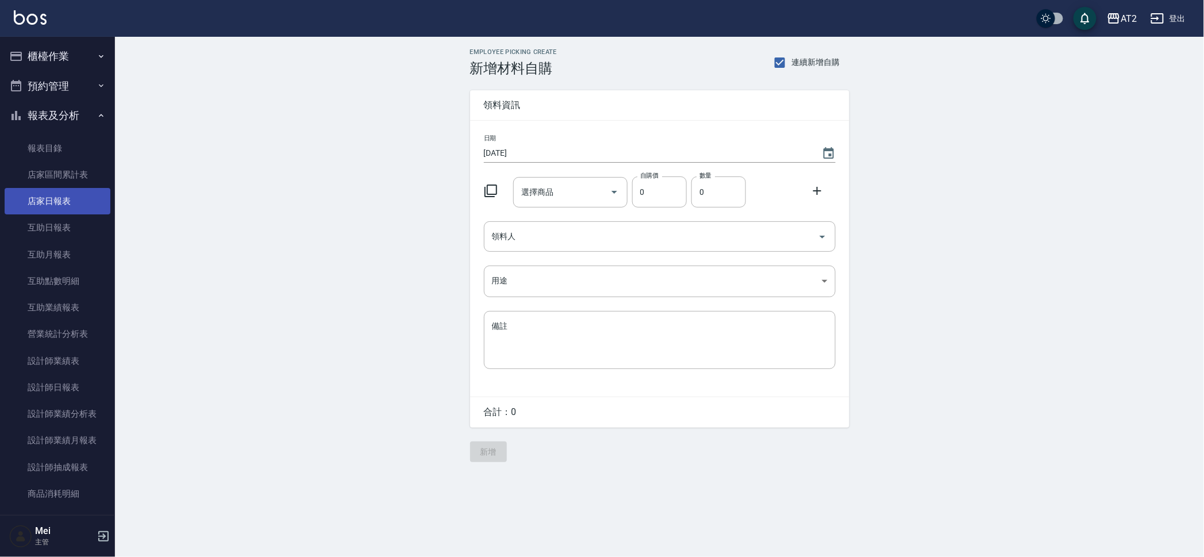
click at [79, 204] on link "店家日報表" at bounding box center [58, 201] width 106 height 26
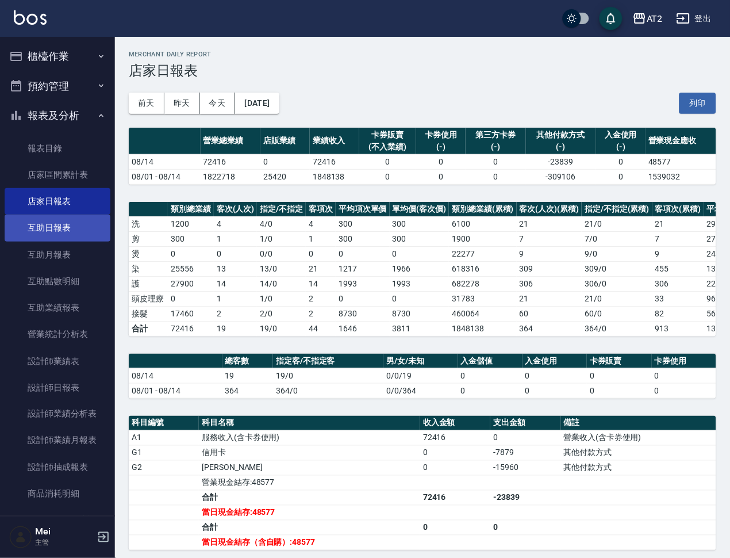
click at [51, 217] on link "互助日報表" at bounding box center [58, 227] width 106 height 26
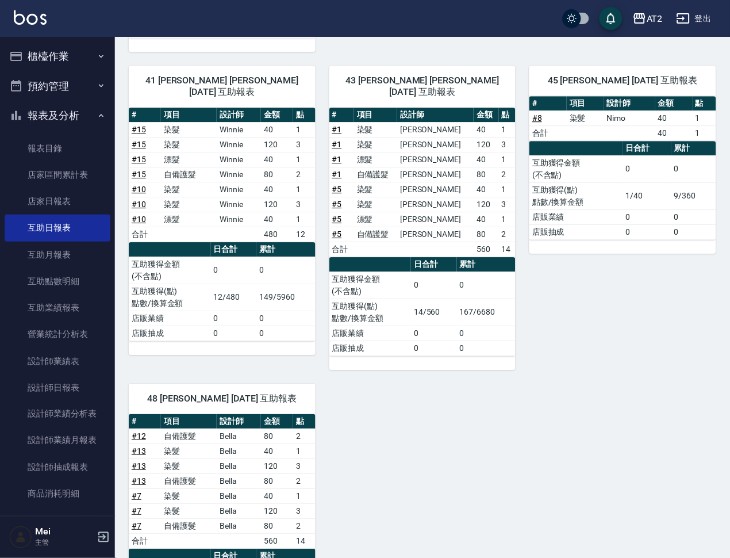
scroll to position [562, 0]
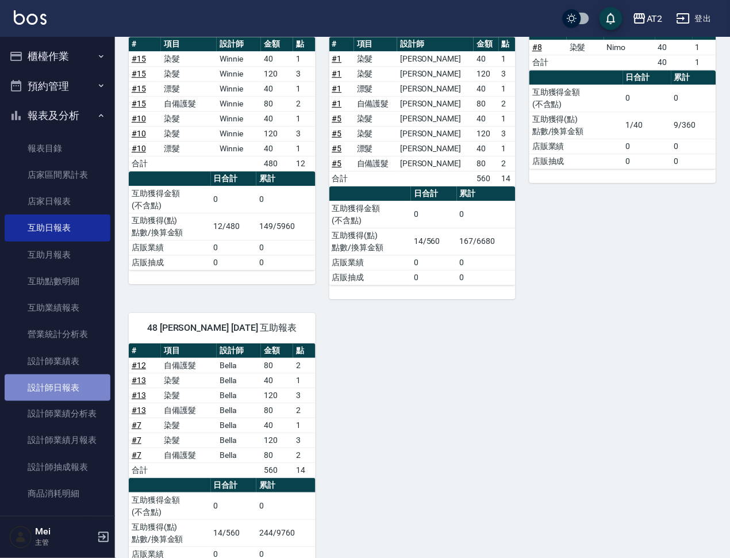
click at [79, 377] on link "設計師日報表" at bounding box center [58, 387] width 106 height 26
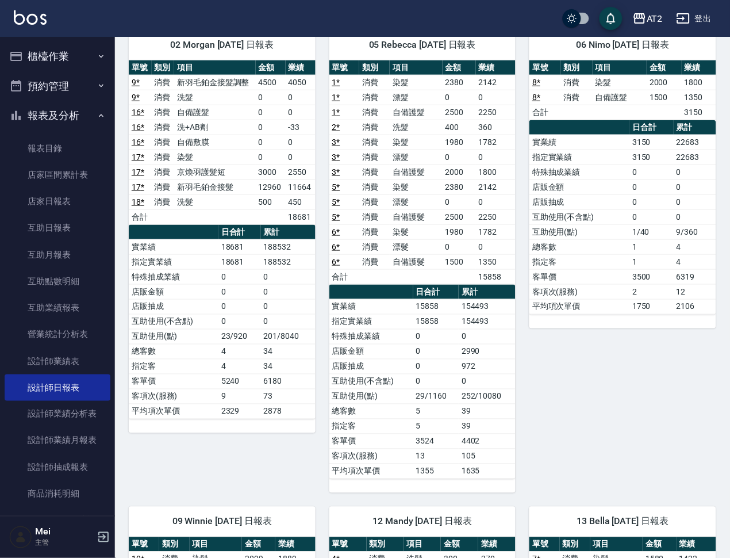
scroll to position [64, 0]
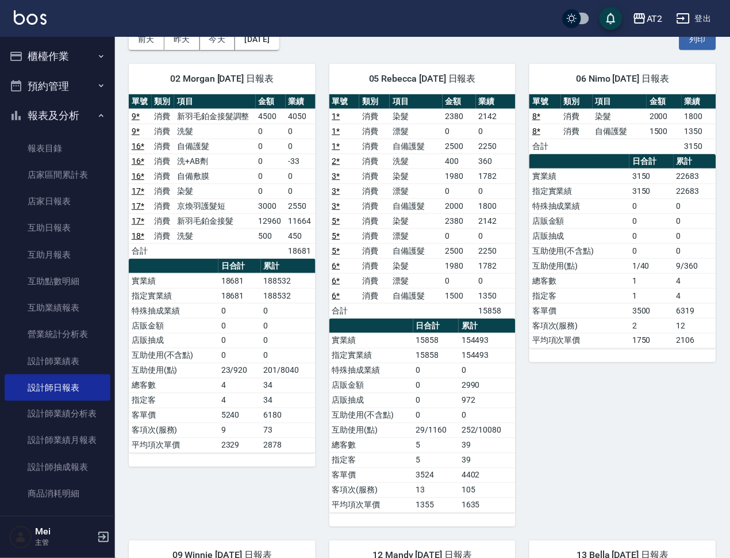
click at [706, 28] on button "登出" at bounding box center [694, 18] width 44 height 21
